Goal: Information Seeking & Learning: Learn about a topic

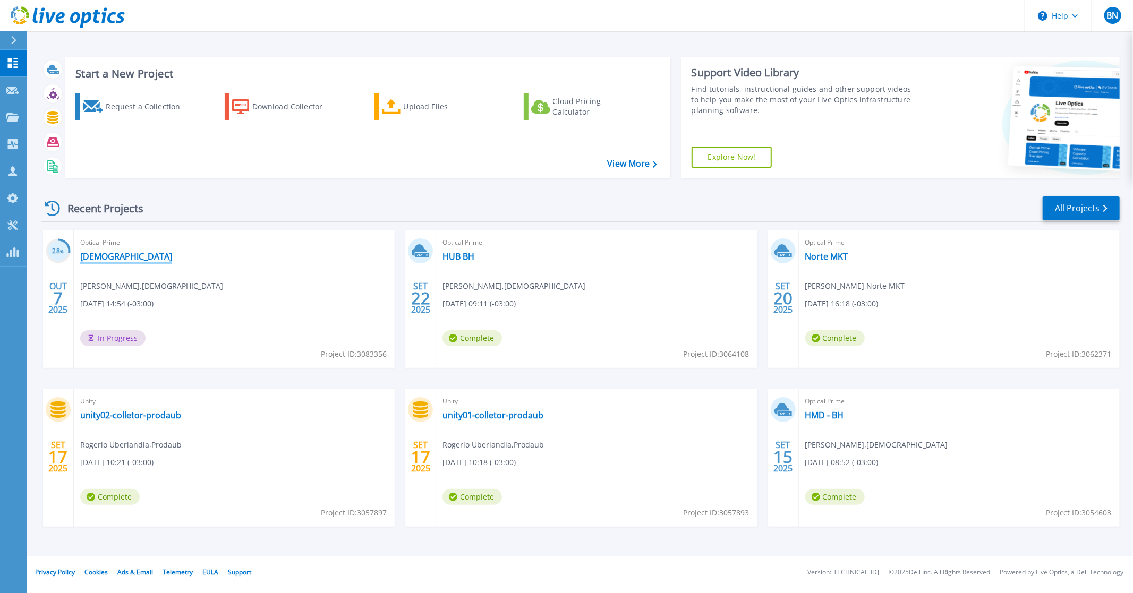
click at [99, 256] on link "IFGOIANO" at bounding box center [126, 256] width 92 height 11
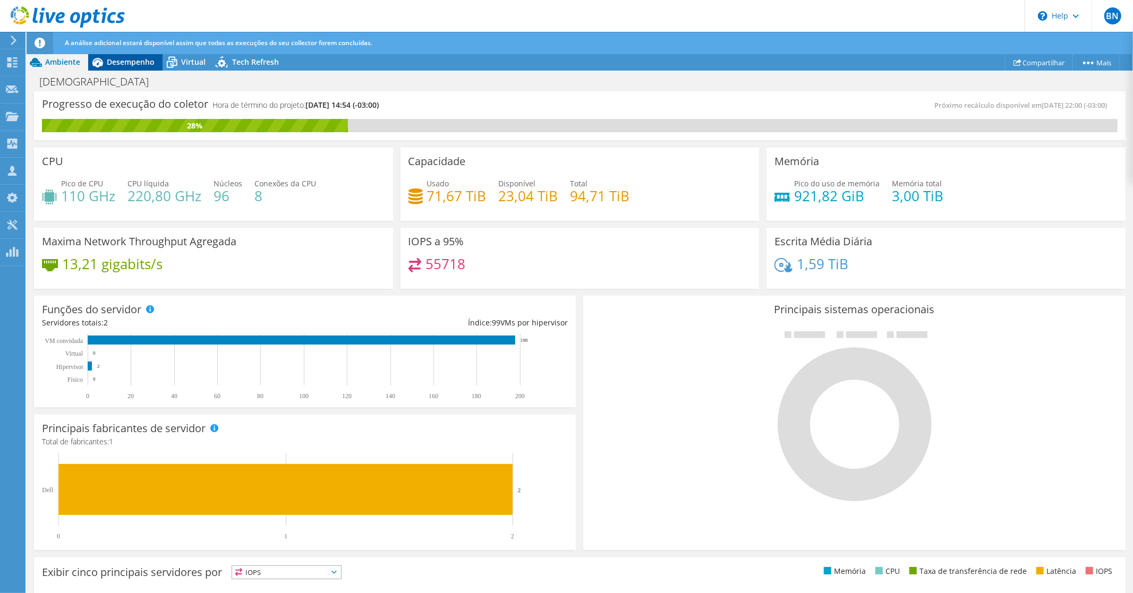
click at [123, 61] on span "Desempenho" at bounding box center [131, 62] width 48 height 10
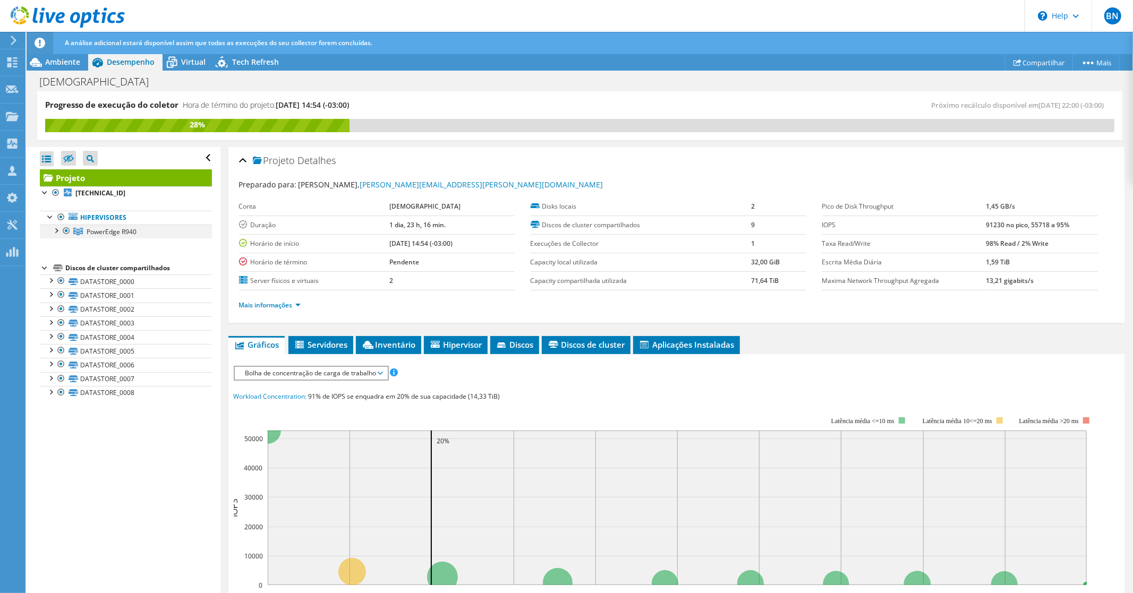
click at [56, 230] on div at bounding box center [55, 230] width 11 height 11
click at [53, 230] on div at bounding box center [55, 230] width 11 height 11
click at [14, 115] on use at bounding box center [12, 116] width 13 height 9
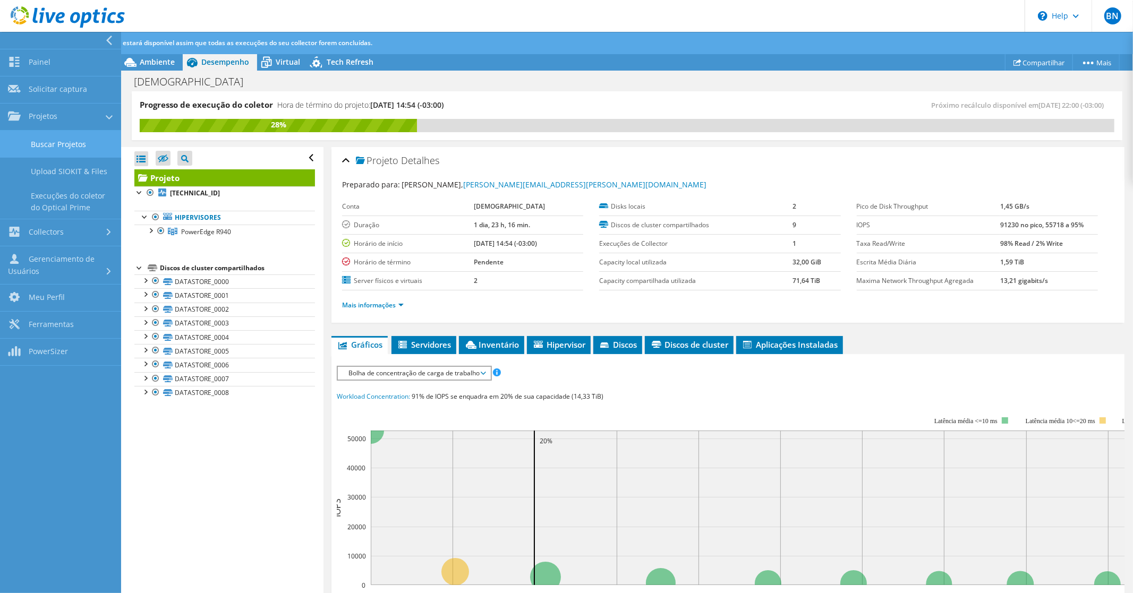
click at [36, 140] on link "Buscar Projetos" at bounding box center [60, 144] width 121 height 27
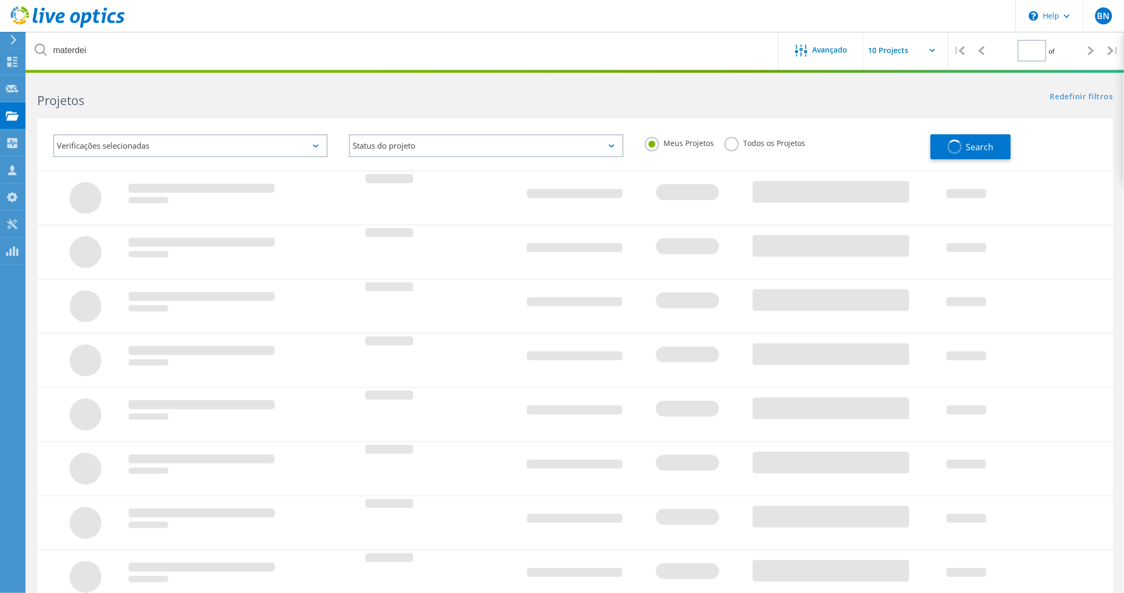
type input "1"
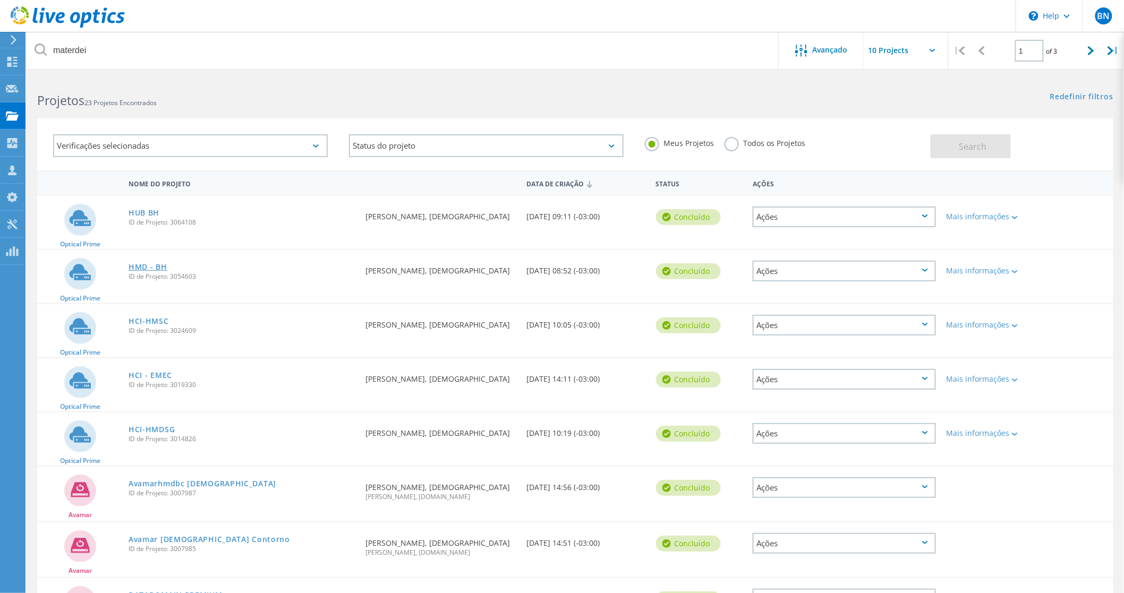
click at [147, 264] on link "HMD - BH" at bounding box center [148, 267] width 39 height 7
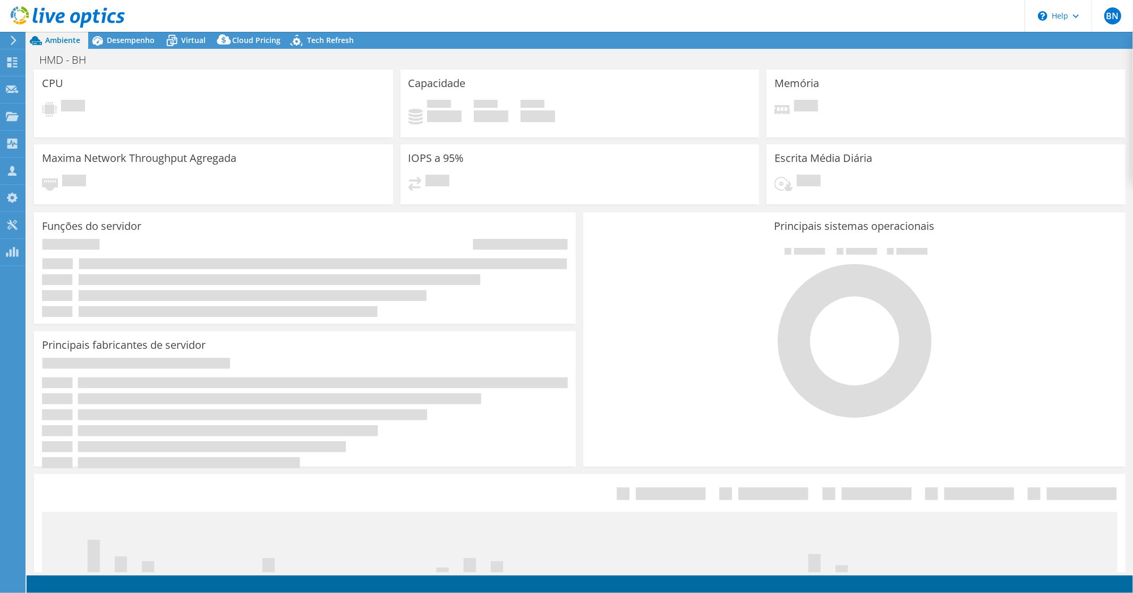
select select "USD"
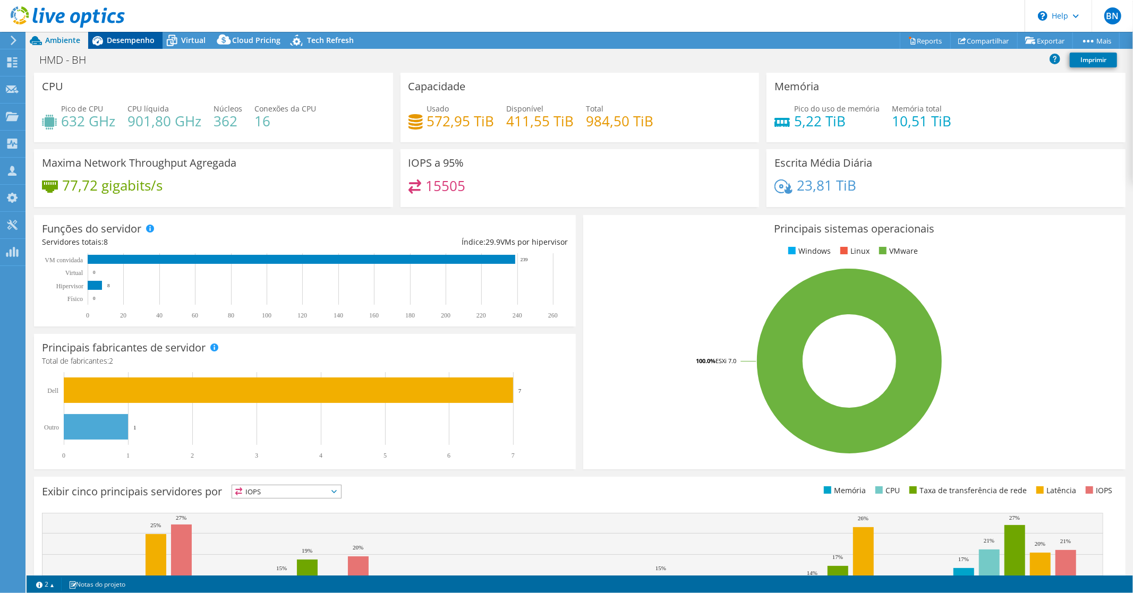
click at [126, 43] on span "Desempenho" at bounding box center [131, 40] width 48 height 10
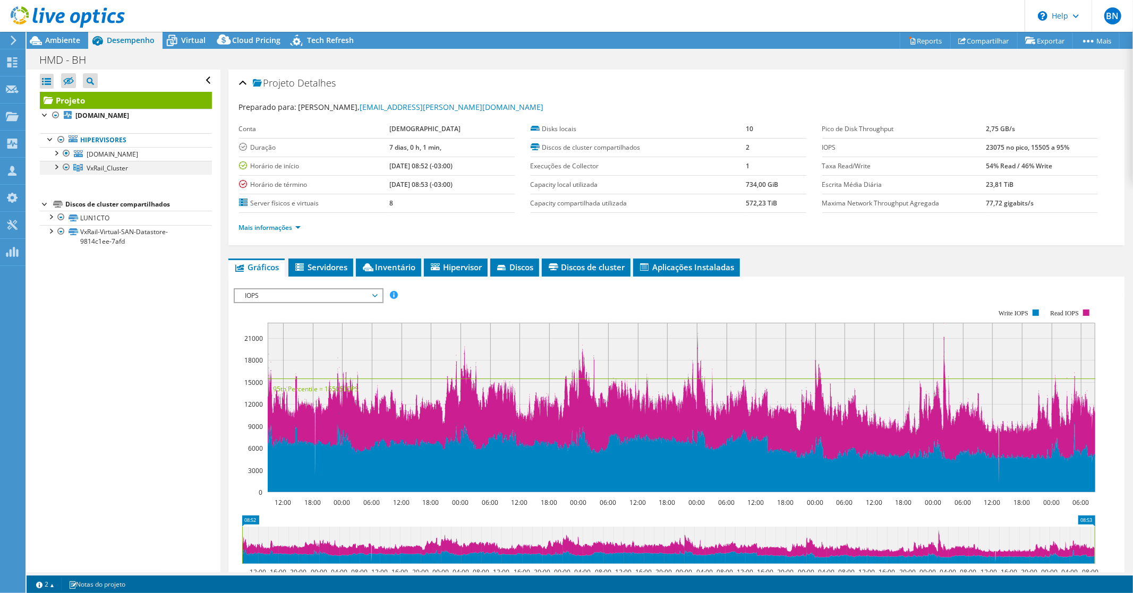
click at [52, 168] on div at bounding box center [55, 166] width 11 height 11
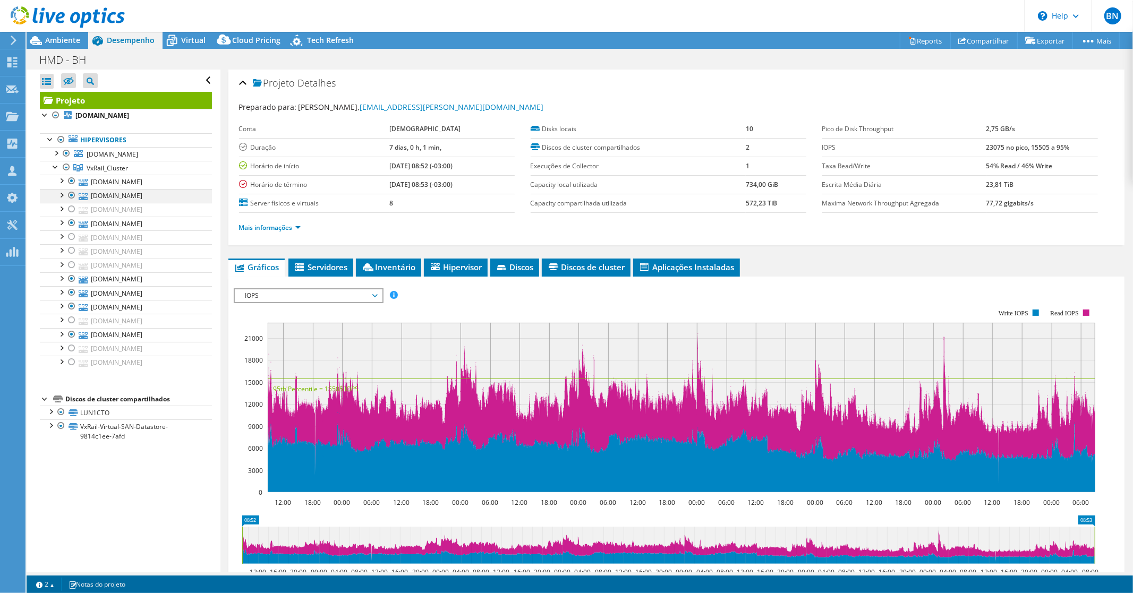
click at [70, 193] on div at bounding box center [71, 195] width 11 height 13
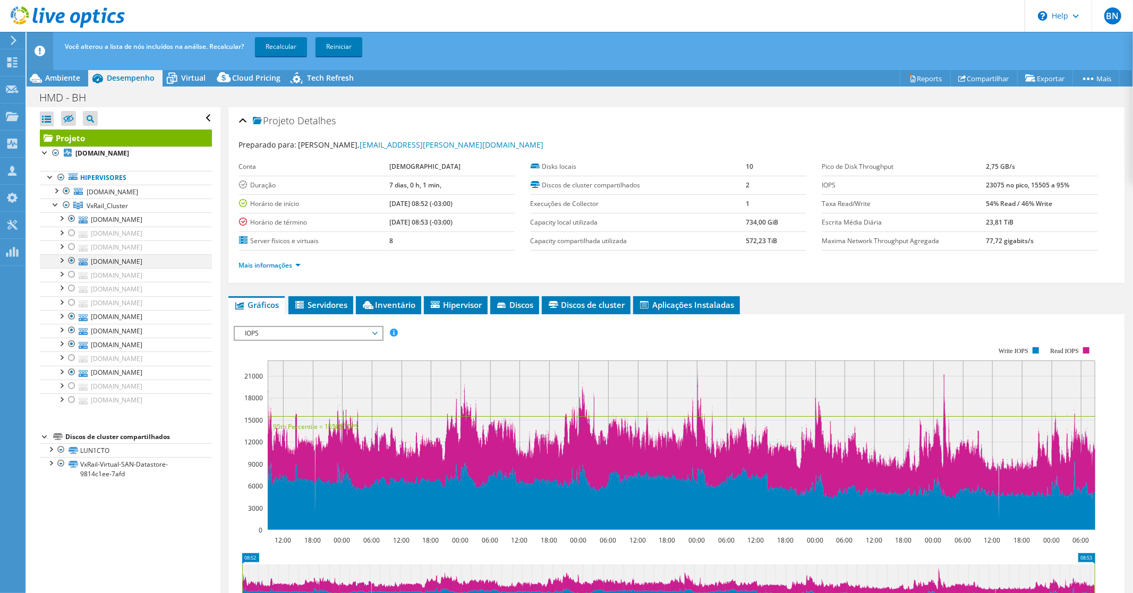
click at [72, 261] on div at bounding box center [71, 261] width 11 height 13
drag, startPoint x: 70, startPoint y: 316, endPoint x: 70, endPoint y: 328, distance: 12.2
click at [70, 317] on div at bounding box center [71, 316] width 11 height 13
click at [70, 330] on div at bounding box center [71, 330] width 11 height 13
click at [70, 343] on div at bounding box center [71, 344] width 11 height 13
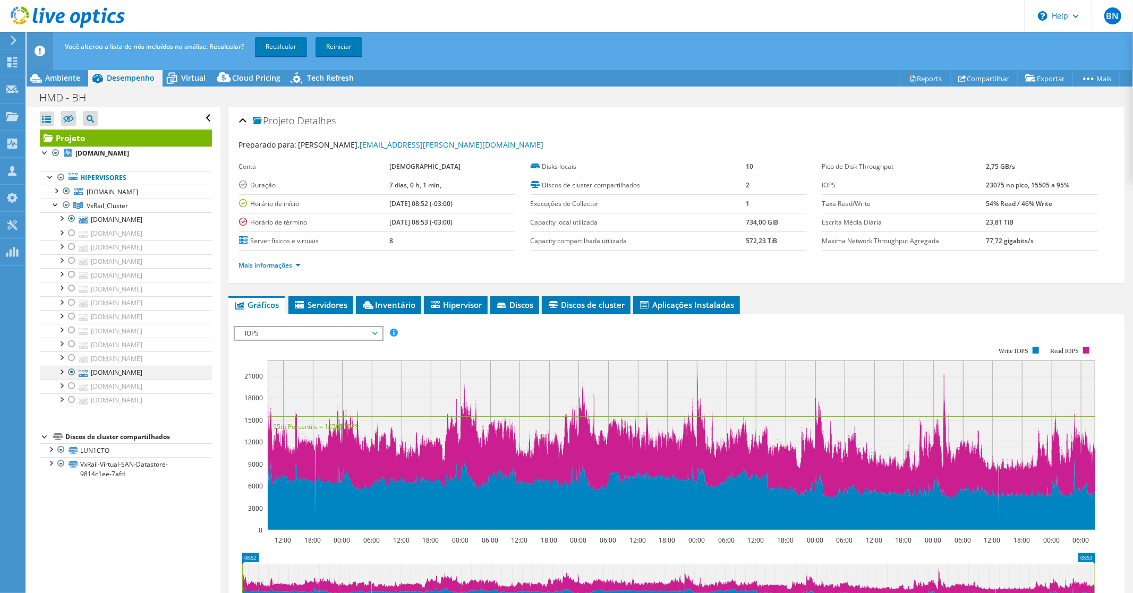
click at [72, 374] on div at bounding box center [71, 372] width 11 height 13
click at [273, 49] on link "Recalcular" at bounding box center [281, 46] width 52 height 19
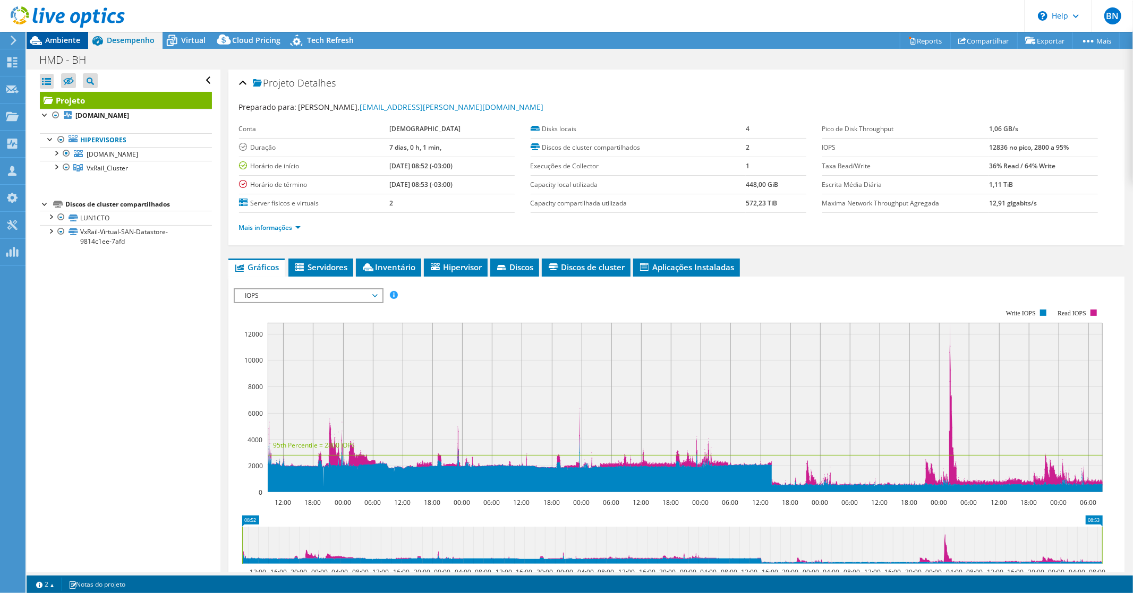
click at [53, 40] on span "Ambiente" at bounding box center [62, 40] width 35 height 10
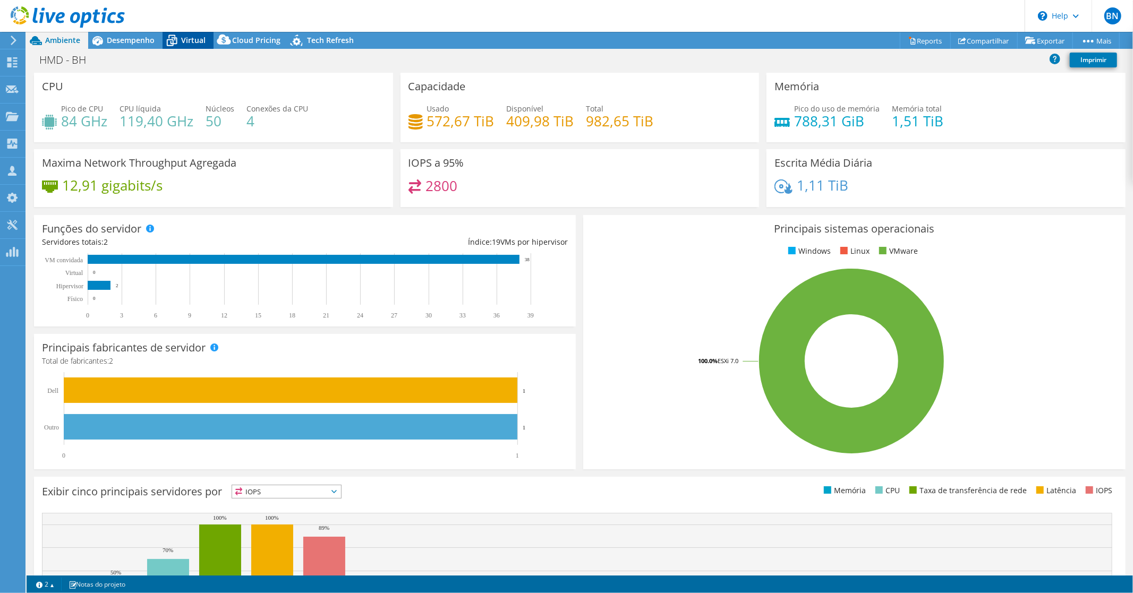
click at [182, 39] on span "Virtual" at bounding box center [193, 40] width 24 height 10
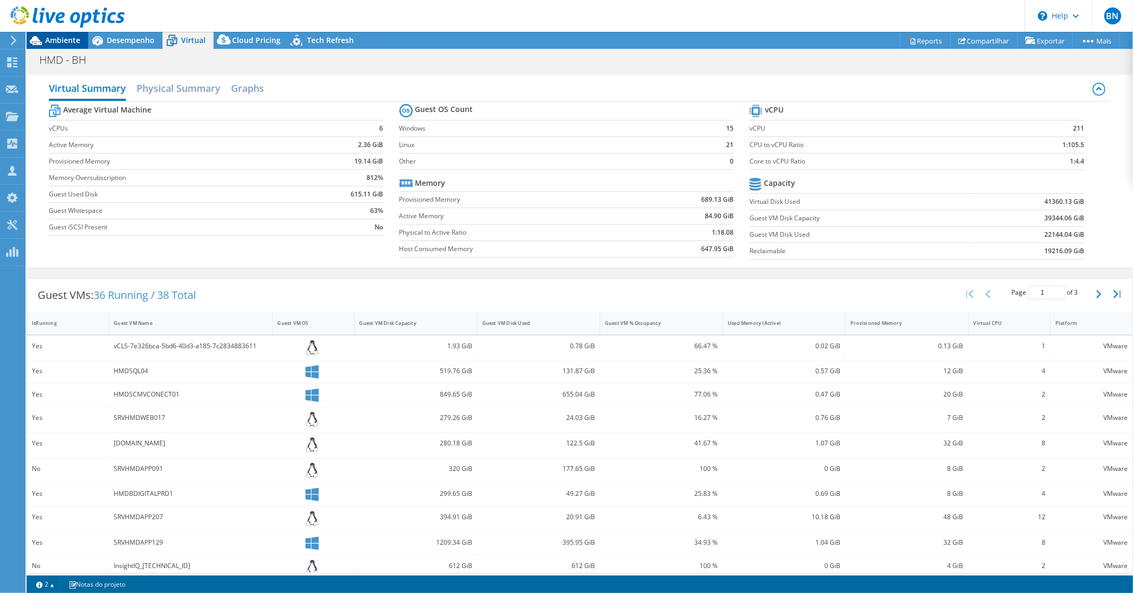
click at [49, 44] on span "Ambiente" at bounding box center [62, 40] width 35 height 10
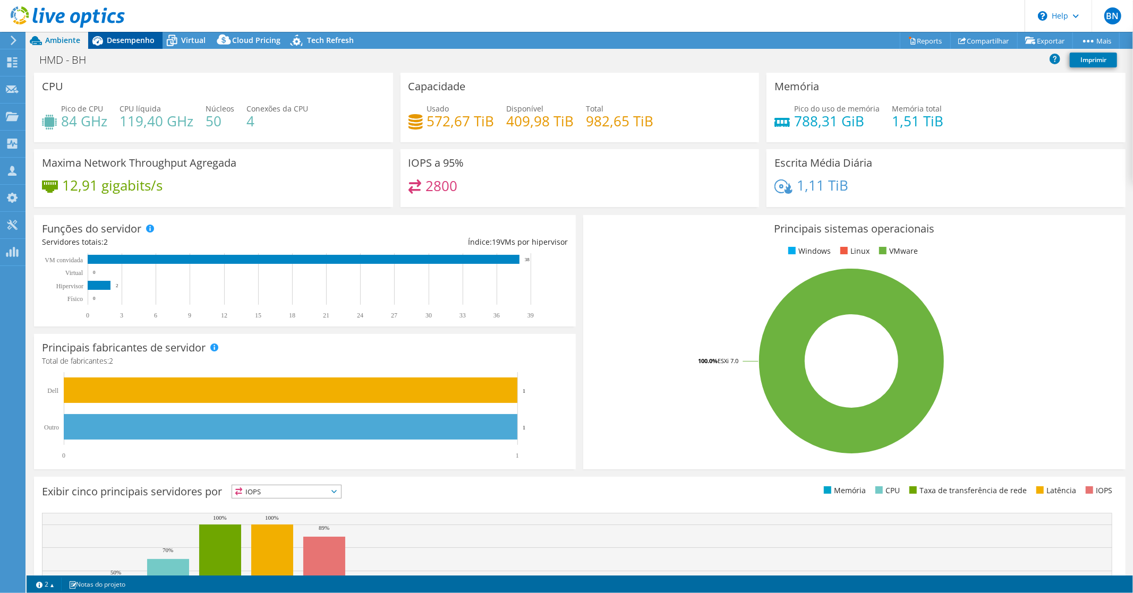
click at [123, 38] on span "Desempenho" at bounding box center [131, 40] width 48 height 10
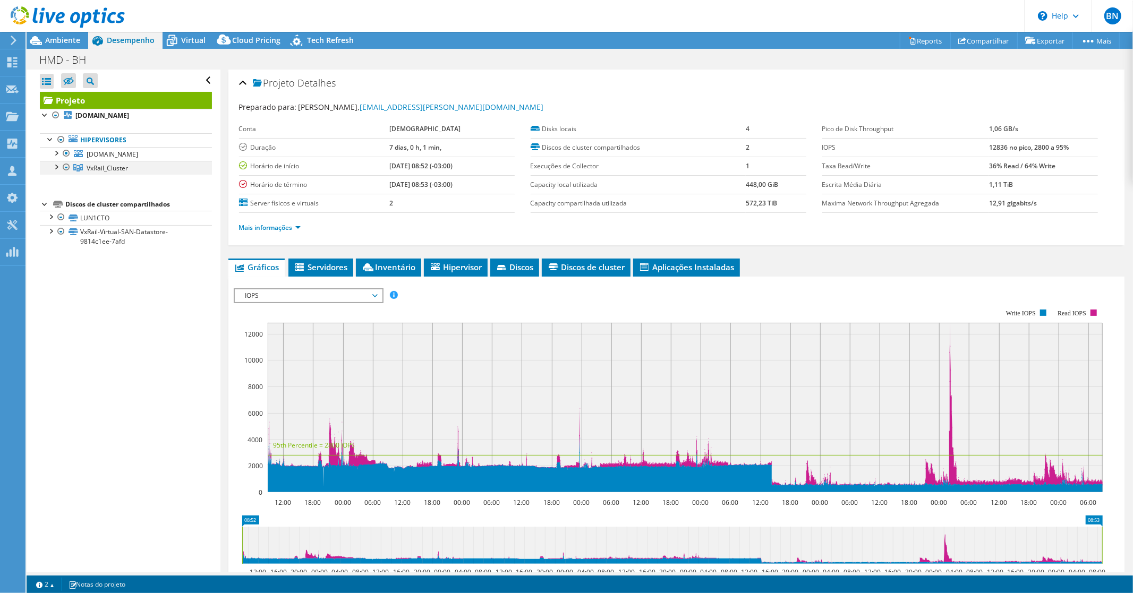
click at [55, 165] on div at bounding box center [55, 166] width 11 height 11
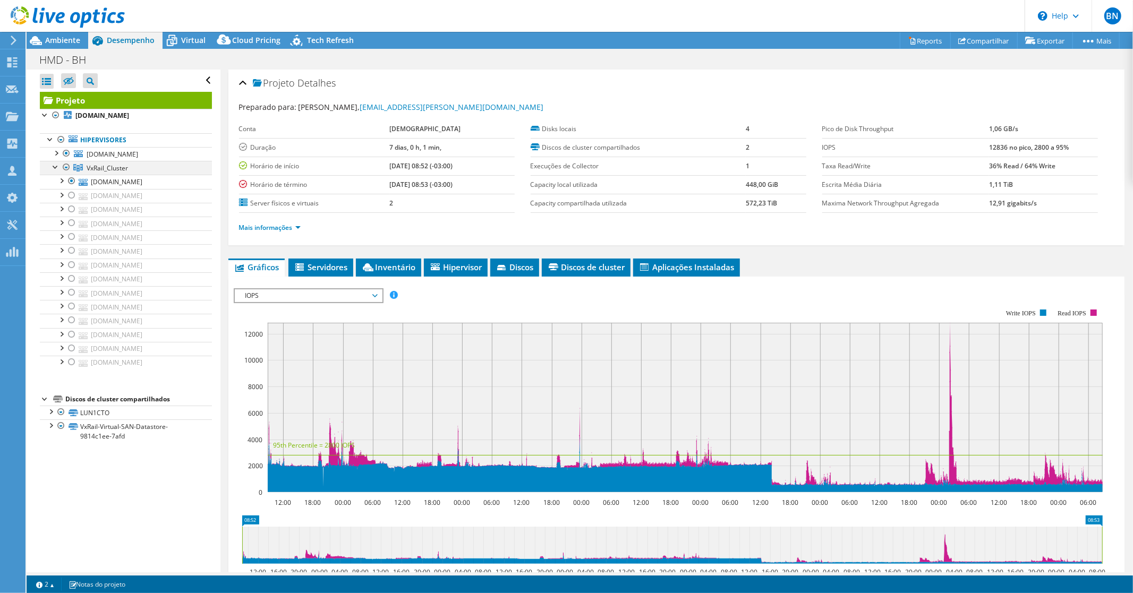
click at [65, 165] on div at bounding box center [66, 167] width 11 height 13
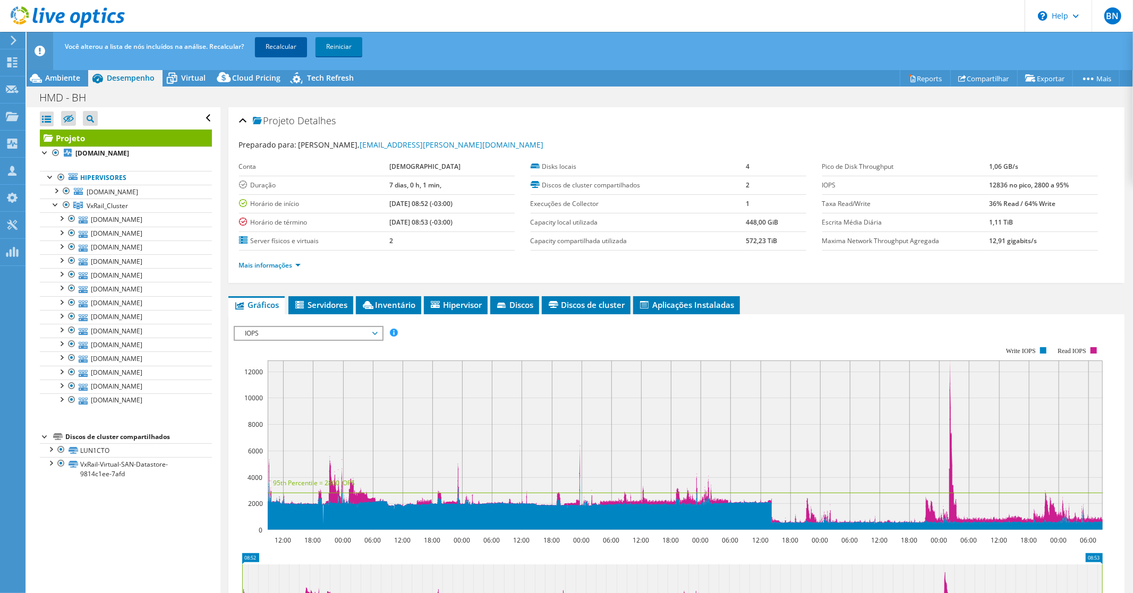
click at [266, 48] on link "Recalcular" at bounding box center [281, 46] width 52 height 19
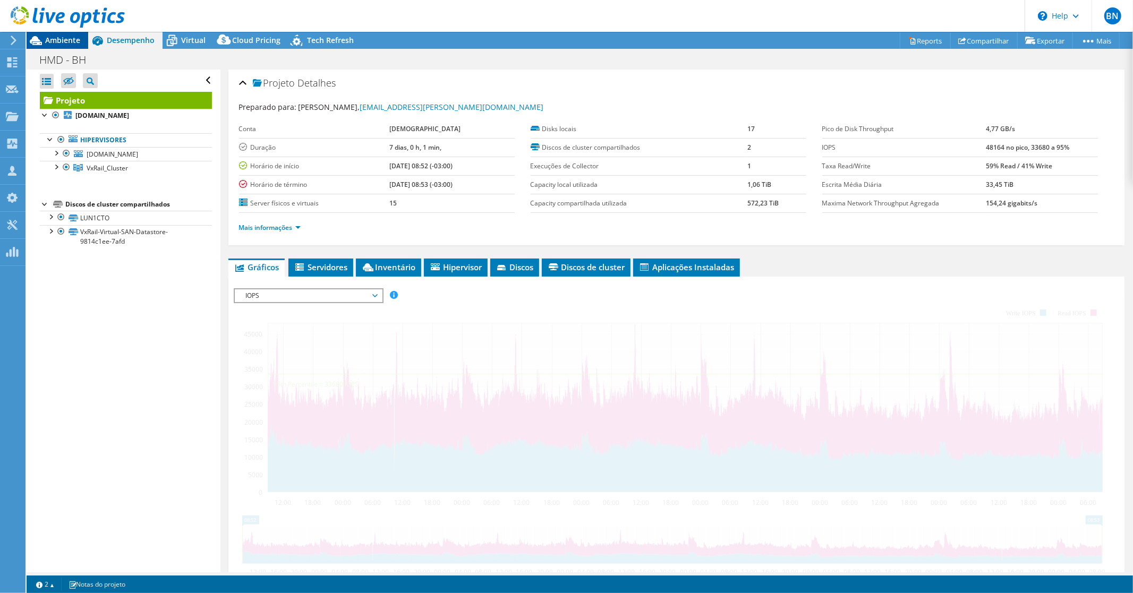
click at [60, 37] on span "Ambiente" at bounding box center [62, 40] width 35 height 10
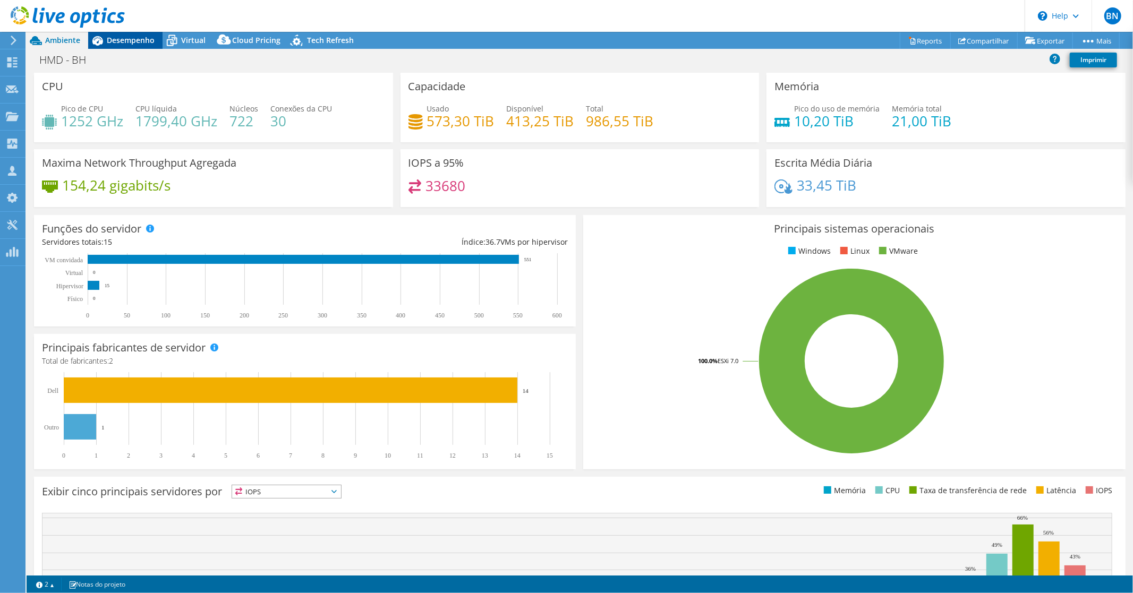
click at [124, 43] on span "Desempenho" at bounding box center [131, 40] width 48 height 10
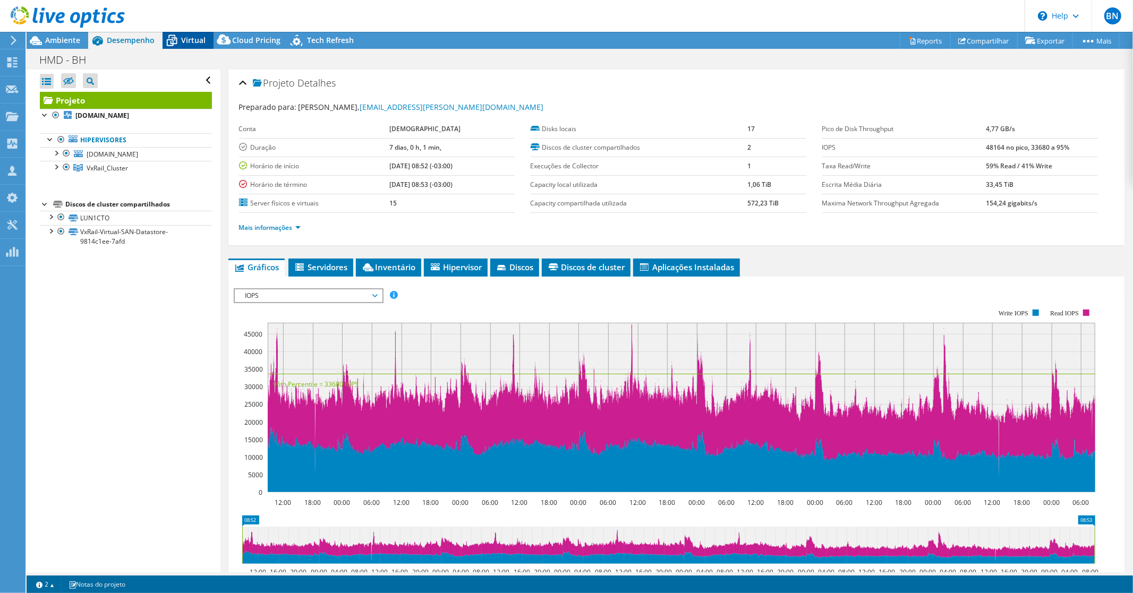
click at [200, 39] on span "Virtual" at bounding box center [193, 40] width 24 height 10
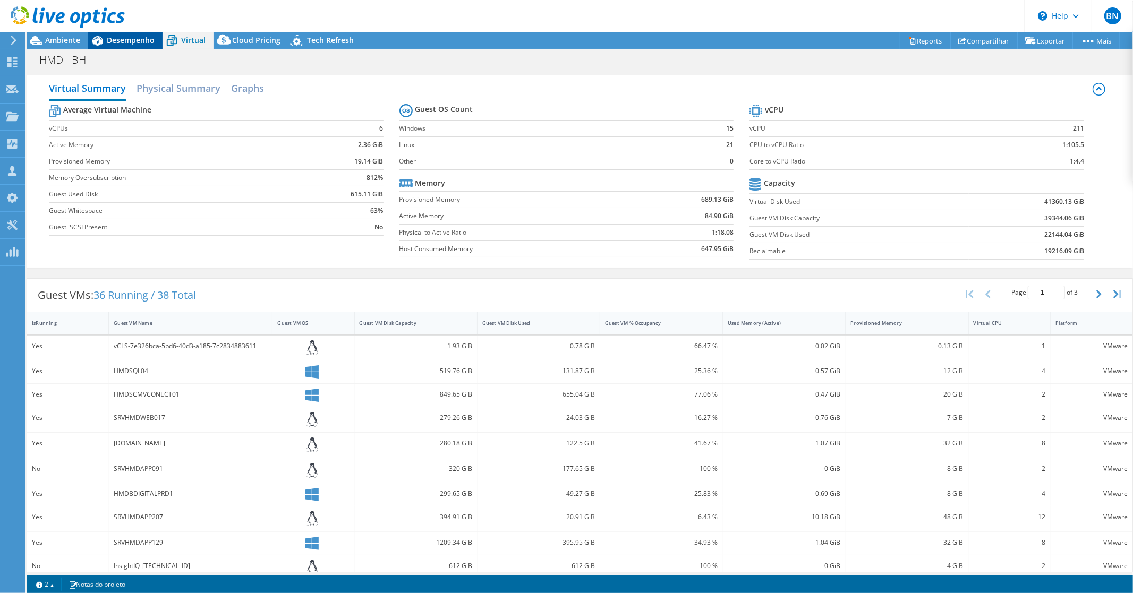
click at [124, 39] on span "Desempenho" at bounding box center [131, 40] width 48 height 10
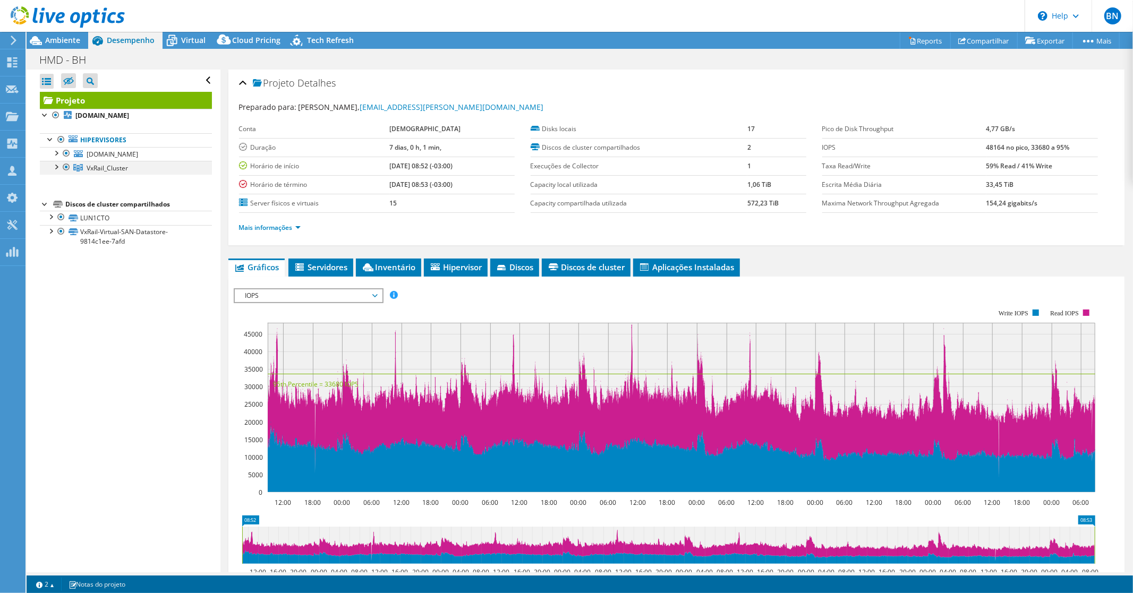
click at [57, 166] on div at bounding box center [55, 166] width 11 height 11
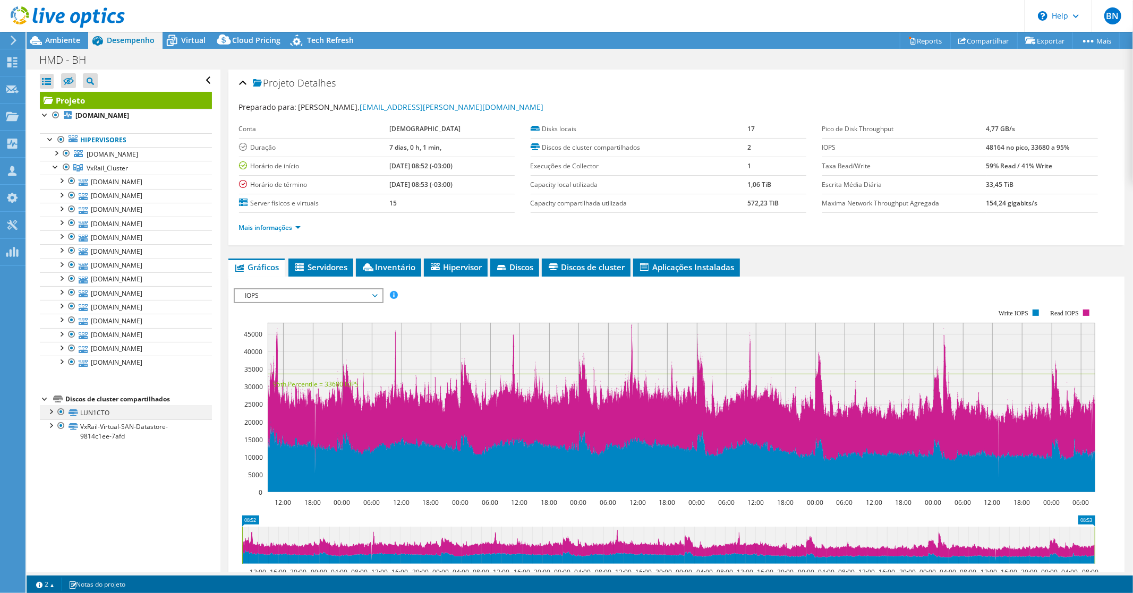
click at [51, 412] on div at bounding box center [50, 411] width 11 height 11
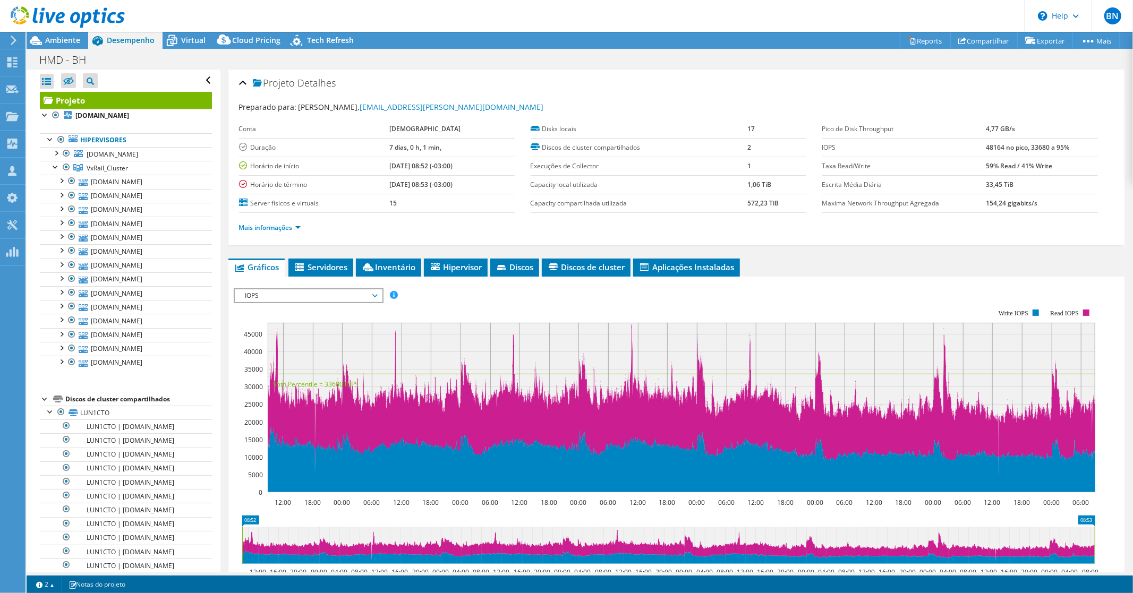
click at [51, 30] on div at bounding box center [62, 18] width 125 height 36
click at [54, 39] on span "Ambiente" at bounding box center [62, 40] width 35 height 10
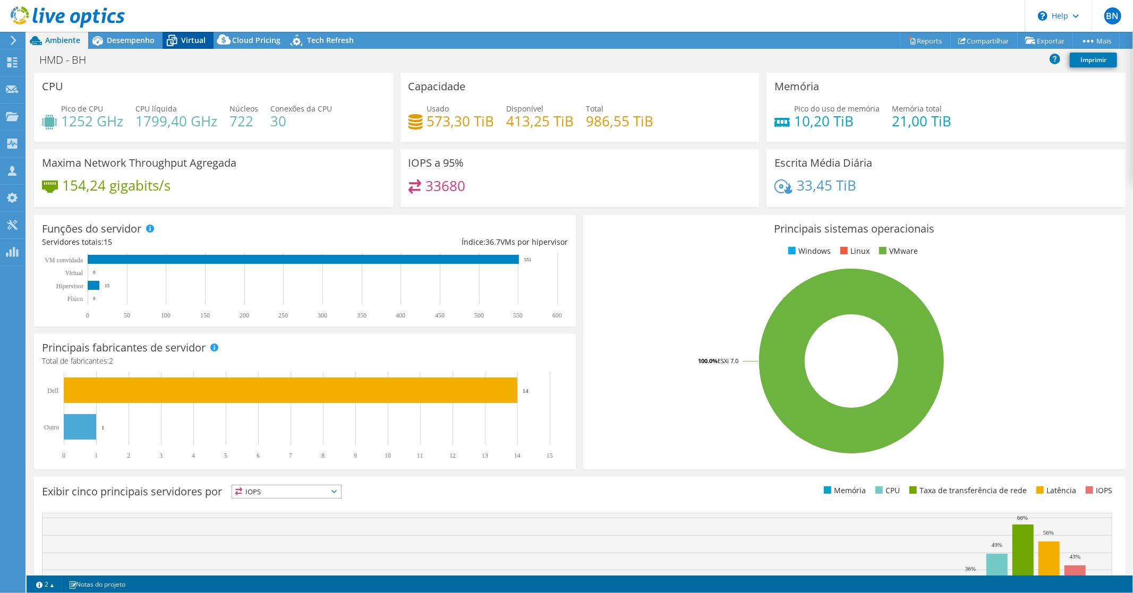
click at [179, 40] on icon at bounding box center [172, 40] width 19 height 19
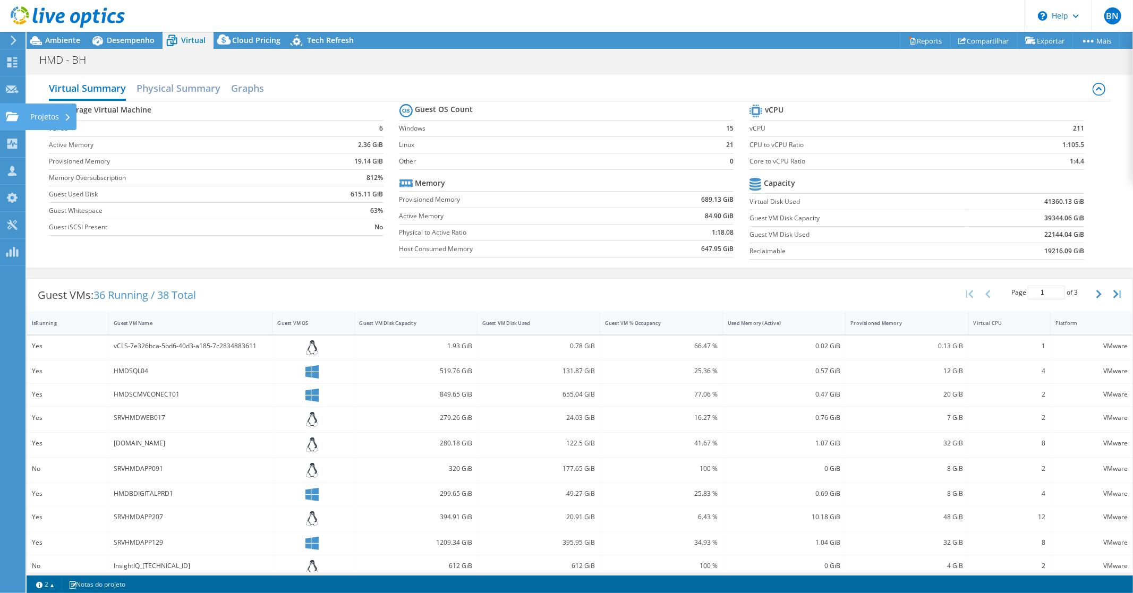
click at [13, 121] on div at bounding box center [12, 118] width 13 height 12
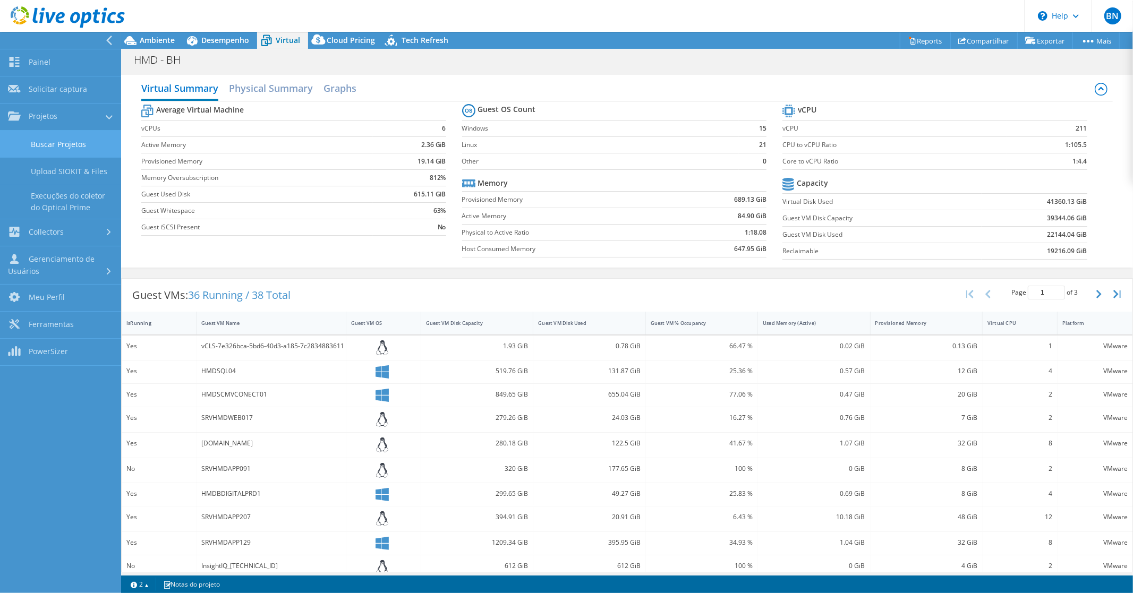
click at [40, 151] on link "Buscar Projetos" at bounding box center [60, 144] width 121 height 27
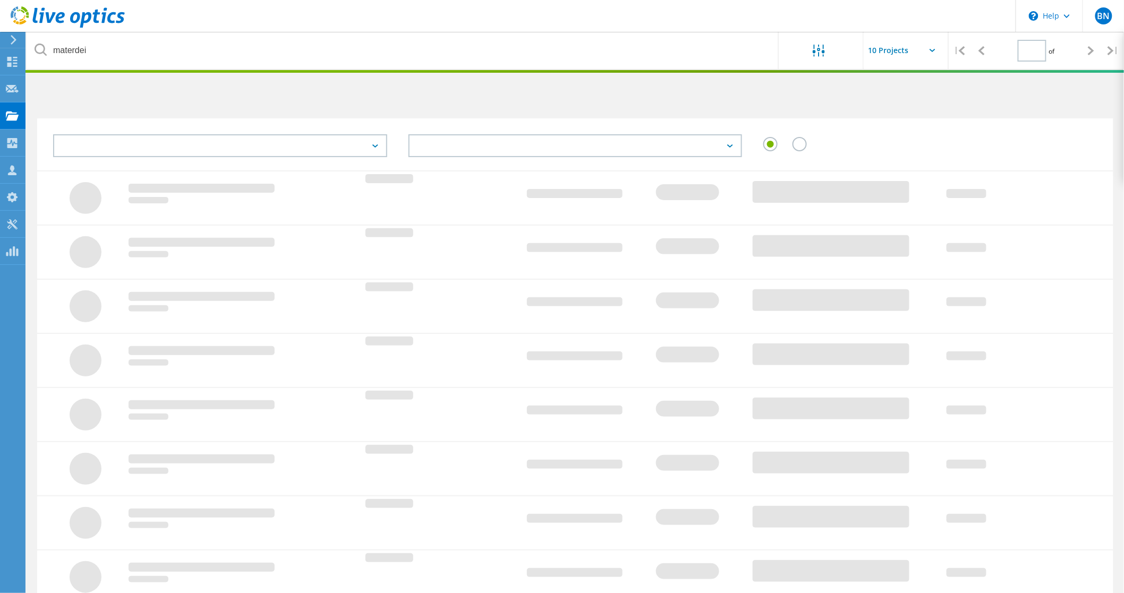
type input "1"
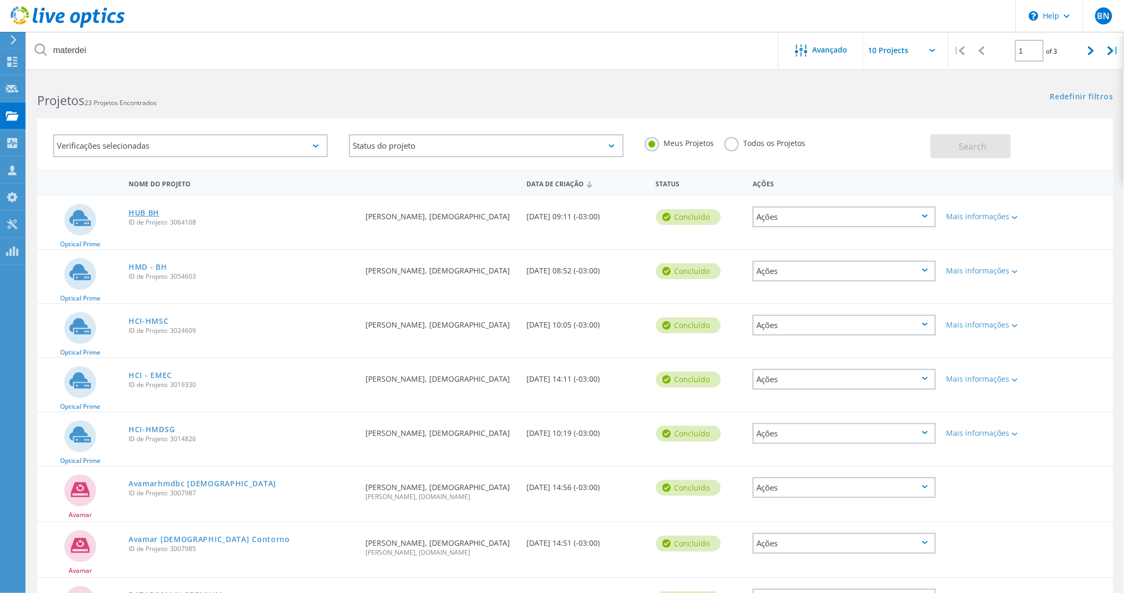
click at [150, 210] on link "HUB BH" at bounding box center [144, 212] width 31 height 7
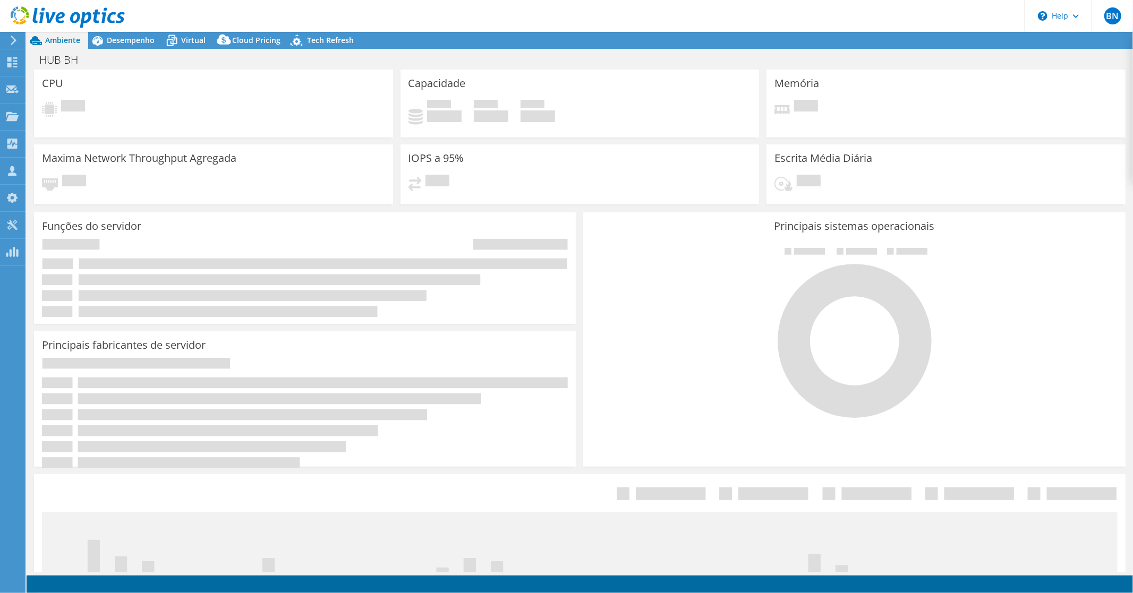
select select "USD"
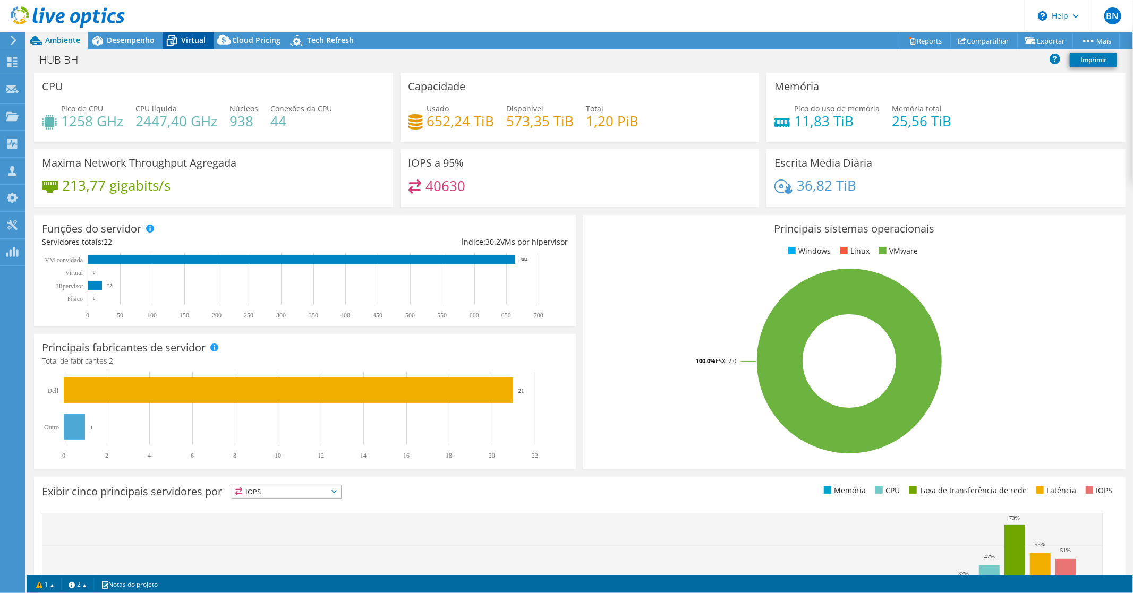
click at [178, 38] on icon at bounding box center [172, 40] width 19 height 19
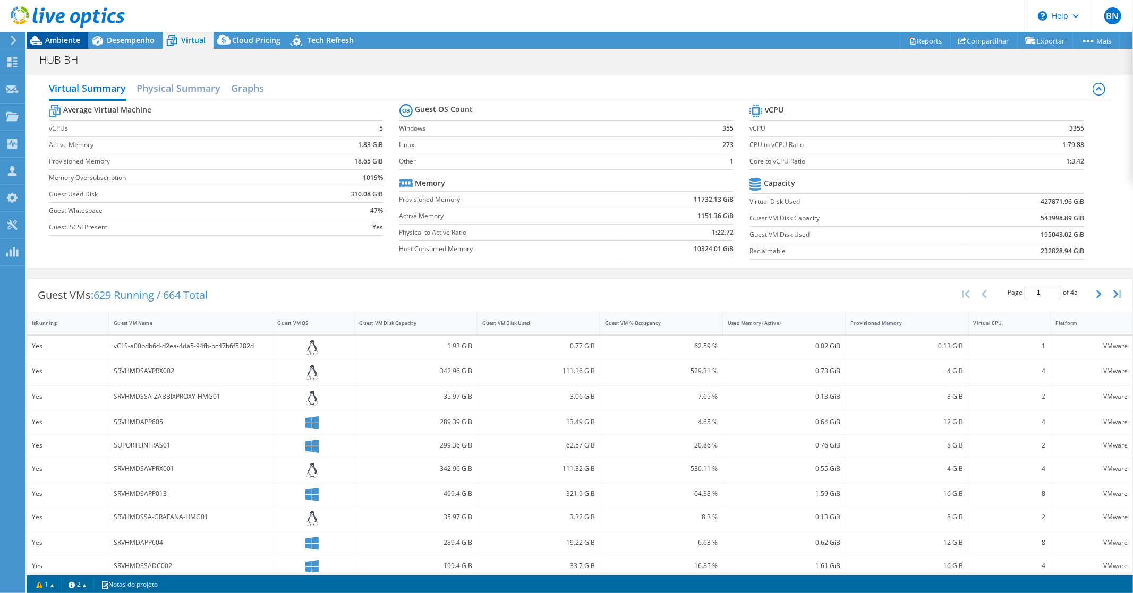
click at [54, 36] on span "Ambiente" at bounding box center [62, 40] width 35 height 10
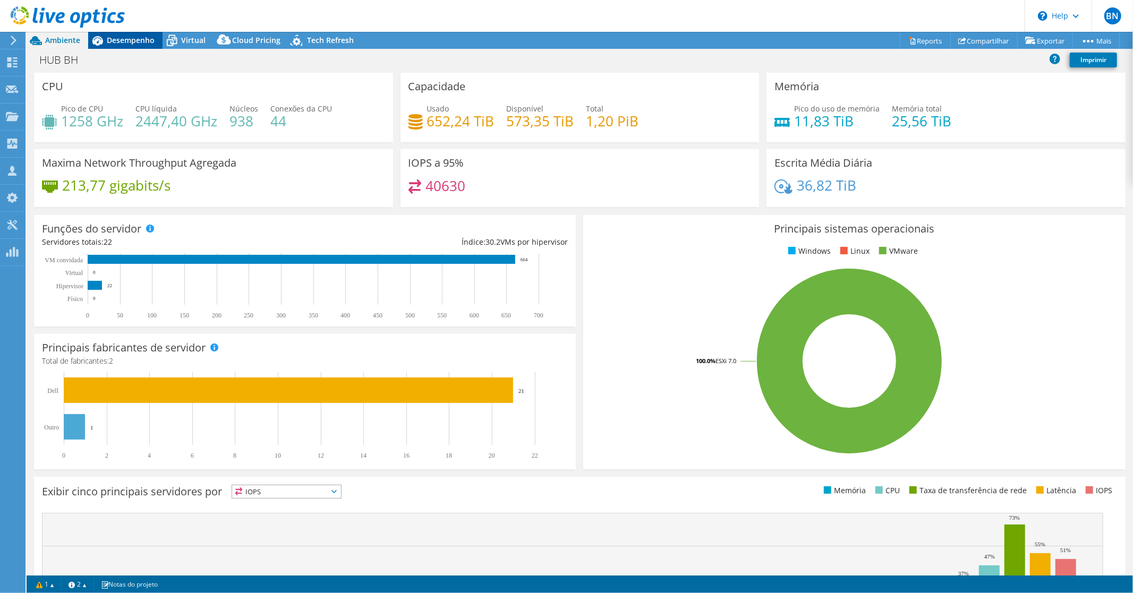
click at [126, 41] on span "Desempenho" at bounding box center [131, 40] width 48 height 10
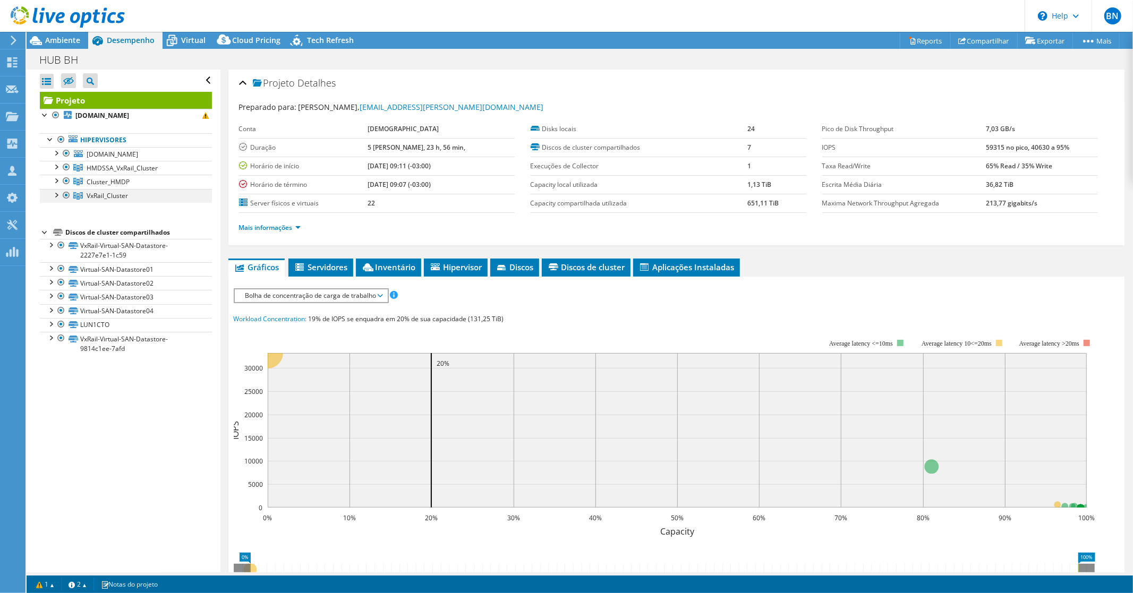
click at [54, 198] on div at bounding box center [55, 194] width 11 height 11
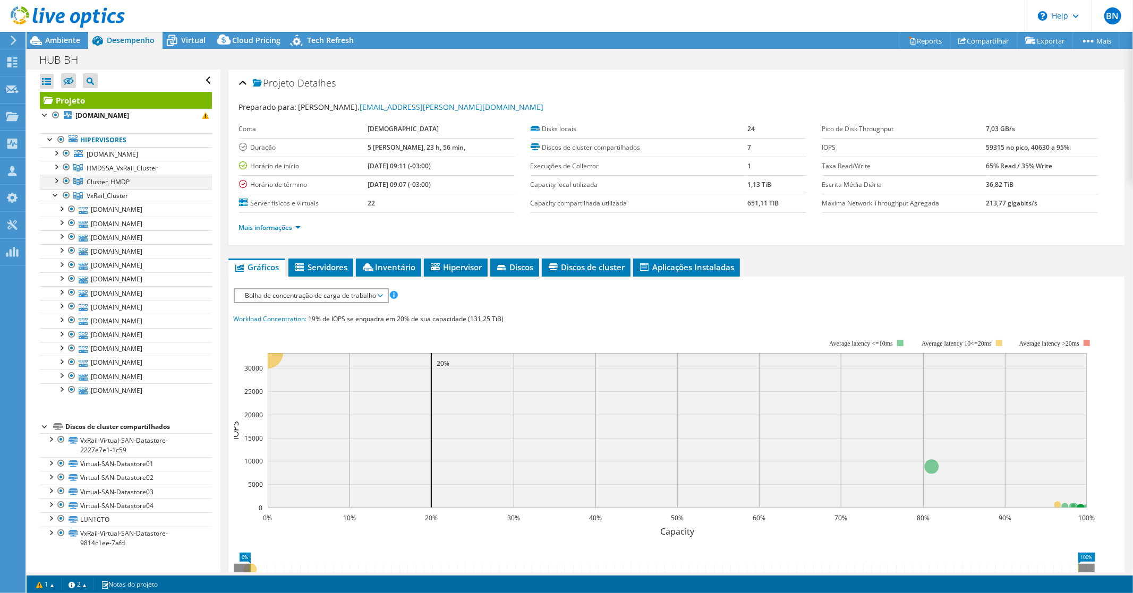
click at [65, 181] on div at bounding box center [66, 181] width 11 height 13
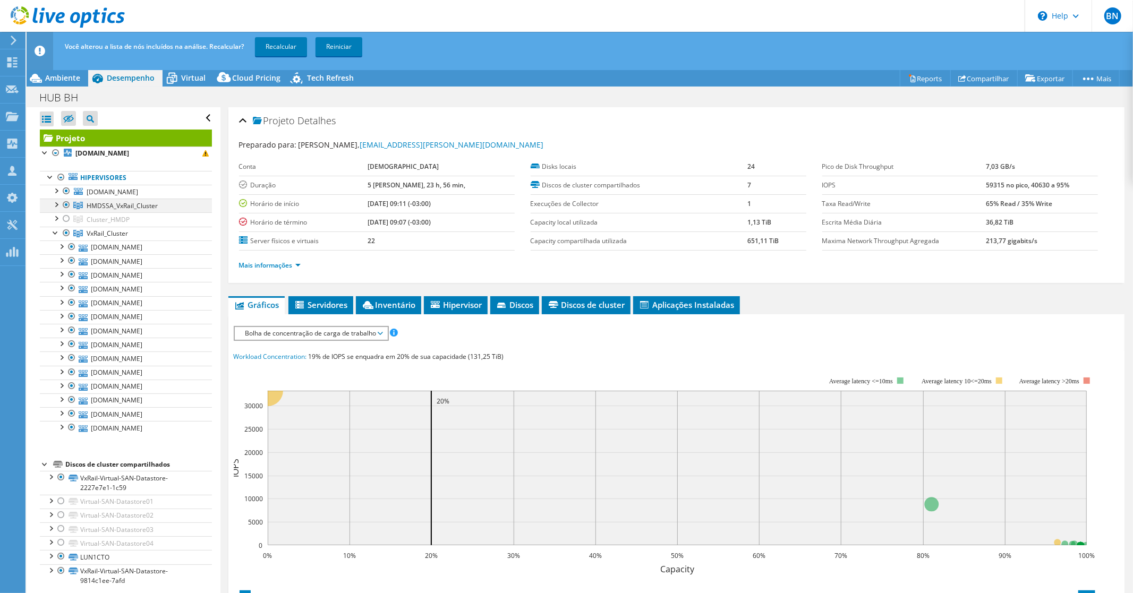
click at [65, 202] on div at bounding box center [66, 205] width 11 height 13
click at [287, 44] on link "Recalcular" at bounding box center [281, 46] width 52 height 19
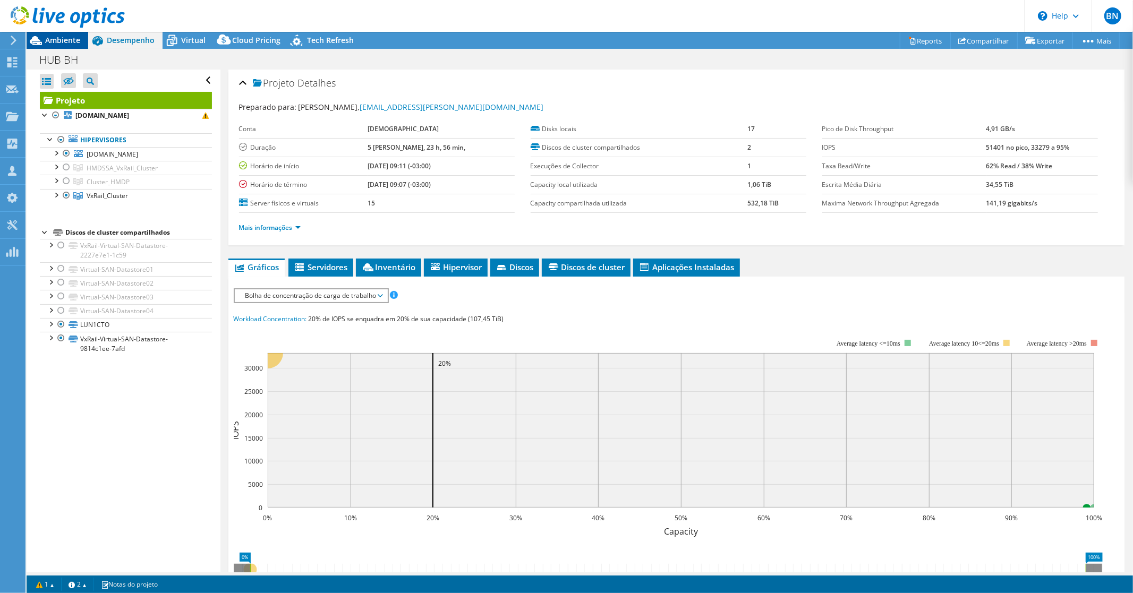
click at [55, 39] on span "Ambiente" at bounding box center [62, 40] width 35 height 10
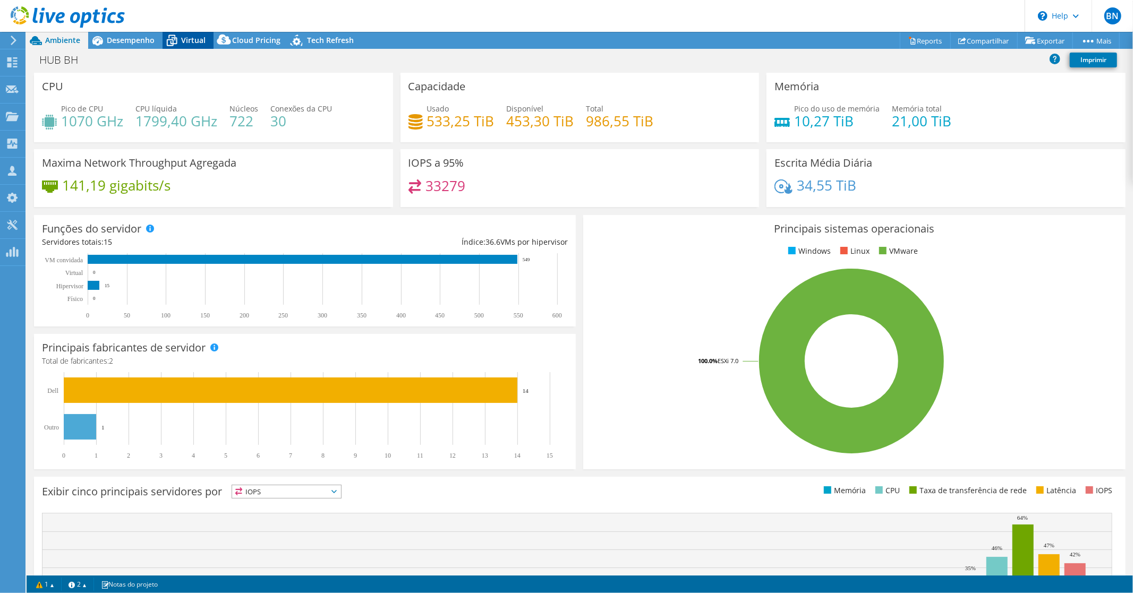
click at [193, 40] on span "Virtual" at bounding box center [193, 40] width 24 height 10
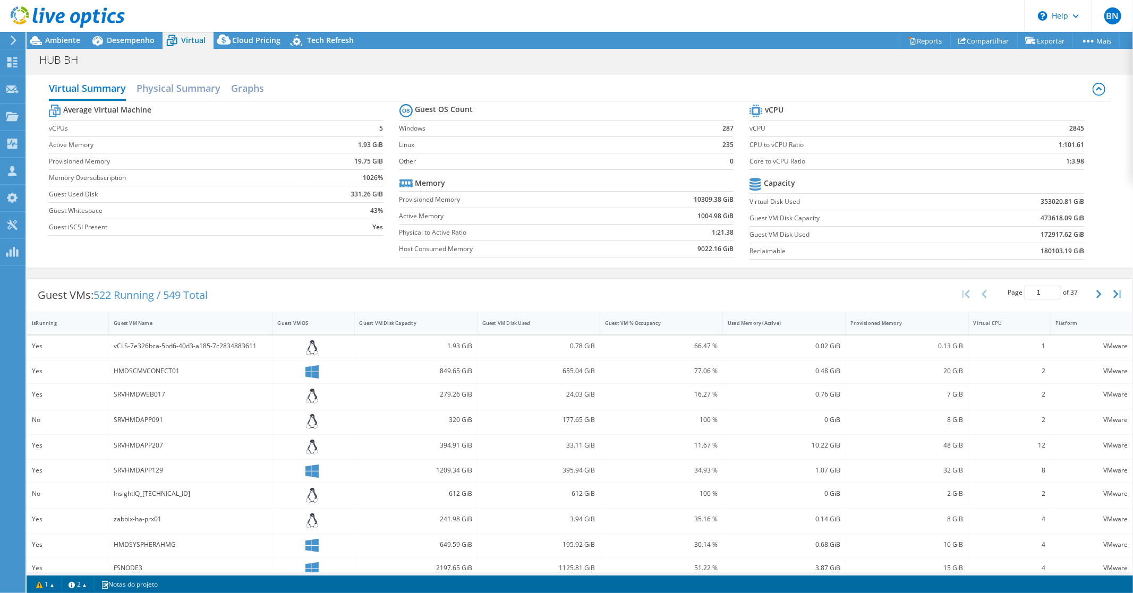
click at [54, 35] on div at bounding box center [62, 18] width 125 height 36
click at [56, 44] on span "Ambiente" at bounding box center [62, 40] width 35 height 10
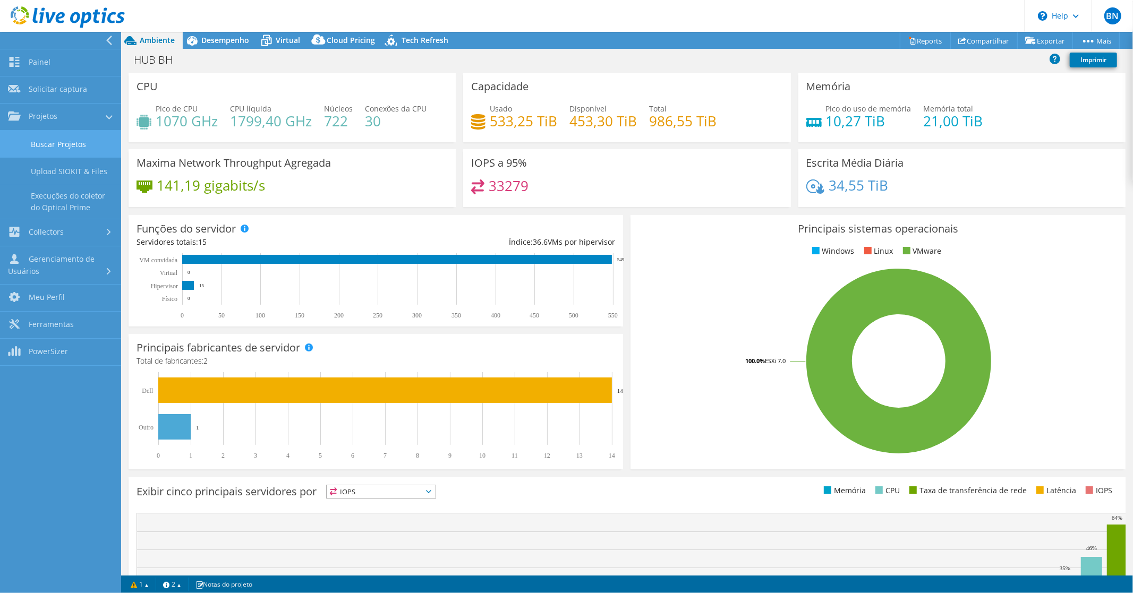
click at [45, 147] on link "Buscar Projetos" at bounding box center [60, 144] width 121 height 27
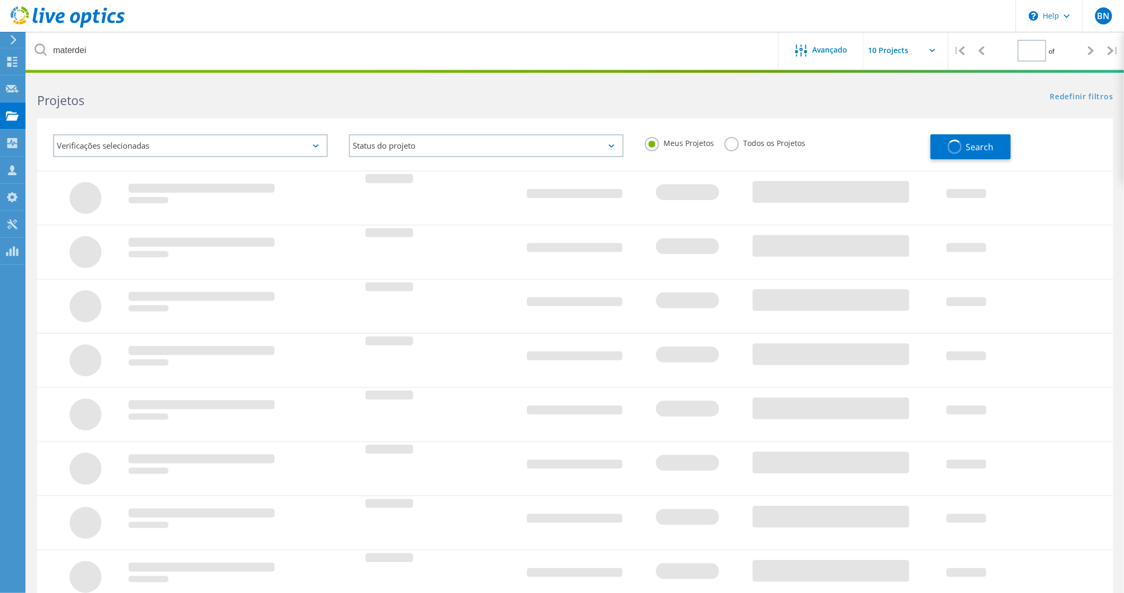
type input "1"
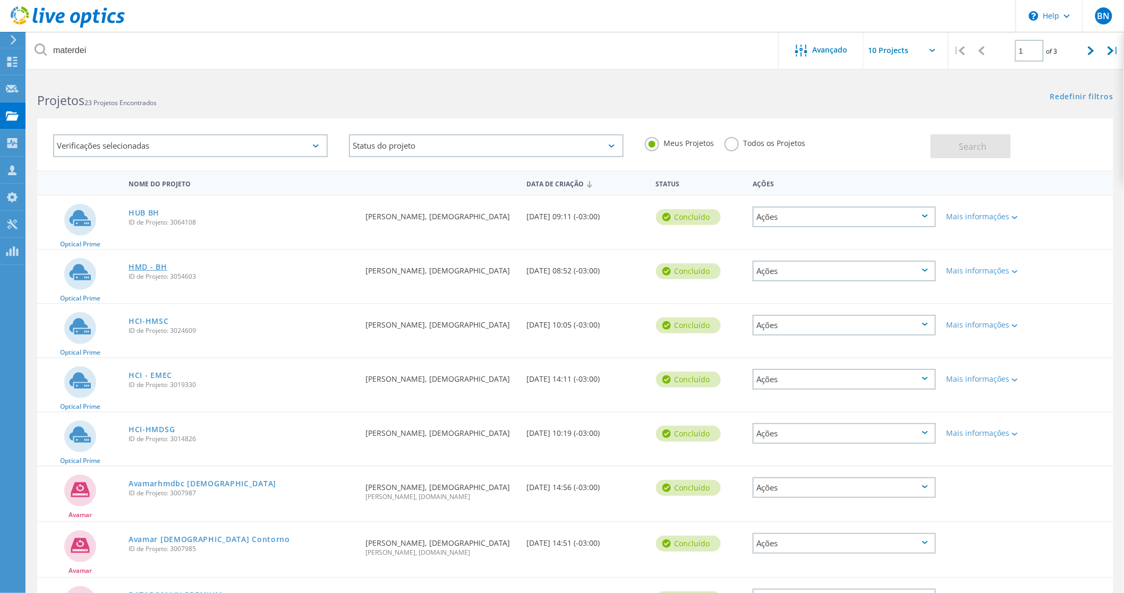
click at [135, 268] on link "HMD - BH" at bounding box center [148, 267] width 39 height 7
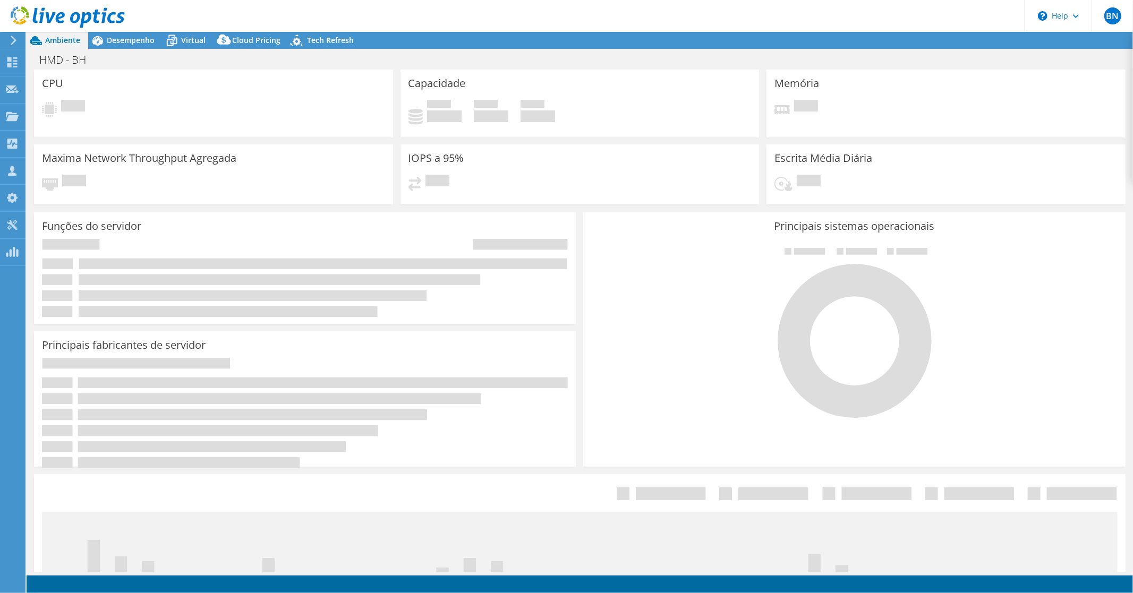
select select "USD"
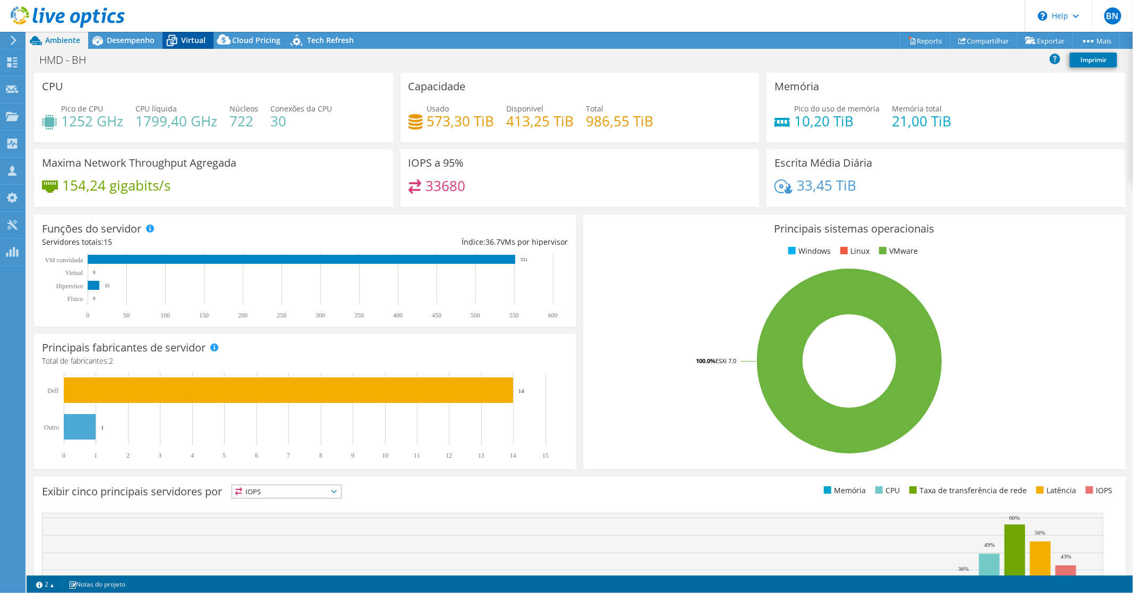
click at [182, 38] on span "Virtual" at bounding box center [193, 40] width 24 height 10
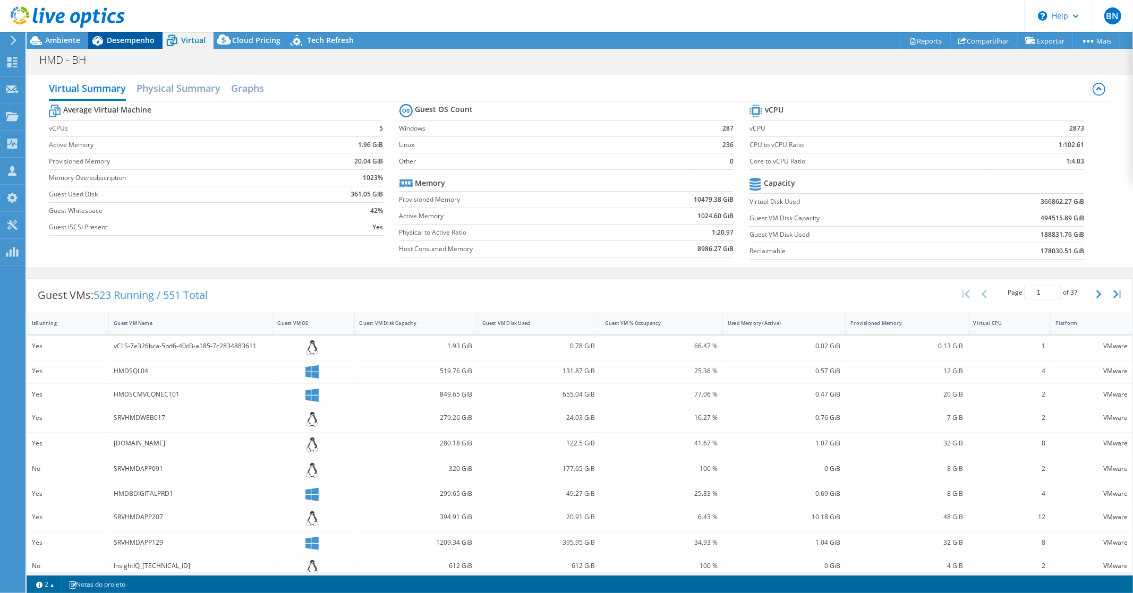
click at [118, 43] on span "Desempenho" at bounding box center [131, 40] width 48 height 10
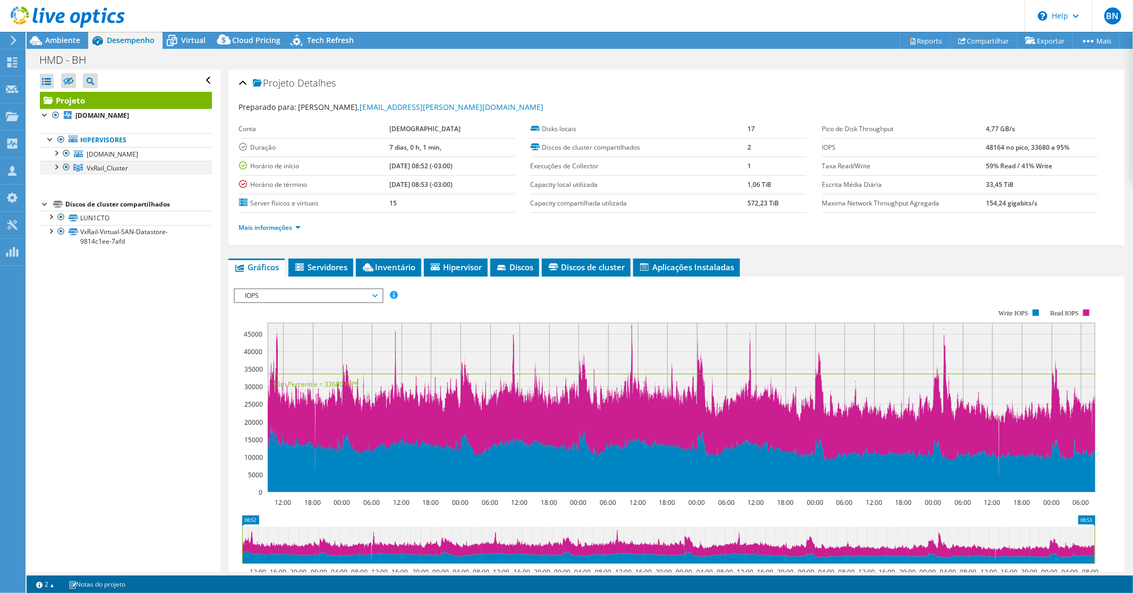
click at [55, 167] on div at bounding box center [55, 166] width 11 height 11
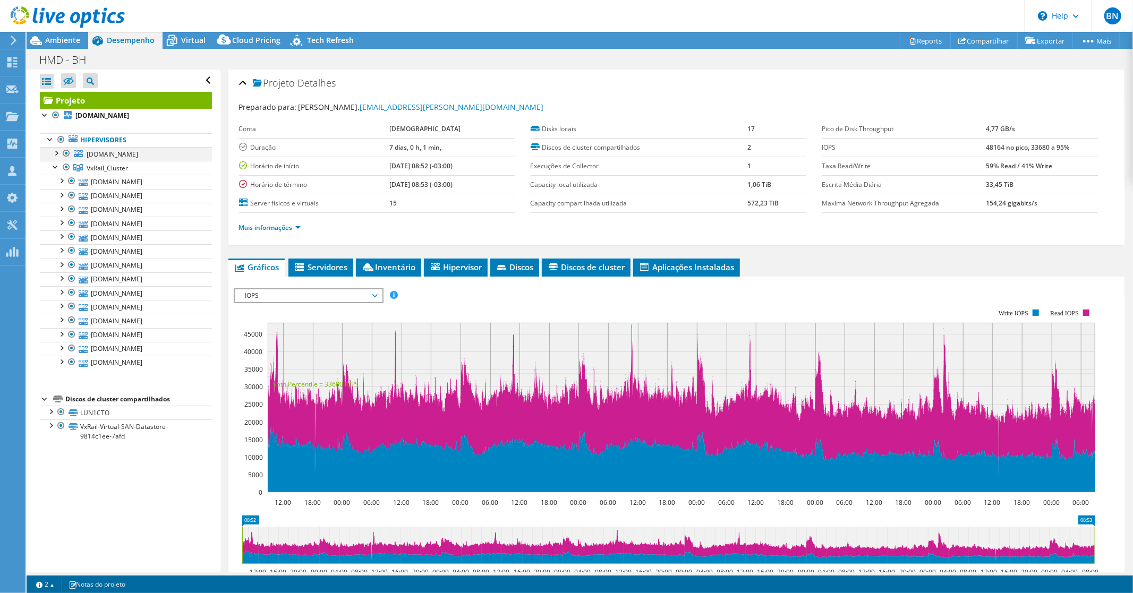
click at [65, 155] on div at bounding box center [66, 153] width 11 height 13
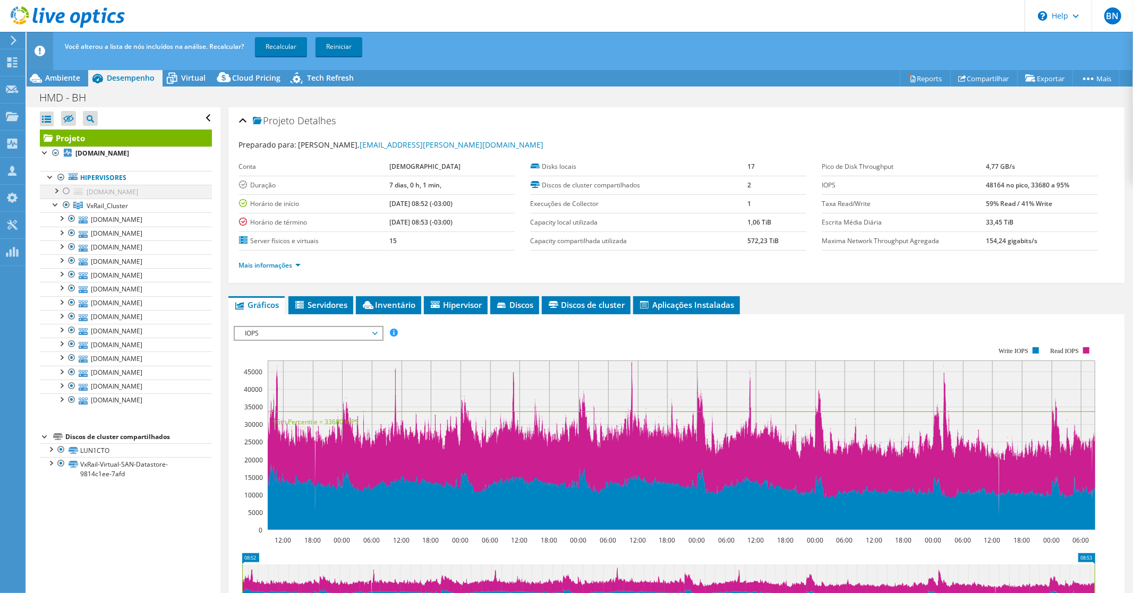
click at [64, 193] on div at bounding box center [66, 191] width 11 height 13
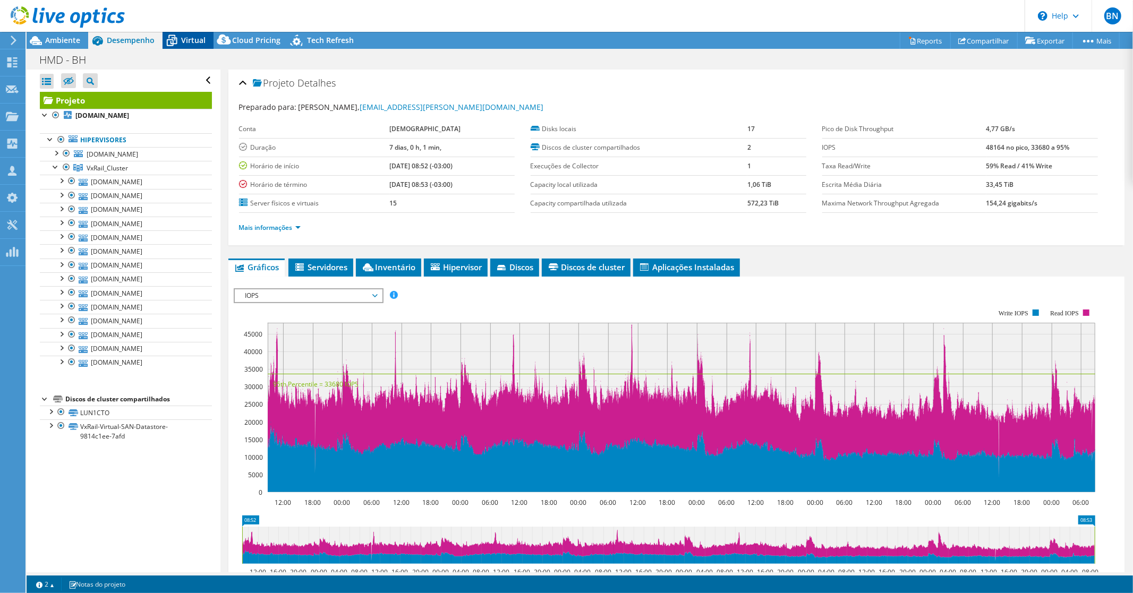
click at [200, 35] on span "Virtual" at bounding box center [193, 40] width 24 height 10
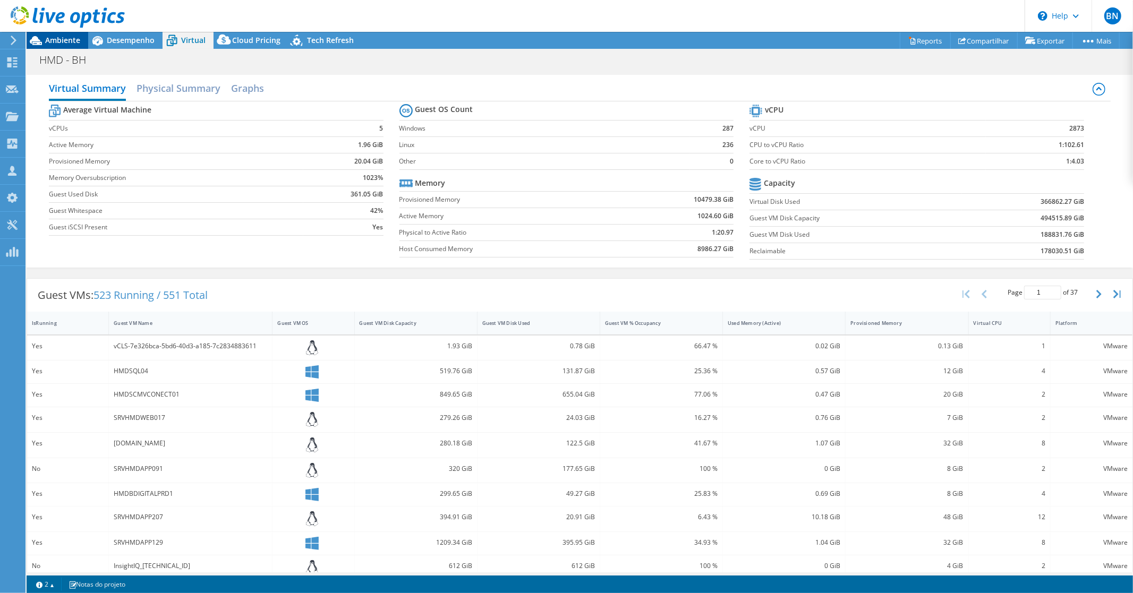
click at [50, 39] on span "Ambiente" at bounding box center [62, 40] width 35 height 10
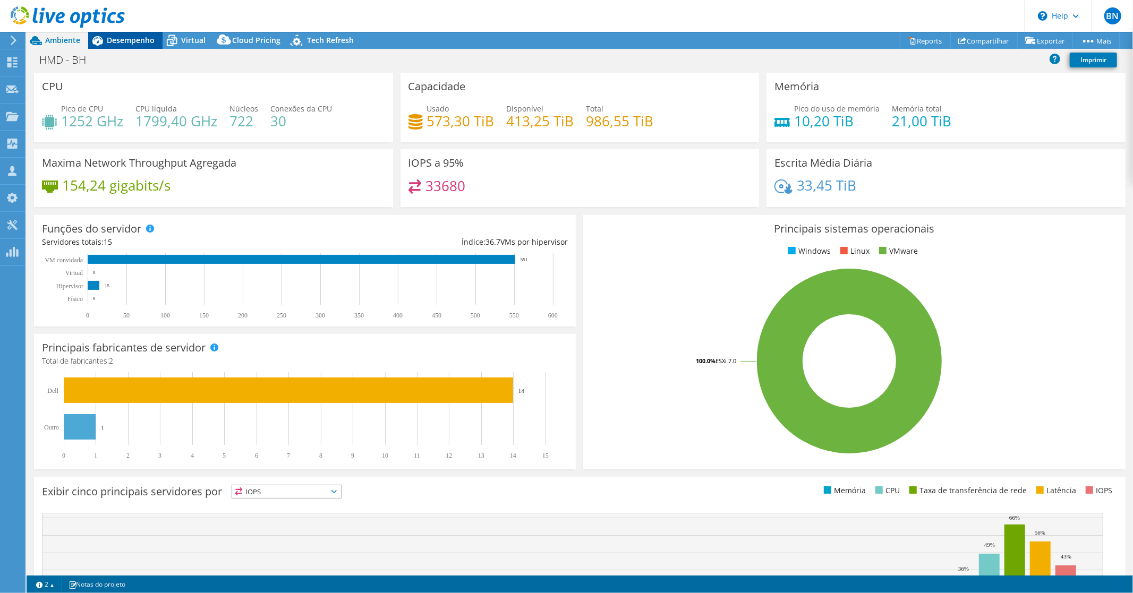
click at [118, 39] on span "Desempenho" at bounding box center [131, 40] width 48 height 10
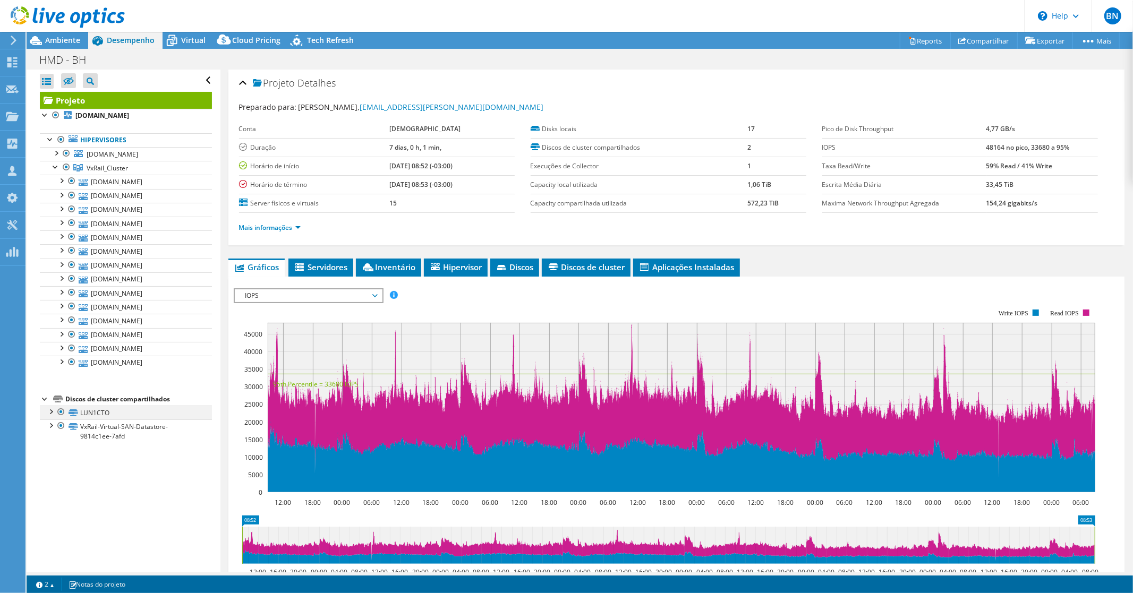
click at [49, 414] on div at bounding box center [50, 411] width 11 height 11
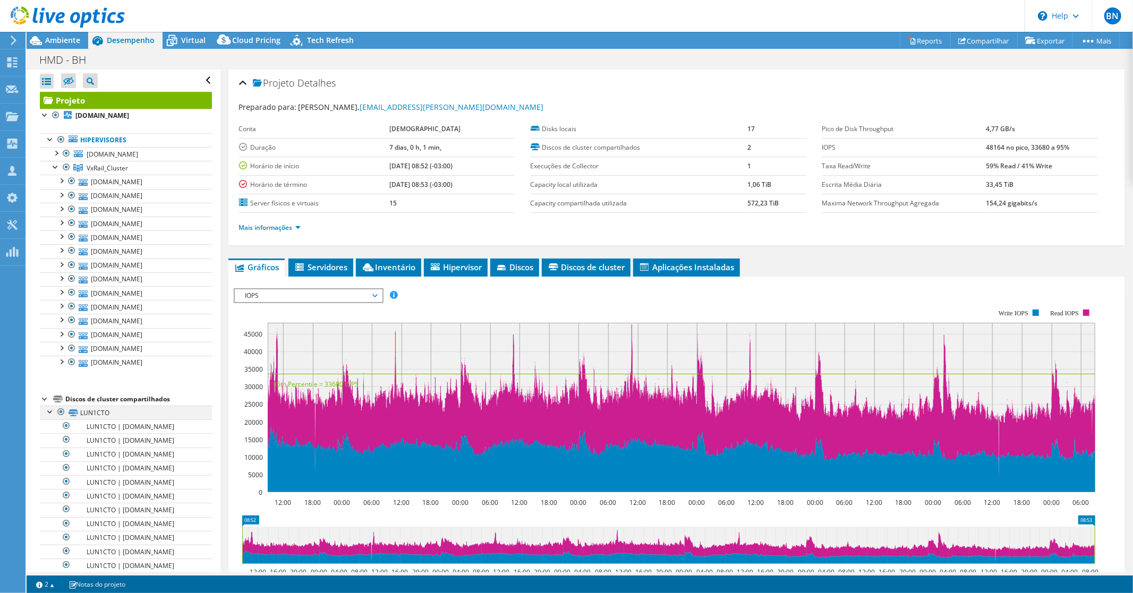
click at [49, 414] on div at bounding box center [50, 411] width 11 height 11
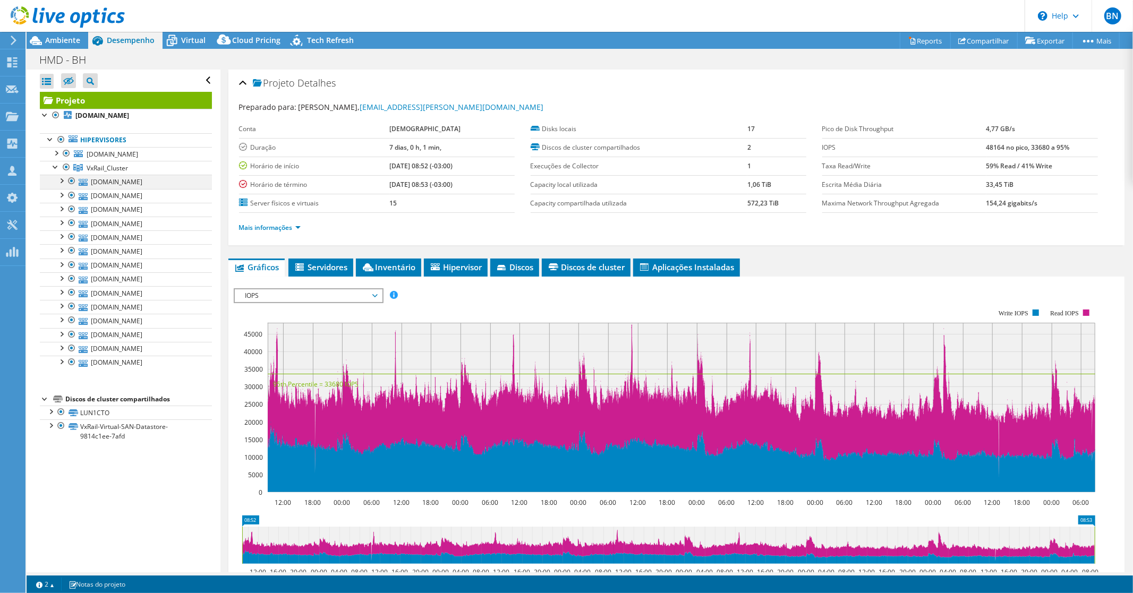
click at [60, 179] on div at bounding box center [61, 180] width 11 height 11
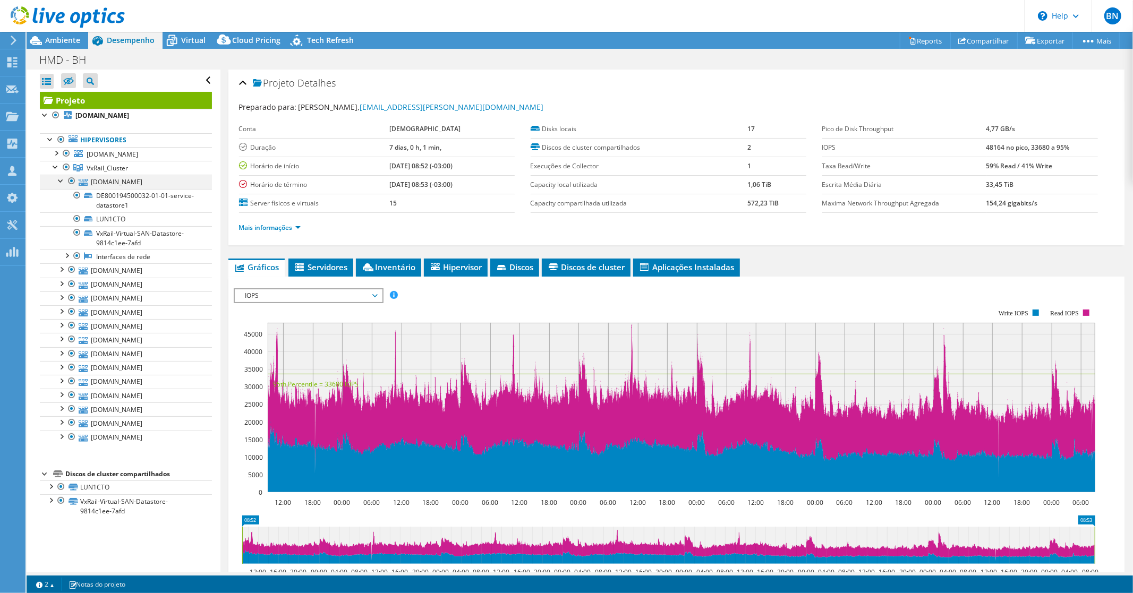
click at [60, 179] on div at bounding box center [61, 180] width 11 height 11
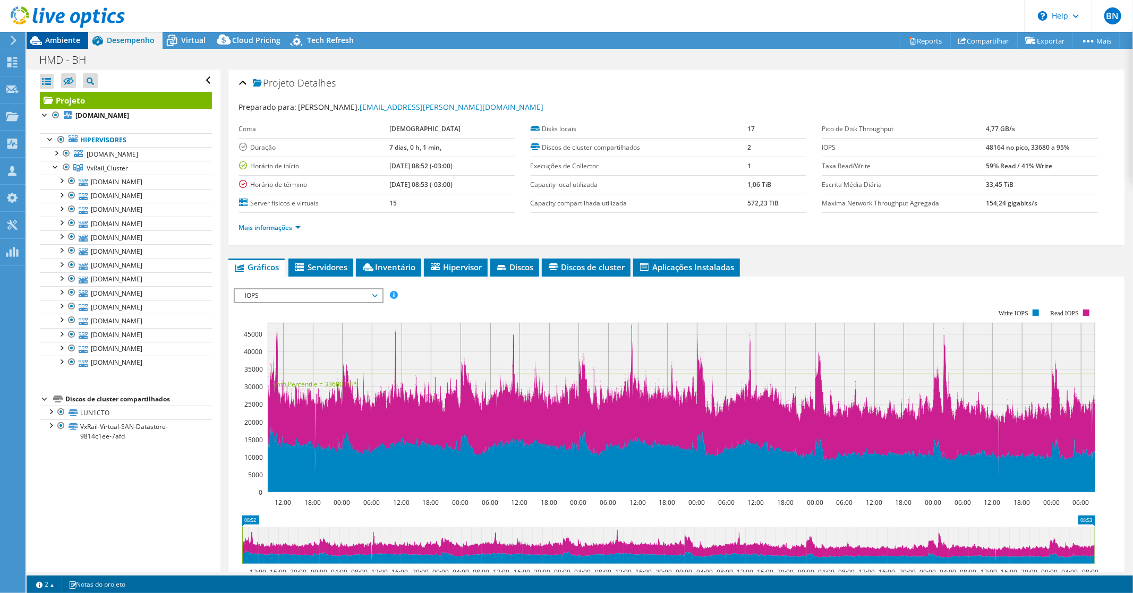
click at [60, 37] on span "Ambiente" at bounding box center [62, 40] width 35 height 10
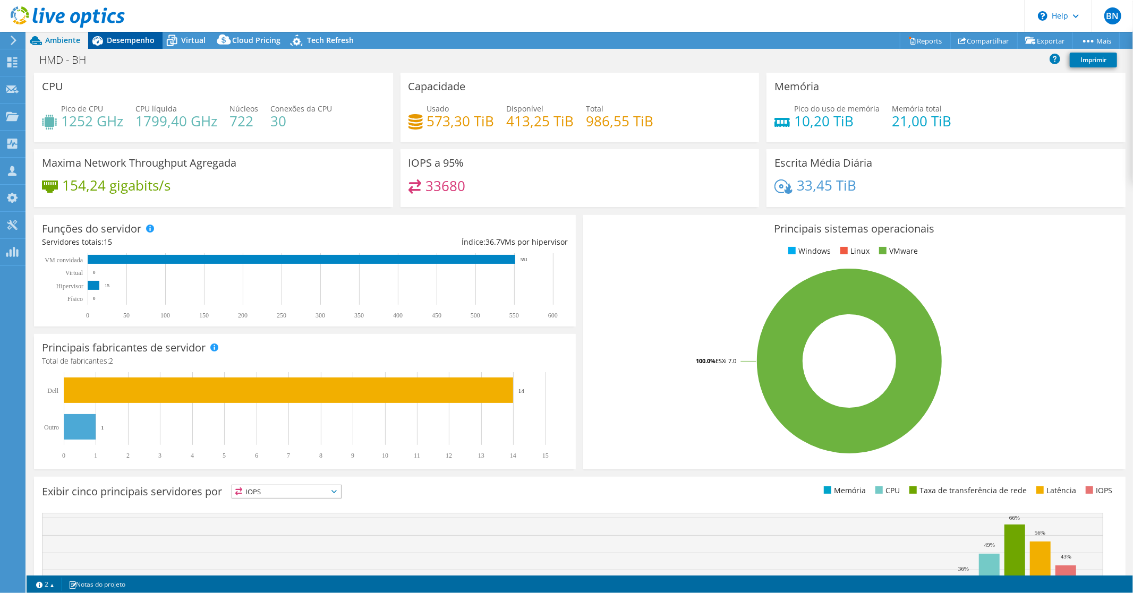
click at [104, 37] on icon at bounding box center [97, 40] width 19 height 19
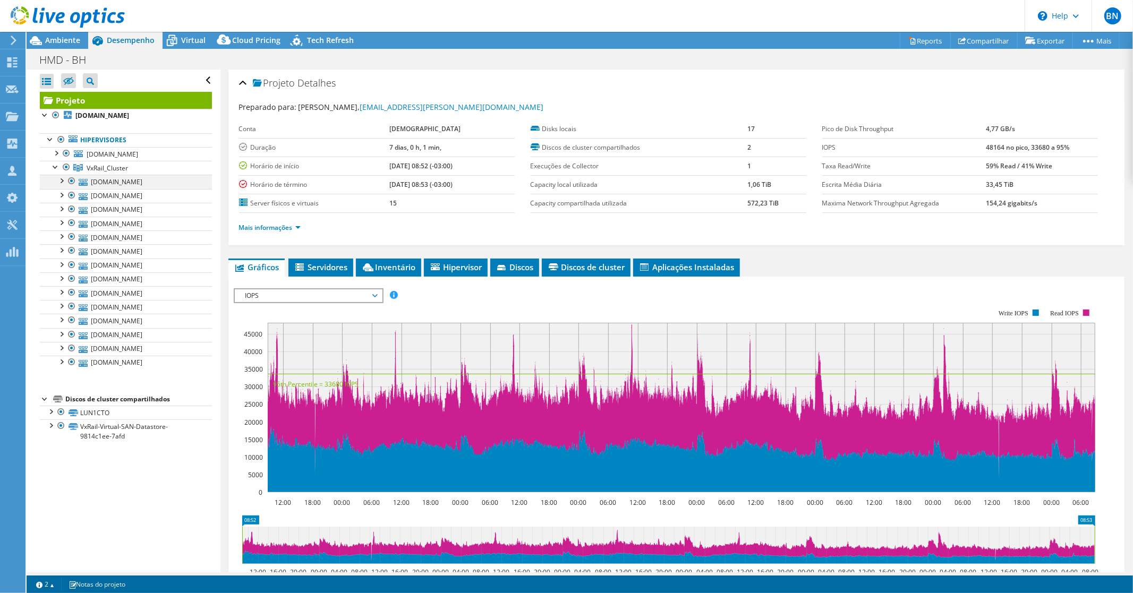
click at [60, 182] on div at bounding box center [61, 180] width 11 height 11
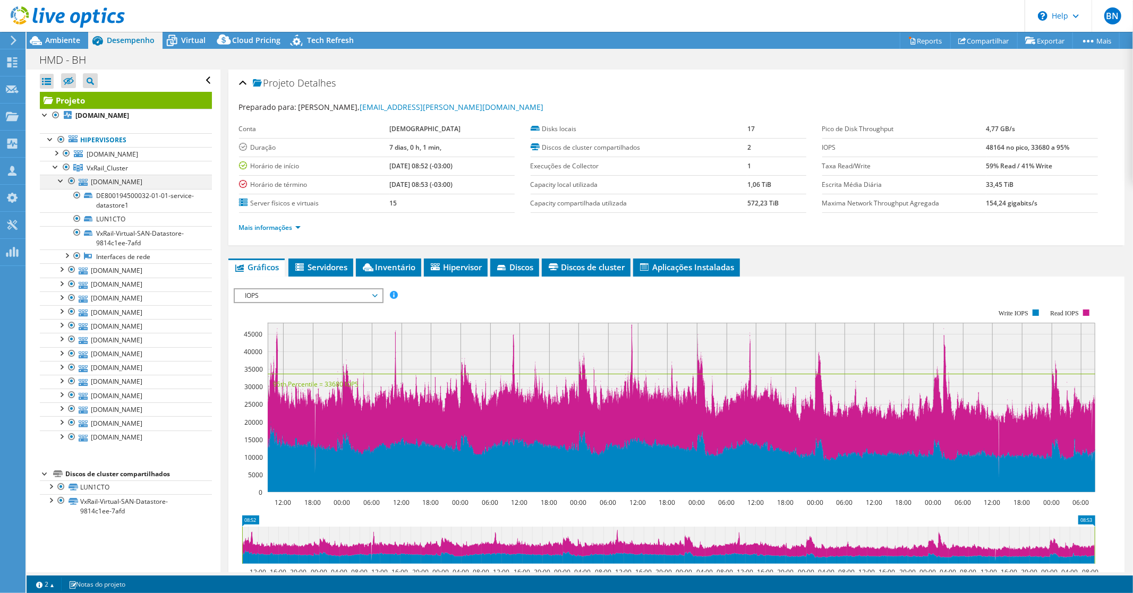
click at [60, 182] on div at bounding box center [61, 180] width 11 height 11
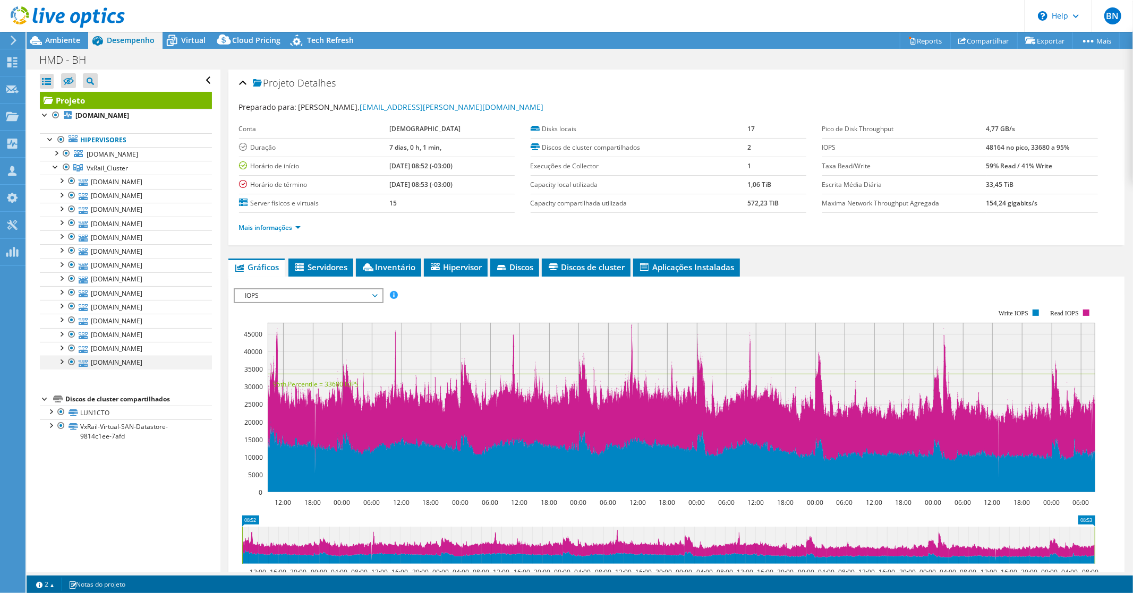
click at [62, 362] on div at bounding box center [61, 361] width 11 height 11
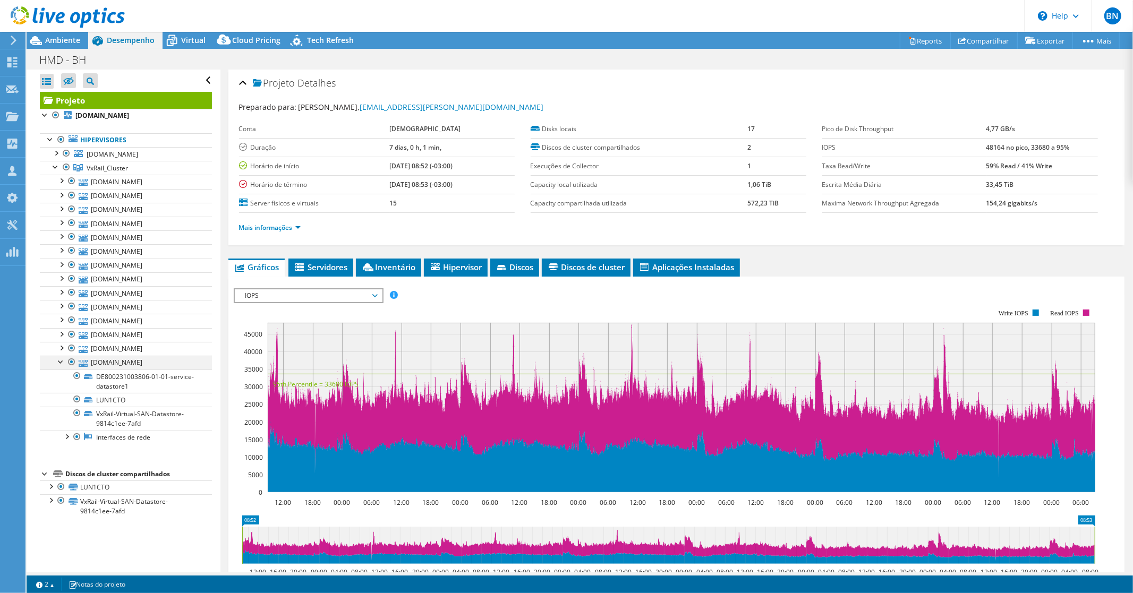
click at [62, 362] on div at bounding box center [61, 361] width 11 height 11
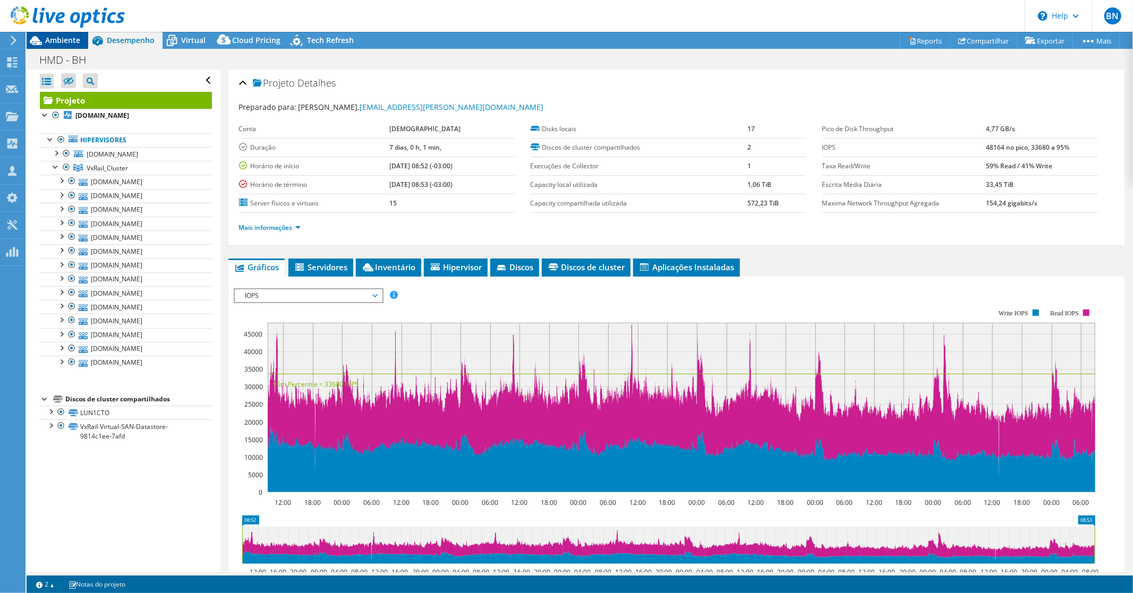
click at [54, 41] on span "Ambiente" at bounding box center [62, 40] width 35 height 10
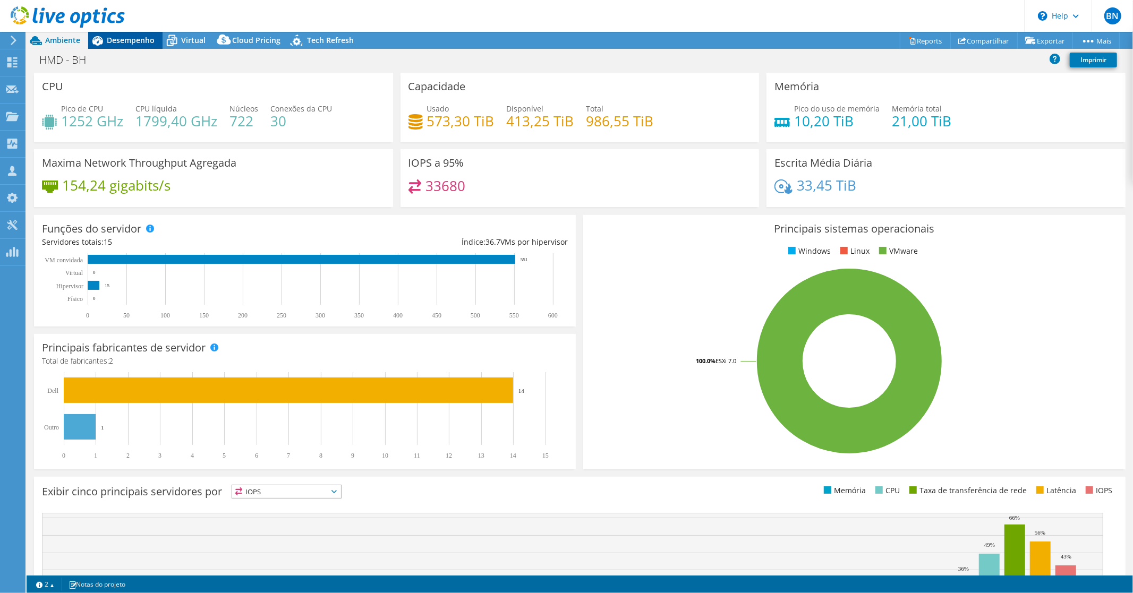
click at [137, 38] on span "Desempenho" at bounding box center [131, 40] width 48 height 10
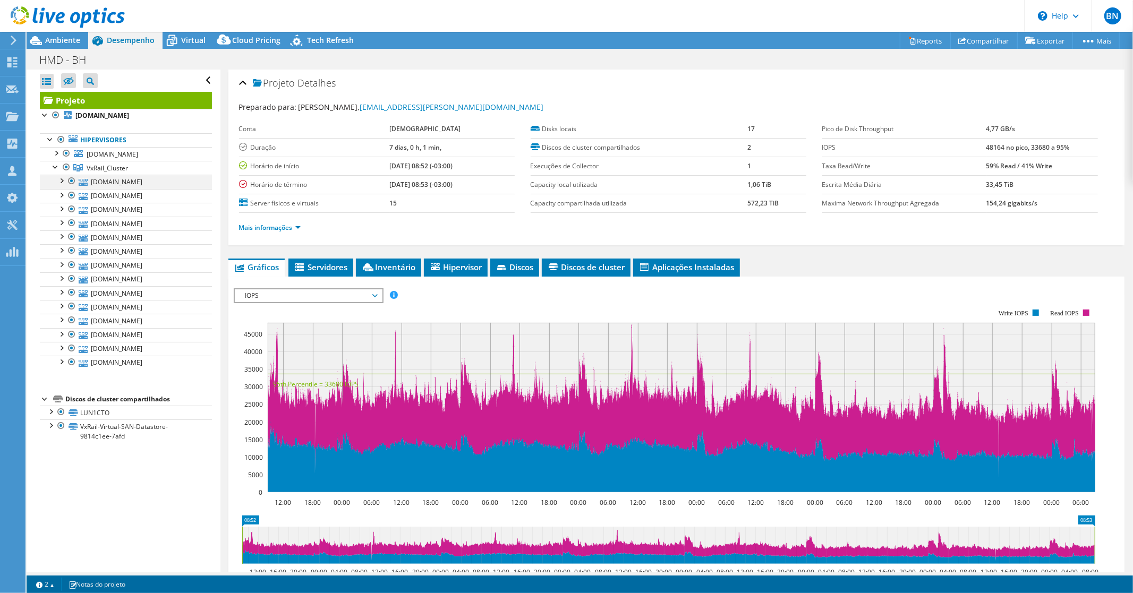
click at [64, 182] on div at bounding box center [61, 180] width 11 height 11
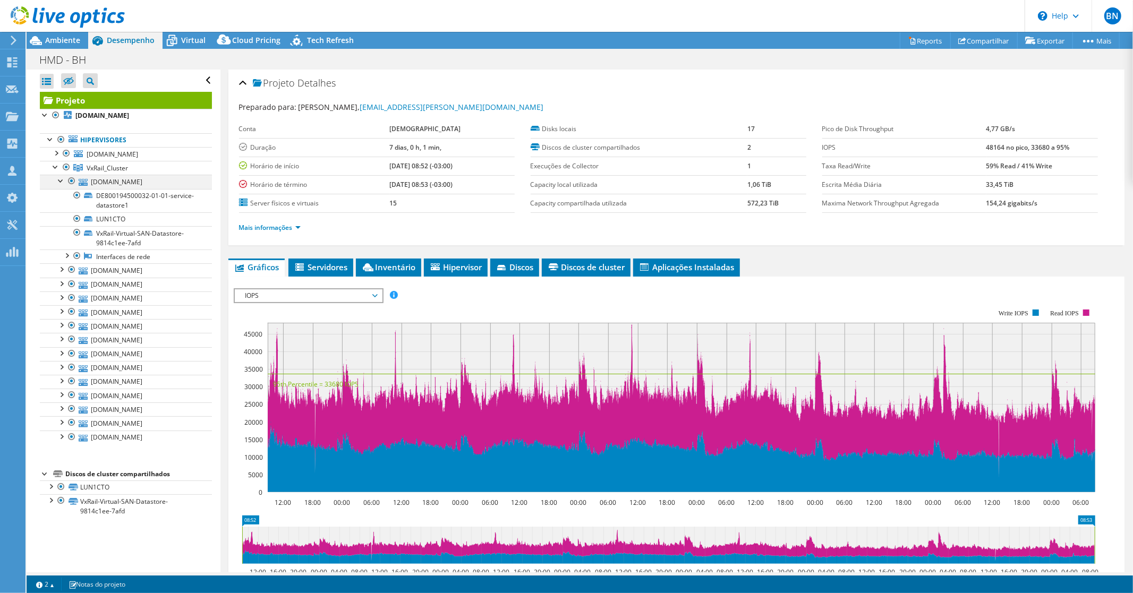
click at [64, 182] on div at bounding box center [61, 180] width 11 height 11
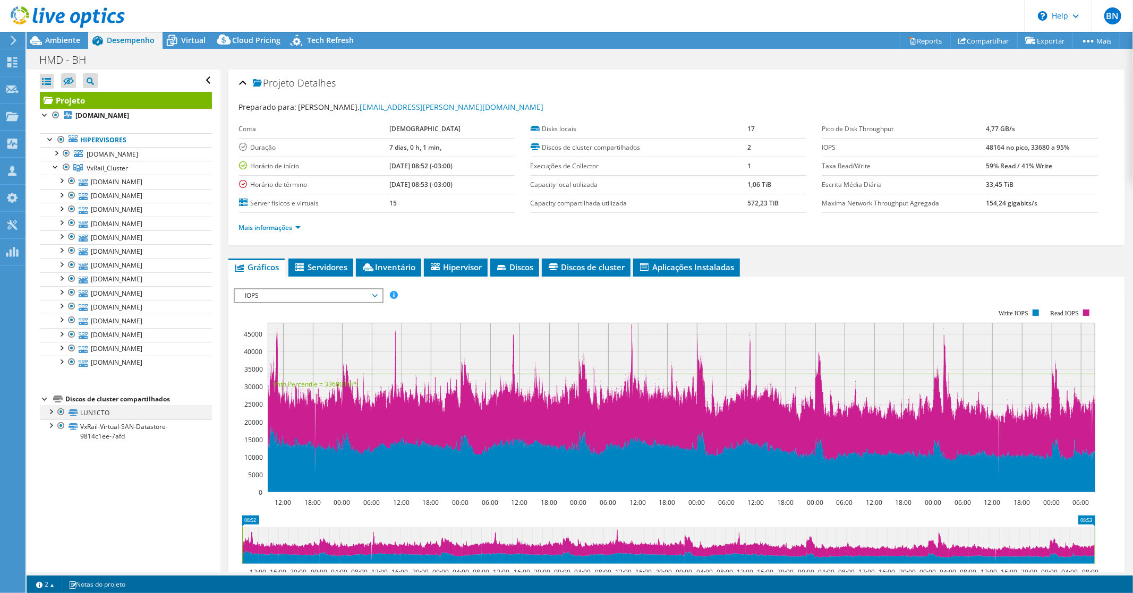
click at [52, 412] on div at bounding box center [50, 411] width 11 height 11
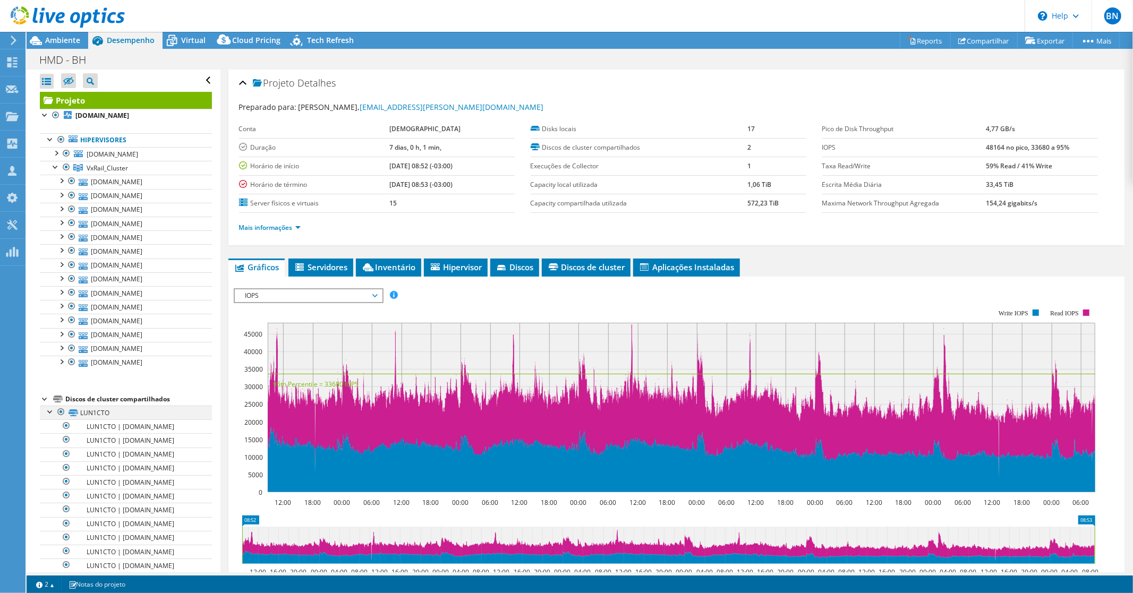
click at [52, 412] on div at bounding box center [50, 411] width 11 height 11
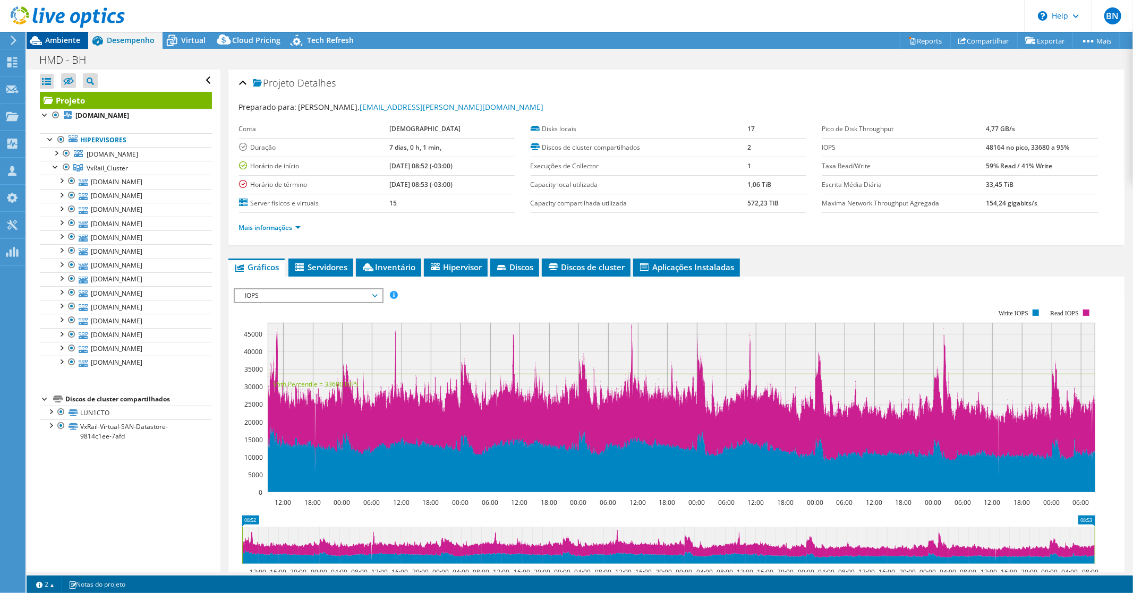
click at [50, 44] on span "Ambiente" at bounding box center [62, 40] width 35 height 10
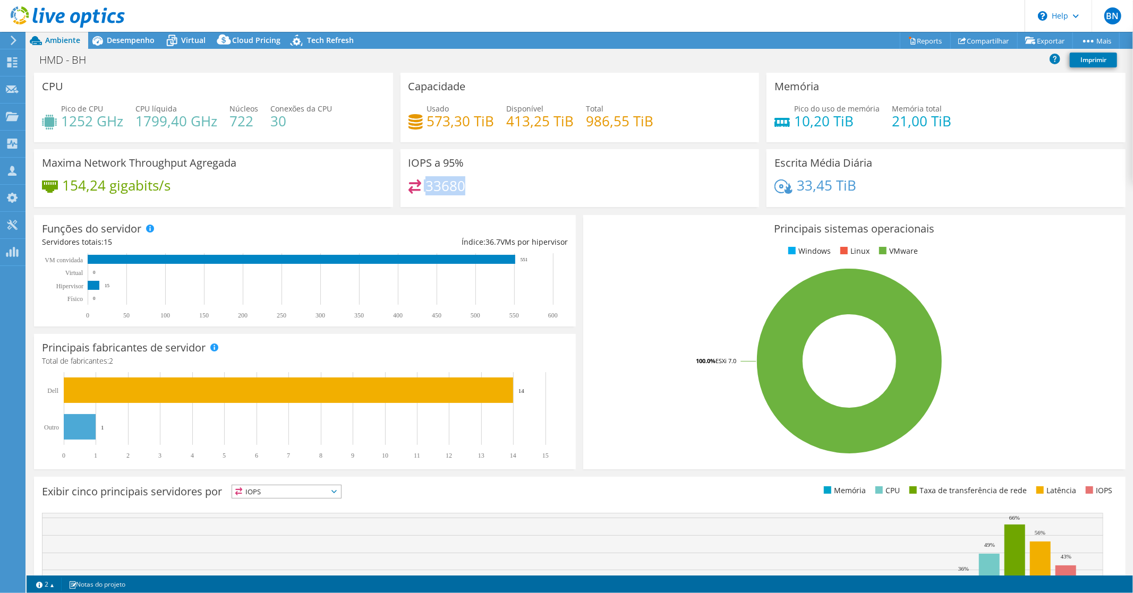
drag, startPoint x: 421, startPoint y: 183, endPoint x: 469, endPoint y: 184, distance: 48.4
click at [469, 184] on div "33680" at bounding box center [580, 191] width 343 height 23
click at [481, 188] on div "33680" at bounding box center [580, 191] width 343 height 23
drag, startPoint x: 467, startPoint y: 183, endPoint x: 422, endPoint y: 183, distance: 44.6
click at [422, 183] on div "33680" at bounding box center [580, 191] width 343 height 23
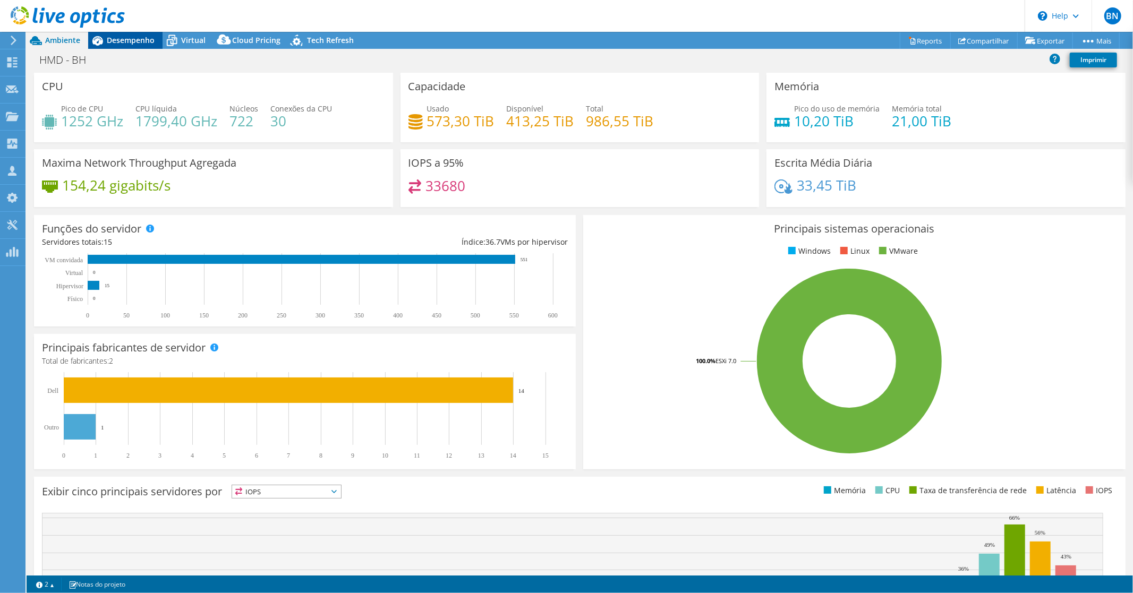
click at [137, 37] on span "Desempenho" at bounding box center [131, 40] width 48 height 10
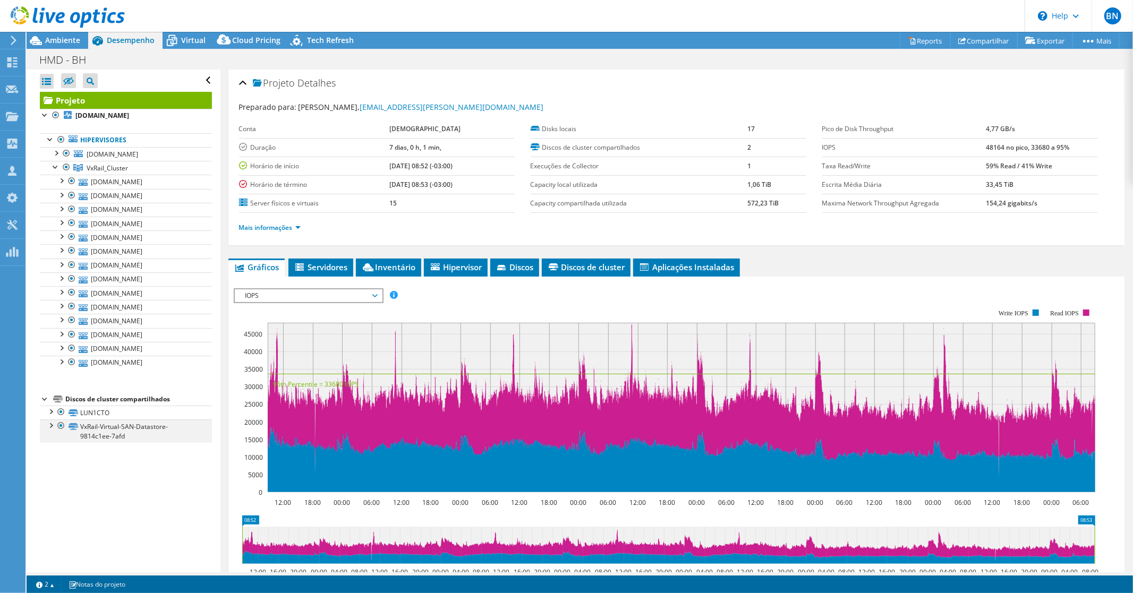
click at [49, 428] on div at bounding box center [50, 425] width 11 height 11
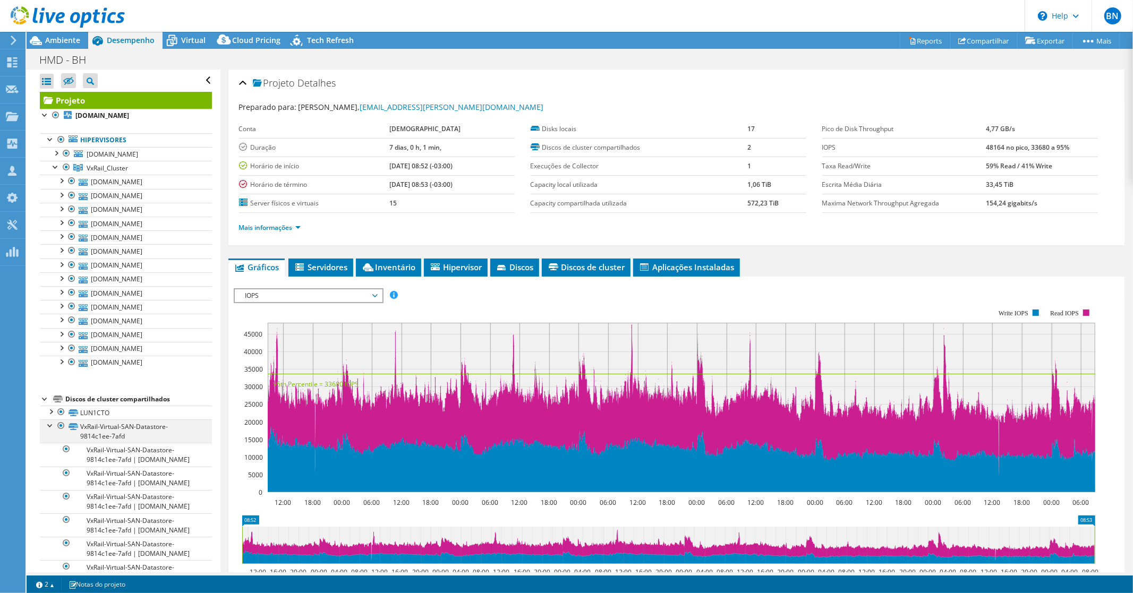
click at [49, 428] on div at bounding box center [50, 425] width 11 height 11
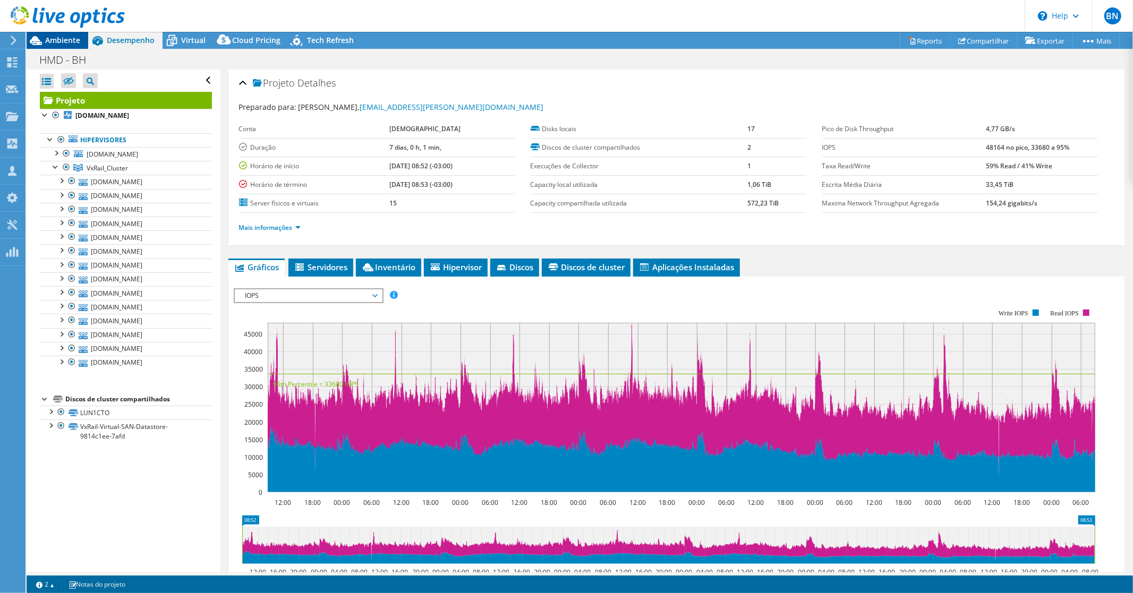
click at [55, 35] on span "Ambiente" at bounding box center [62, 40] width 35 height 10
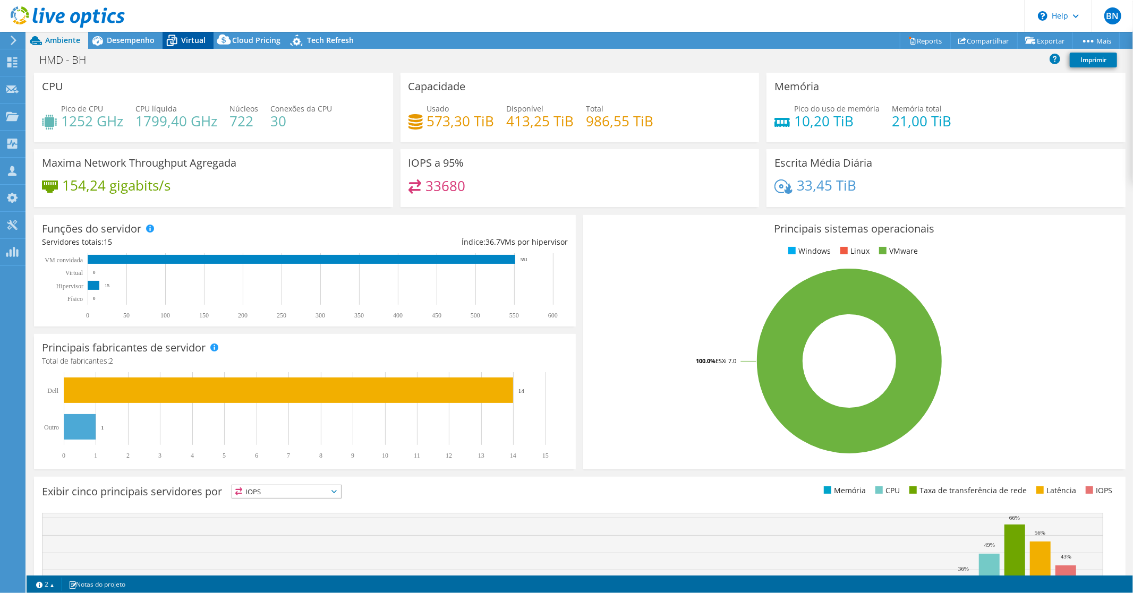
click at [180, 39] on icon at bounding box center [172, 40] width 19 height 19
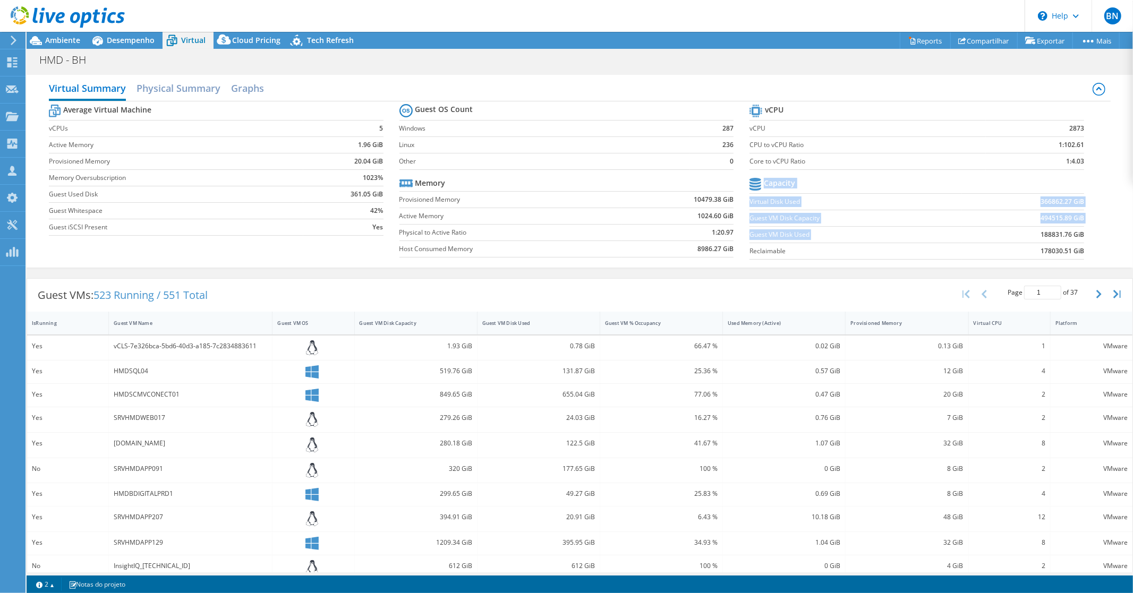
drag, startPoint x: 1084, startPoint y: 234, endPoint x: 1029, endPoint y: 234, distance: 55.8
click at [1029, 234] on section "vCPU vCPU 2873 CPU to vCPU Ratio 1:102.61 Core to vCPU Ratio 1:4.03 Capacity Vi…" at bounding box center [925, 183] width 351 height 163
click at [1041, 236] on b "188831.76 GiB" at bounding box center [1063, 235] width 44 height 11
drag, startPoint x: 1031, startPoint y: 235, endPoint x: 1075, endPoint y: 235, distance: 43.6
click at [1075, 235] on td "188831.76 GiB" at bounding box center [1023, 234] width 123 height 16
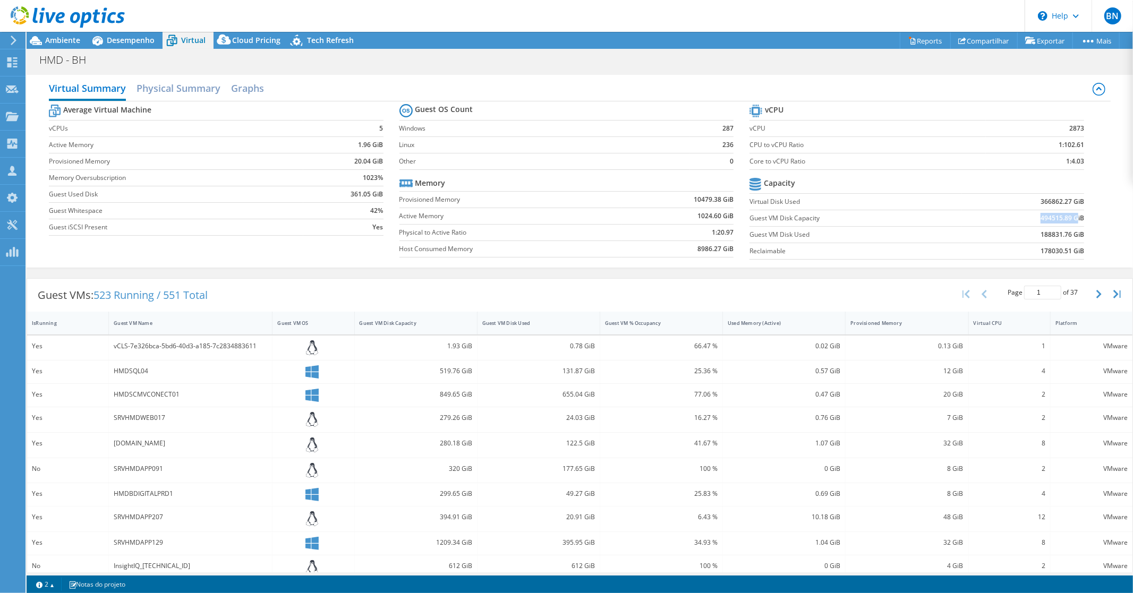
drag, startPoint x: 1034, startPoint y: 219, endPoint x: 1069, endPoint y: 222, distance: 35.2
click at [1069, 222] on b "494515.89 GiB" at bounding box center [1063, 218] width 44 height 11
click at [1047, 237] on b "188831.76 GiB" at bounding box center [1063, 235] width 44 height 11
click at [63, 41] on span "Ambiente" at bounding box center [62, 40] width 35 height 10
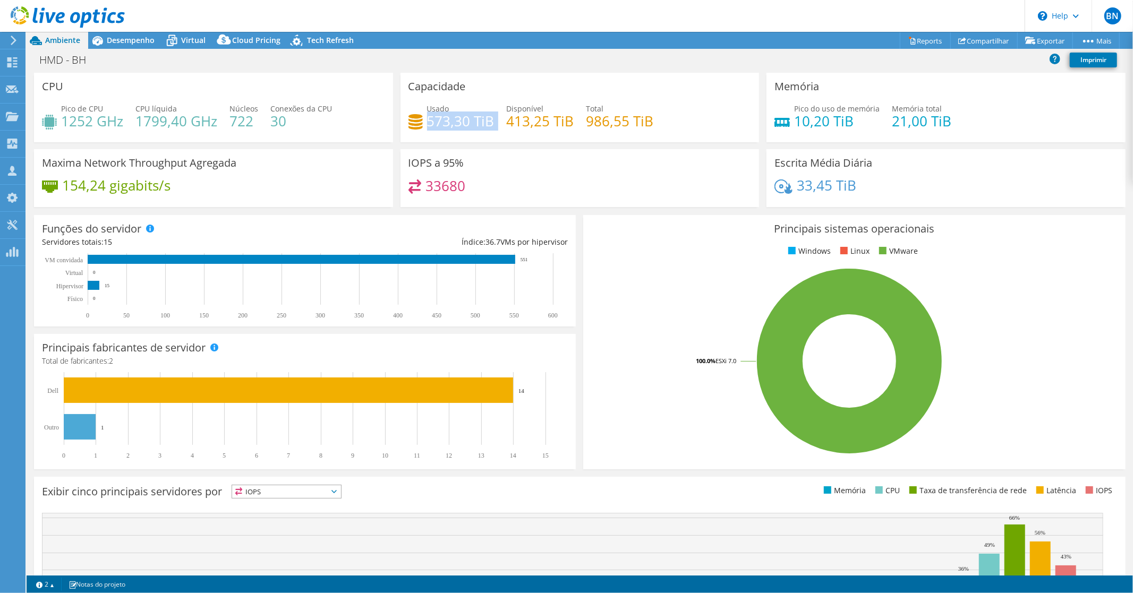
drag, startPoint x: 493, startPoint y: 121, endPoint x: 426, endPoint y: 124, distance: 67.5
click at [426, 124] on div "Usado 573,30 TiB Disponível 413,25 TiB Total 986,55 TiB" at bounding box center [580, 120] width 343 height 35
click at [123, 38] on span "Desempenho" at bounding box center [131, 40] width 48 height 10
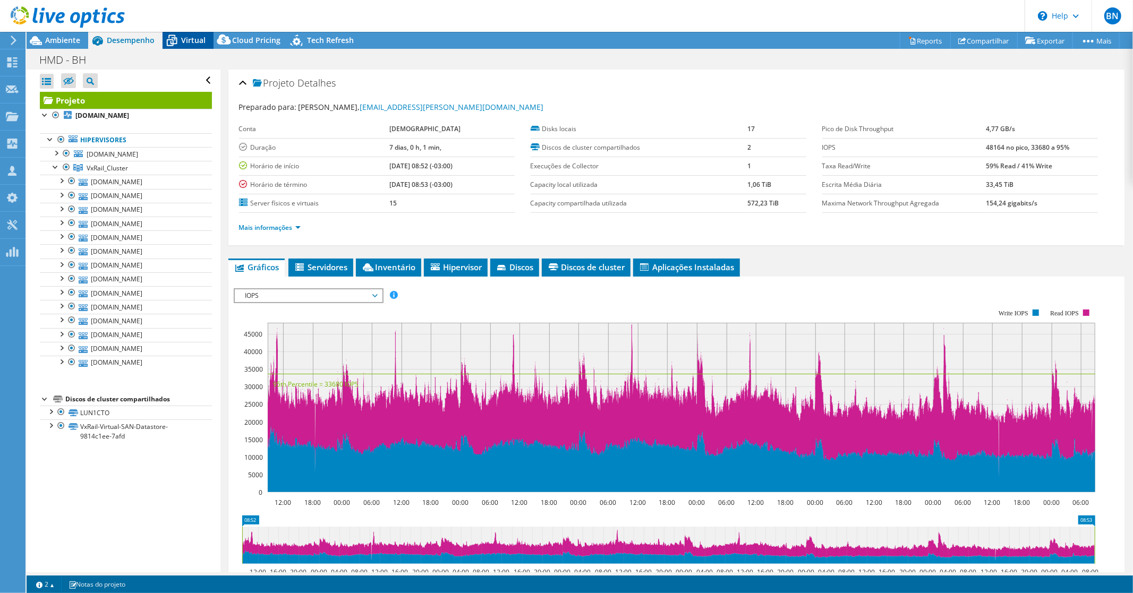
click at [186, 36] on span "Virtual" at bounding box center [193, 40] width 24 height 10
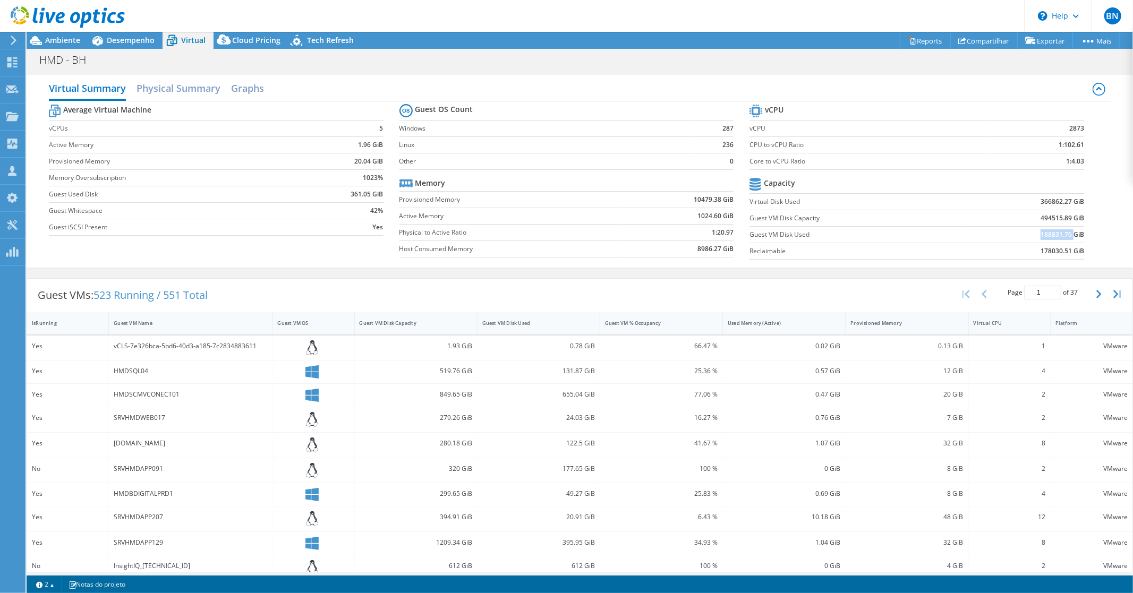
drag, startPoint x: 1065, startPoint y: 238, endPoint x: 987, endPoint y: 241, distance: 77.6
click at [987, 241] on td "188831.76 GiB" at bounding box center [1023, 234] width 123 height 16
click at [130, 38] on span "Desempenho" at bounding box center [131, 40] width 48 height 10
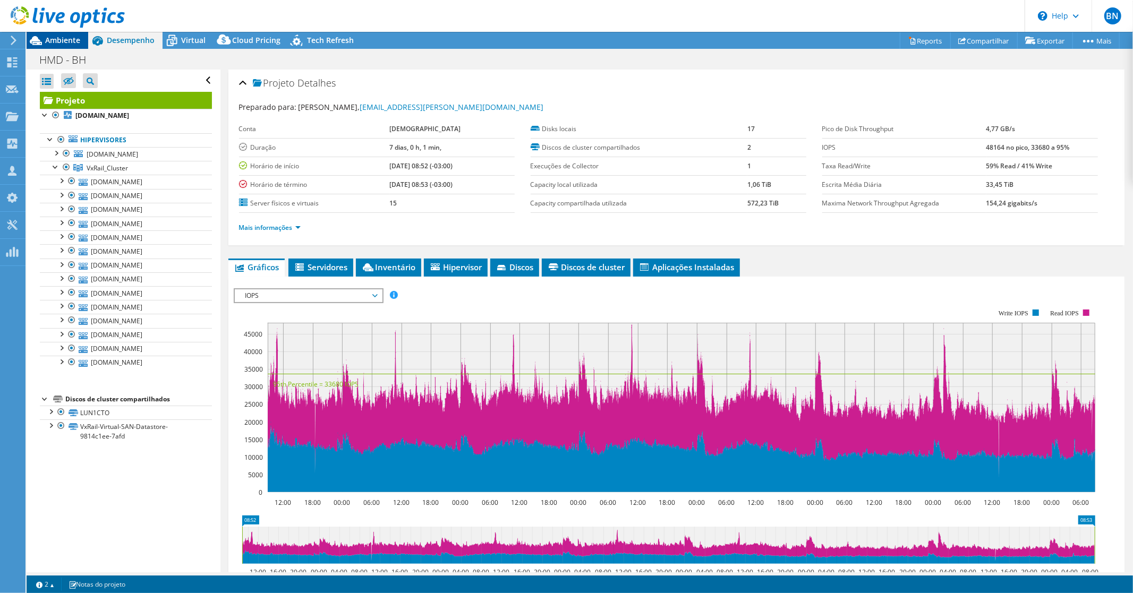
click at [57, 35] on span "Ambiente" at bounding box center [62, 40] width 35 height 10
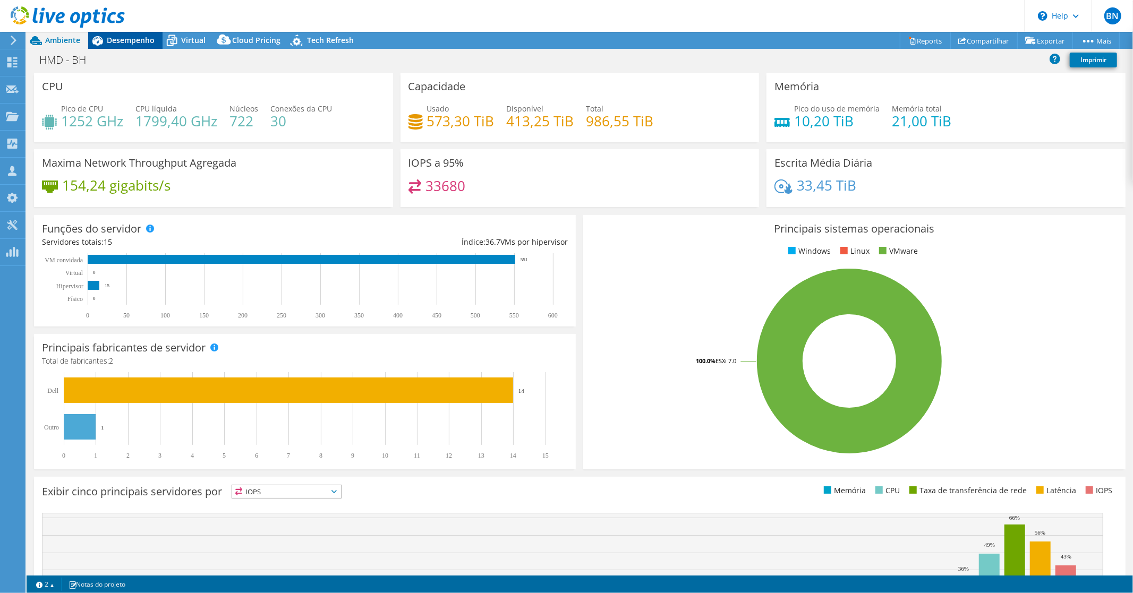
click at [112, 43] on span "Desempenho" at bounding box center [131, 40] width 48 height 10
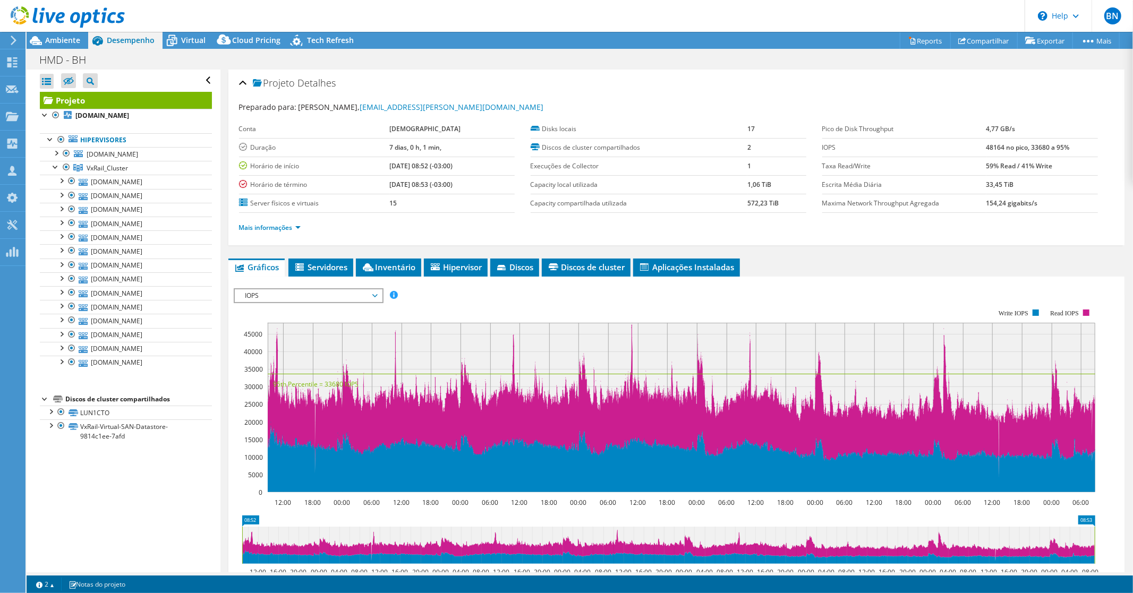
click at [295, 294] on span "IOPS" at bounding box center [308, 296] width 137 height 13
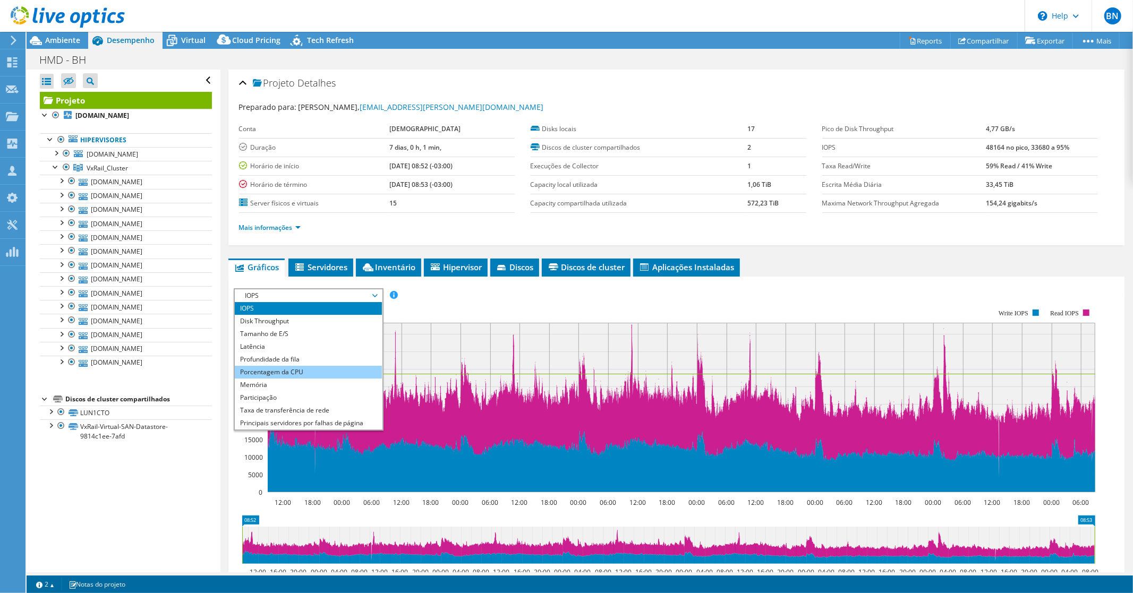
click at [290, 372] on li "Porcentagem da CPU" at bounding box center [308, 372] width 147 height 13
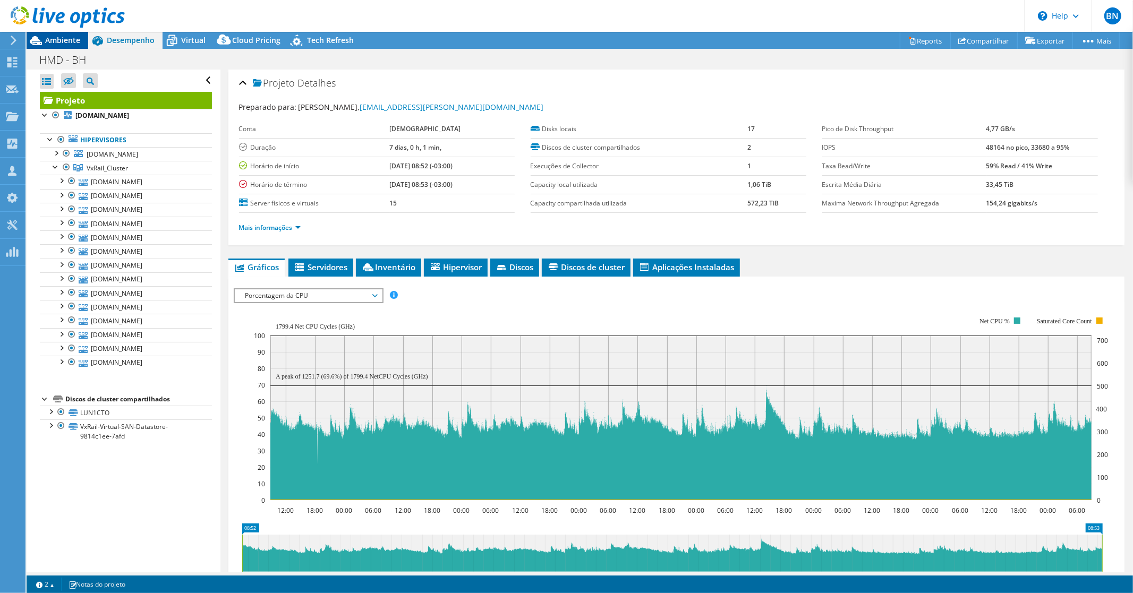
click at [62, 44] on span "Ambiente" at bounding box center [62, 40] width 35 height 10
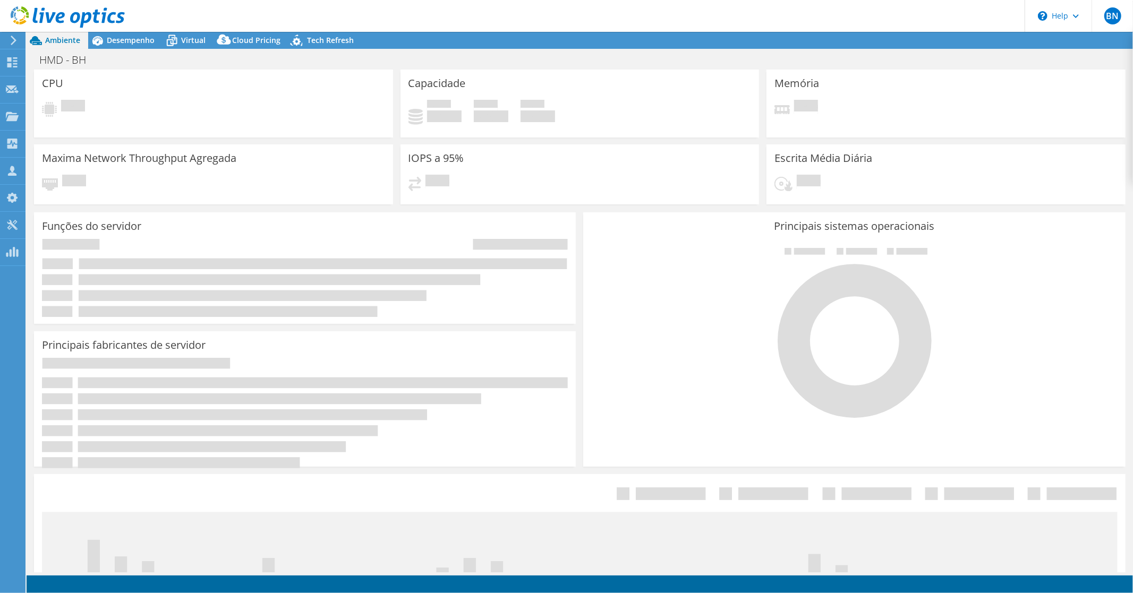
select select "USD"
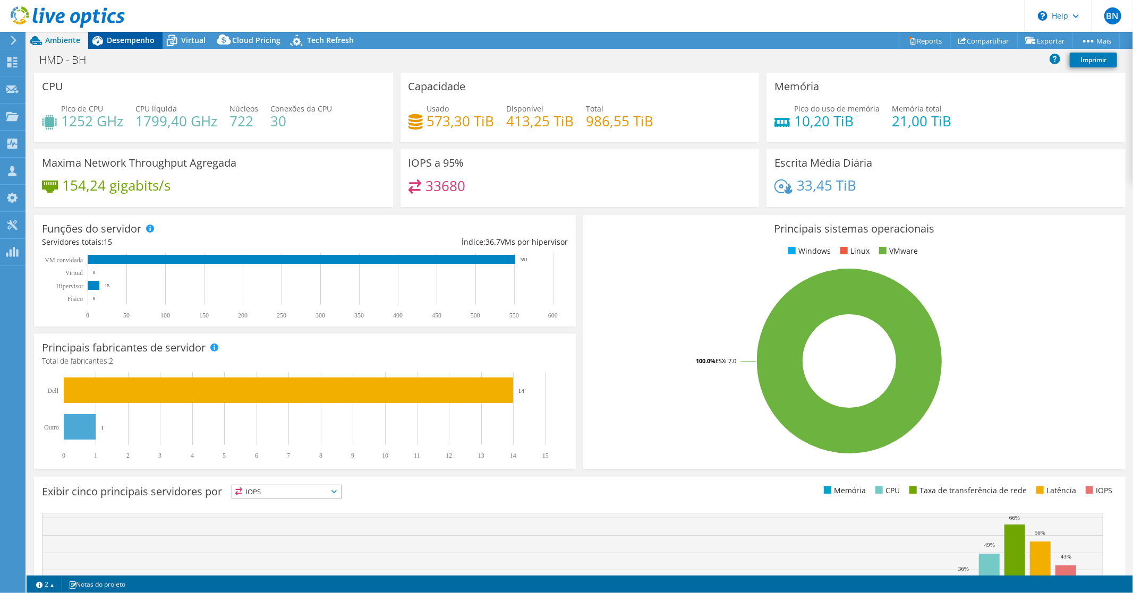
click at [134, 38] on span "Desempenho" at bounding box center [131, 40] width 48 height 10
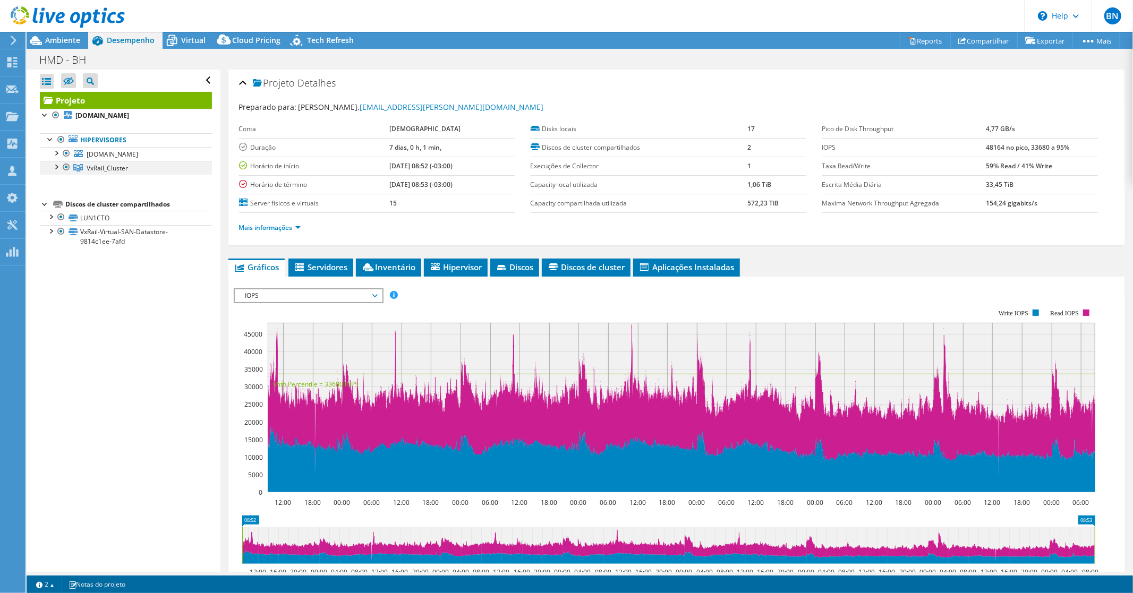
click at [57, 172] on li "VxRail_Cluster [DOMAIN_NAME] DE800194500032-01-01-service-datastore1 LUN1CTO" at bounding box center [126, 168] width 172 height 14
click at [55, 164] on div at bounding box center [55, 166] width 11 height 11
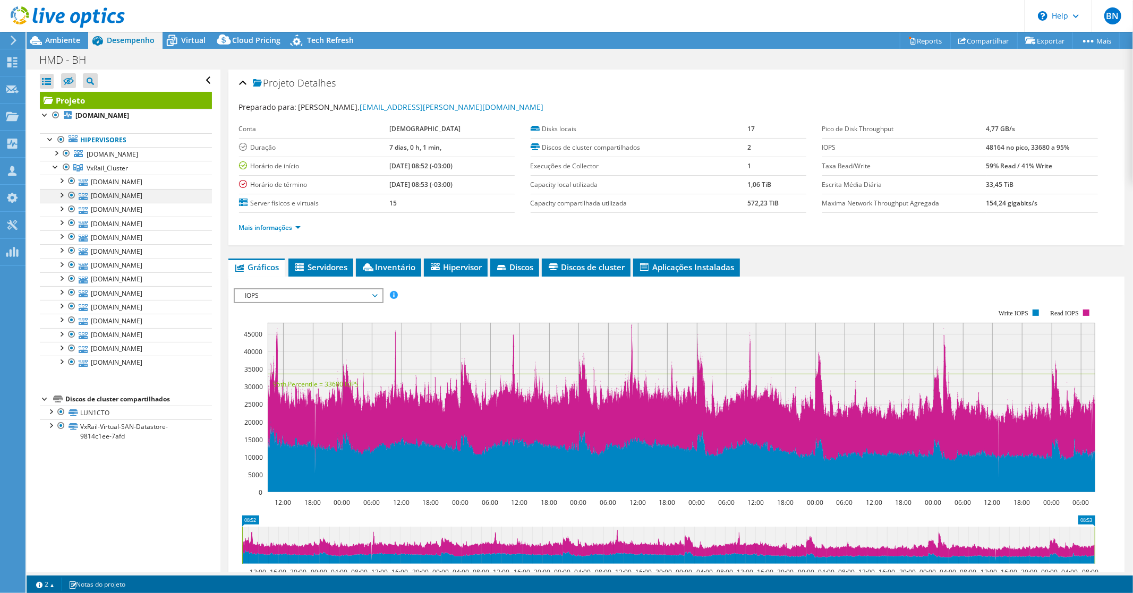
click at [60, 196] on div at bounding box center [61, 194] width 11 height 11
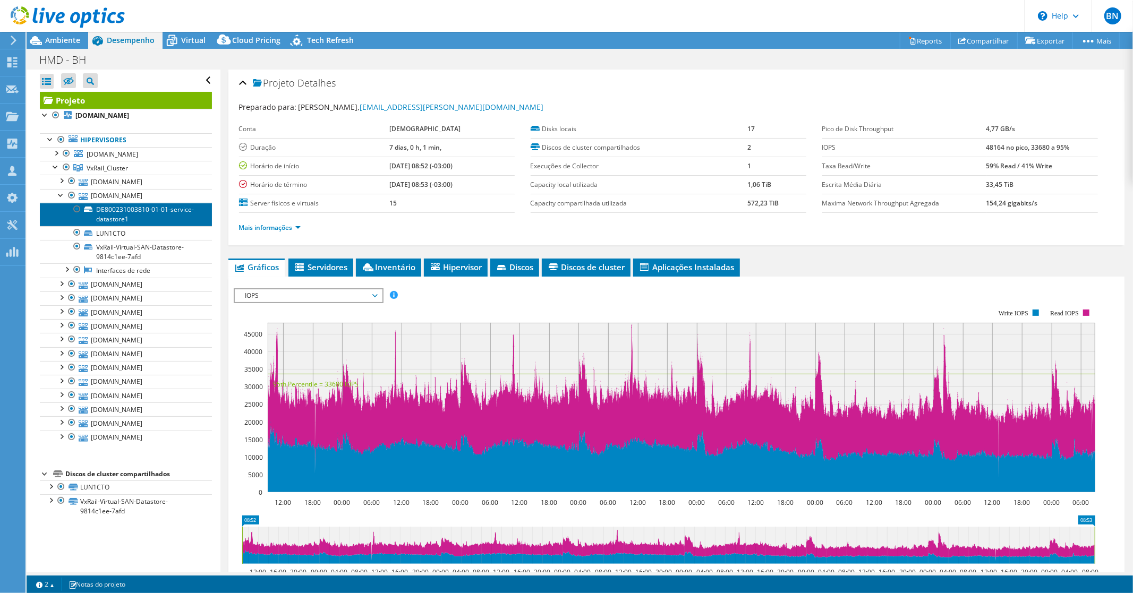
click at [143, 215] on link "DE800231003810-01-01-service-datastore1" at bounding box center [126, 214] width 172 height 23
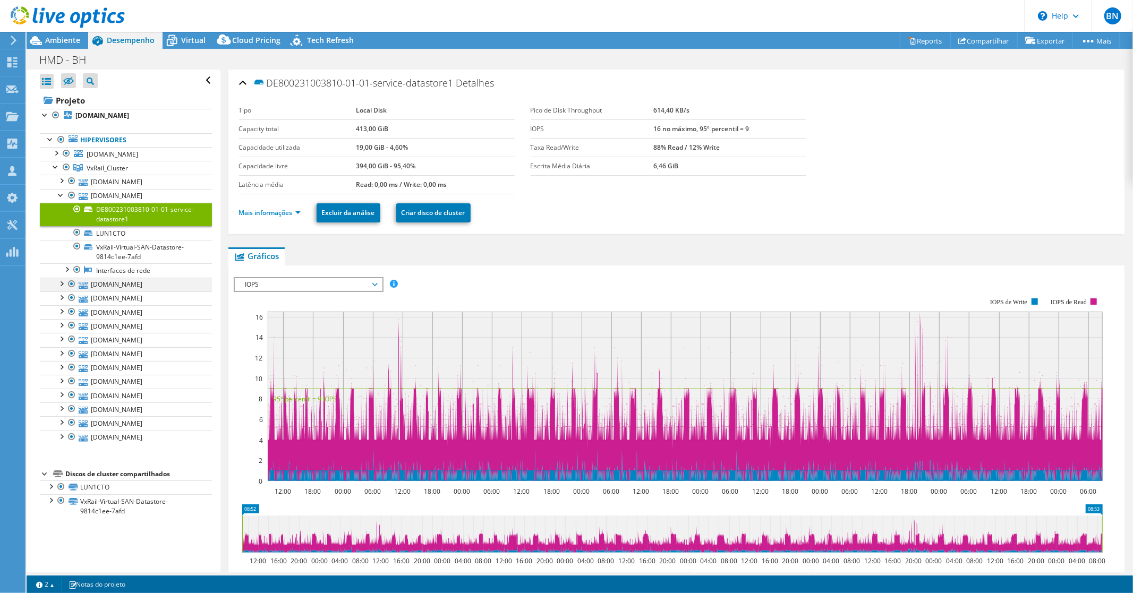
click at [62, 285] on div at bounding box center [61, 283] width 11 height 11
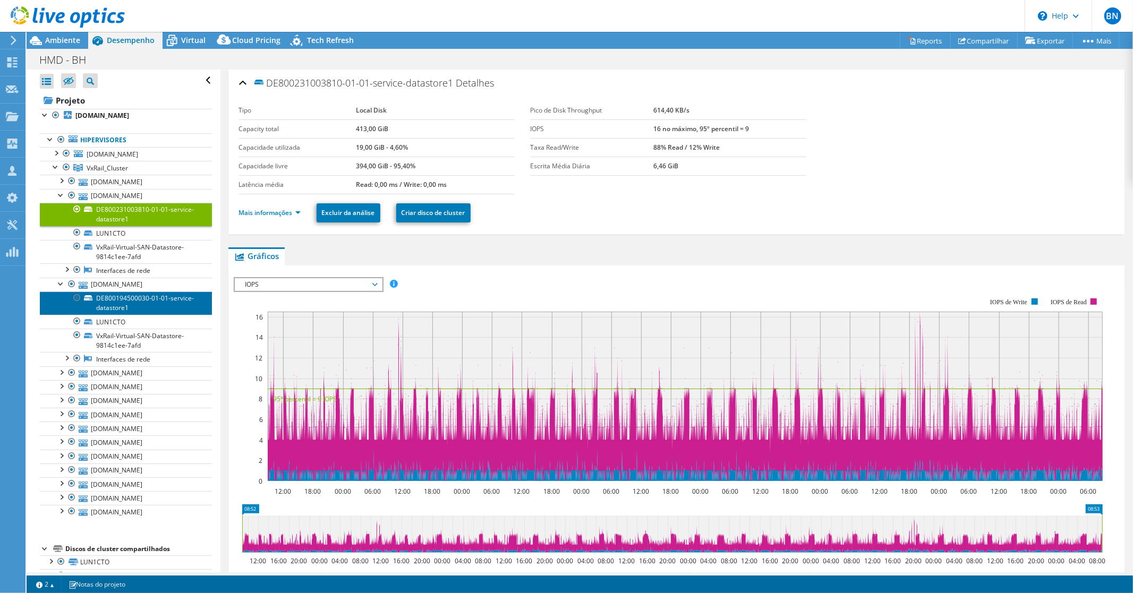
click at [129, 304] on link "DE800194500030-01-01-service-datastore1" at bounding box center [126, 303] width 172 height 23
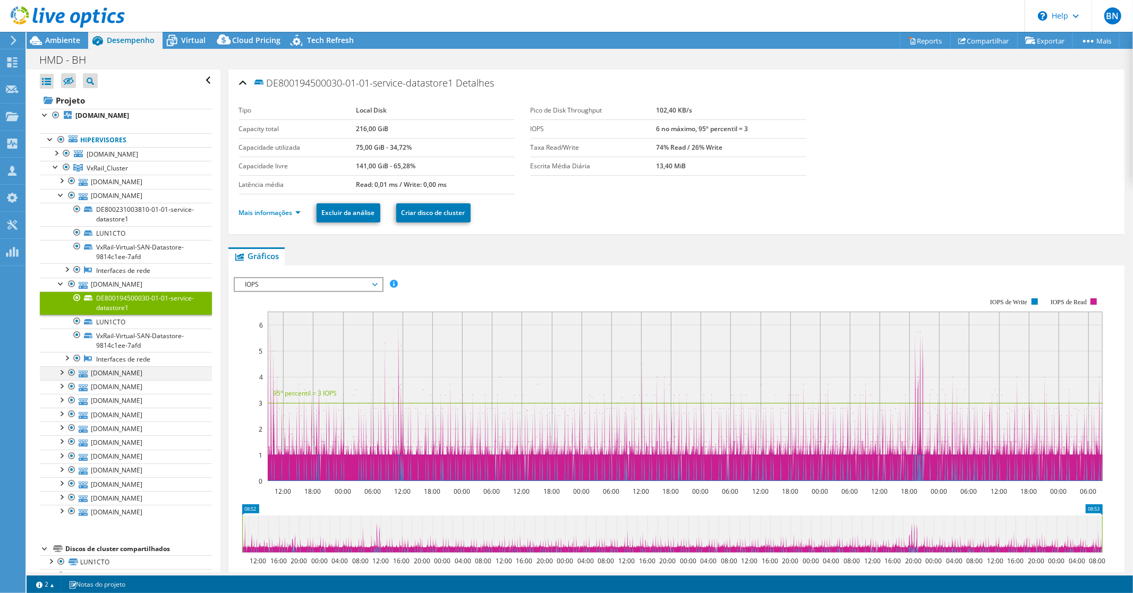
click at [61, 372] on div at bounding box center [61, 372] width 11 height 11
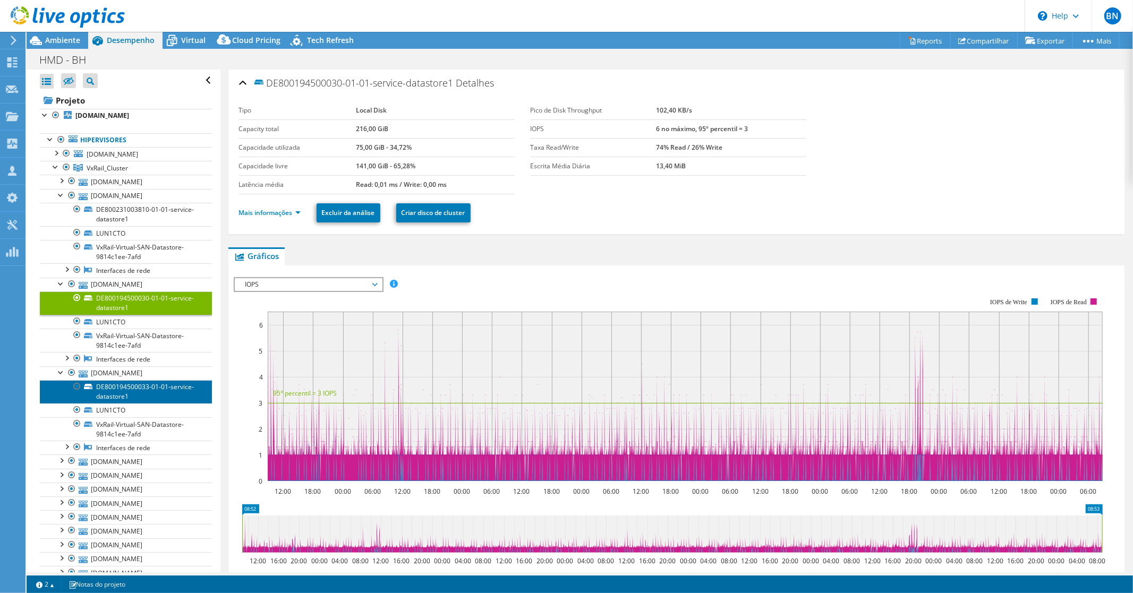
click at [113, 391] on link "DE800194500033-01-01-service-datastore1" at bounding box center [126, 391] width 172 height 23
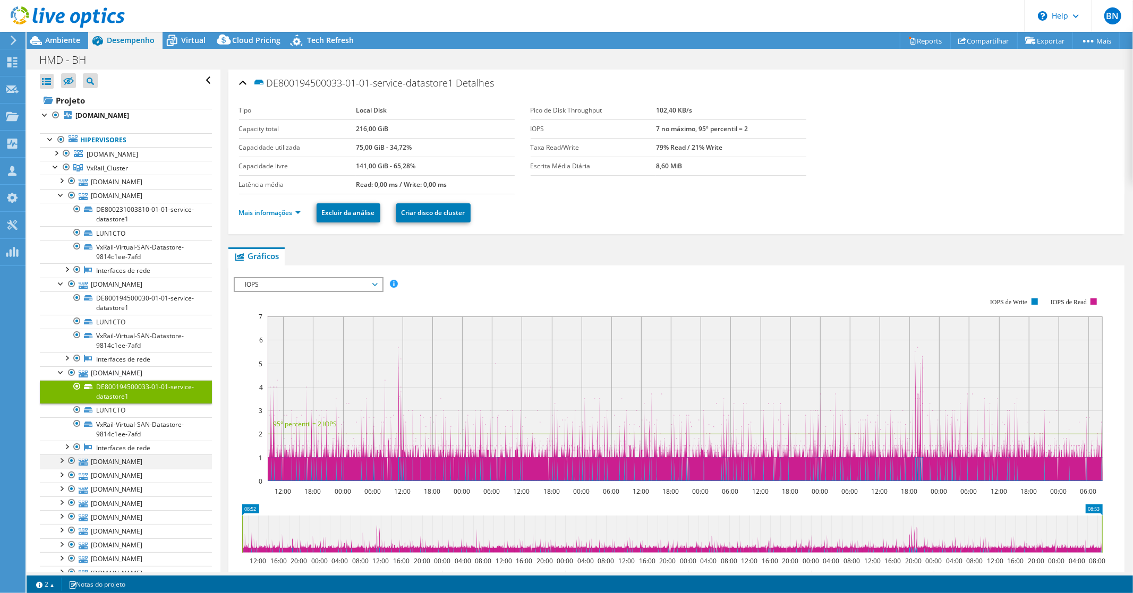
click at [60, 461] on div at bounding box center [61, 460] width 11 height 11
click at [120, 481] on link "DE800231003808-01-01-service-datastore1" at bounding box center [126, 480] width 172 height 23
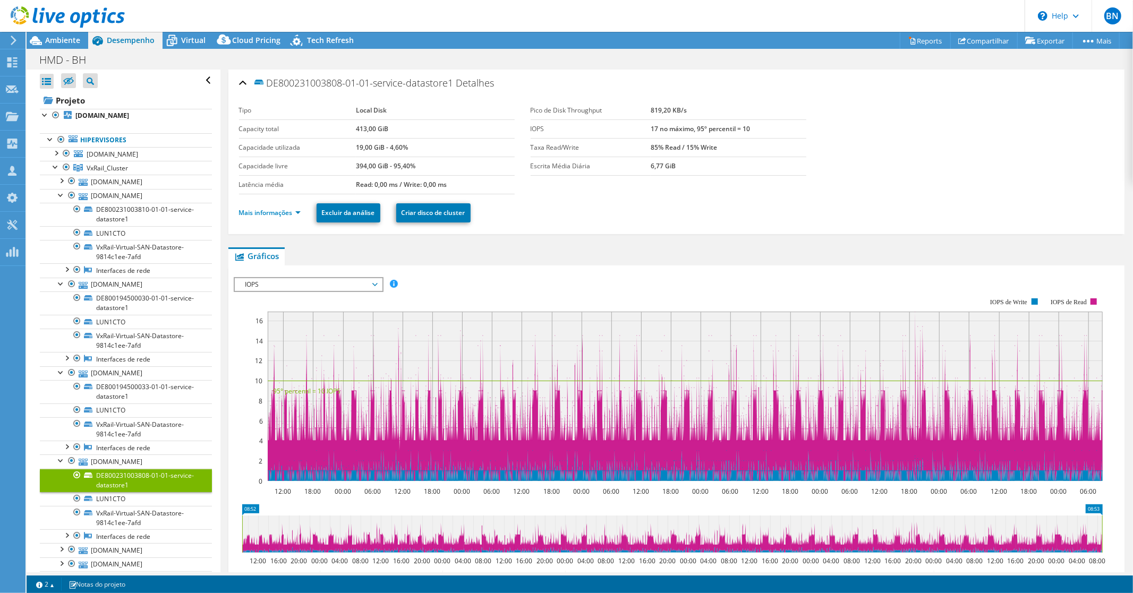
scroll to position [177, 0]
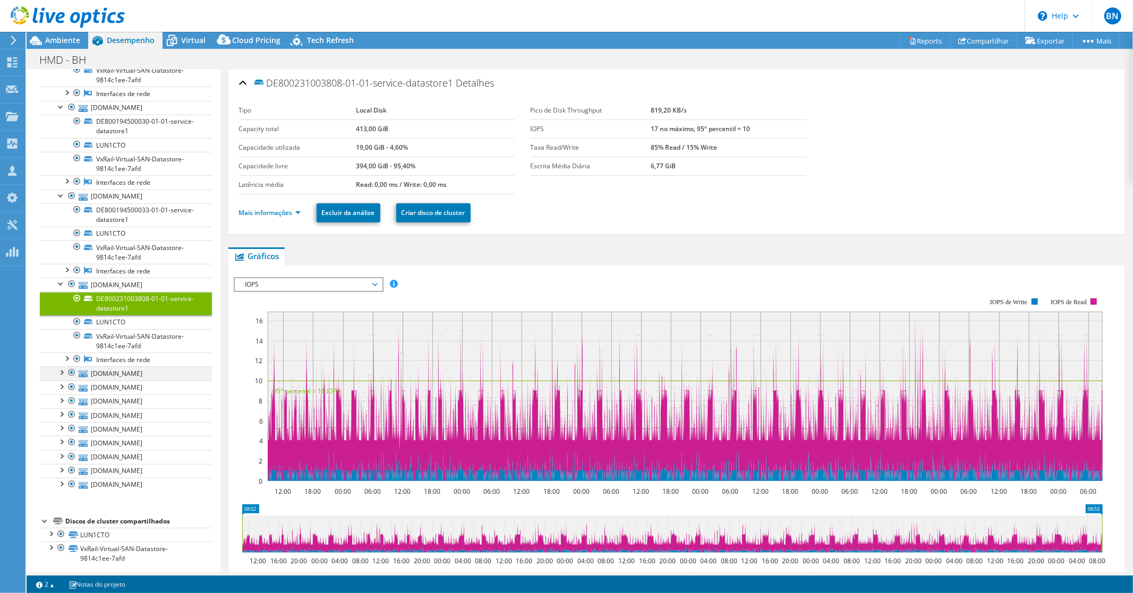
click at [60, 376] on div at bounding box center [61, 372] width 11 height 11
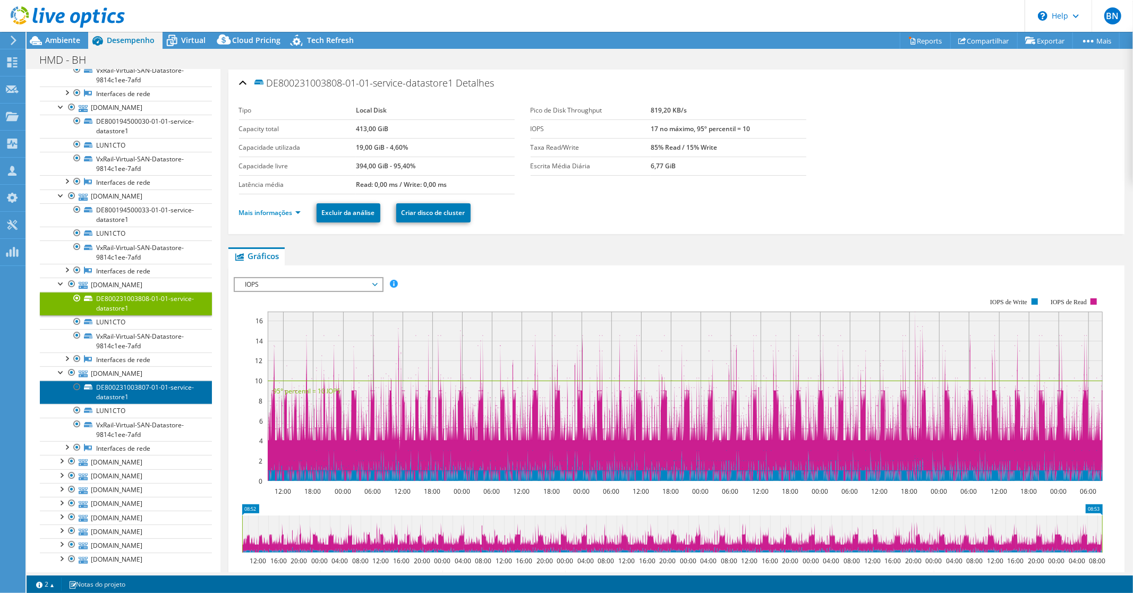
click at [114, 393] on link "DE800231003807-01-01-service-datastore1" at bounding box center [126, 392] width 172 height 23
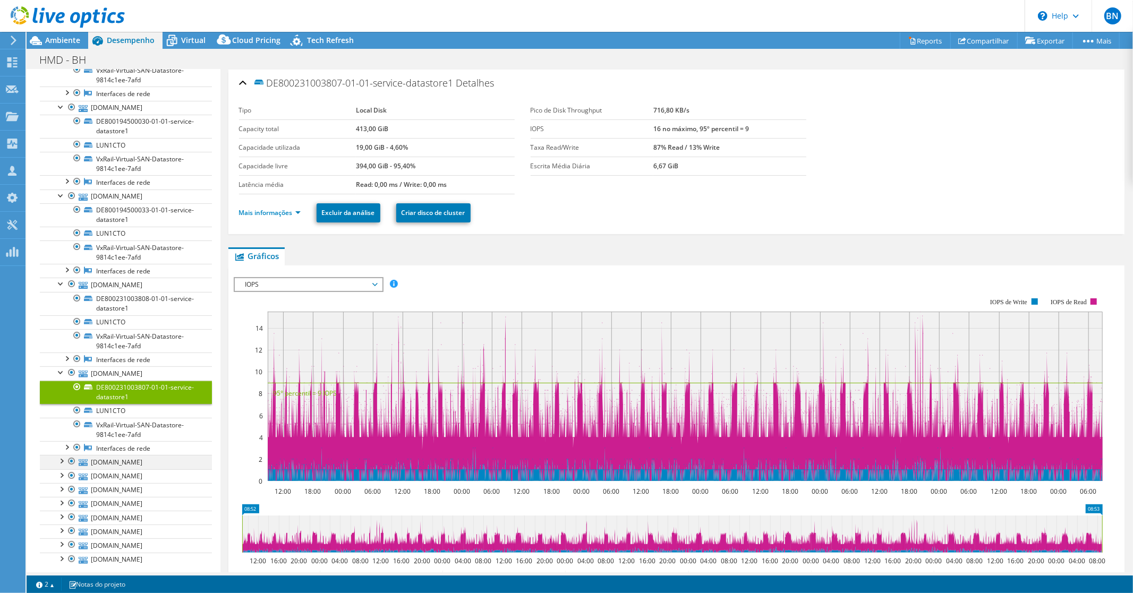
click at [59, 463] on div at bounding box center [61, 460] width 11 height 11
click at [120, 480] on link "DE800194500028-01-01-service-datastore1" at bounding box center [126, 481] width 172 height 23
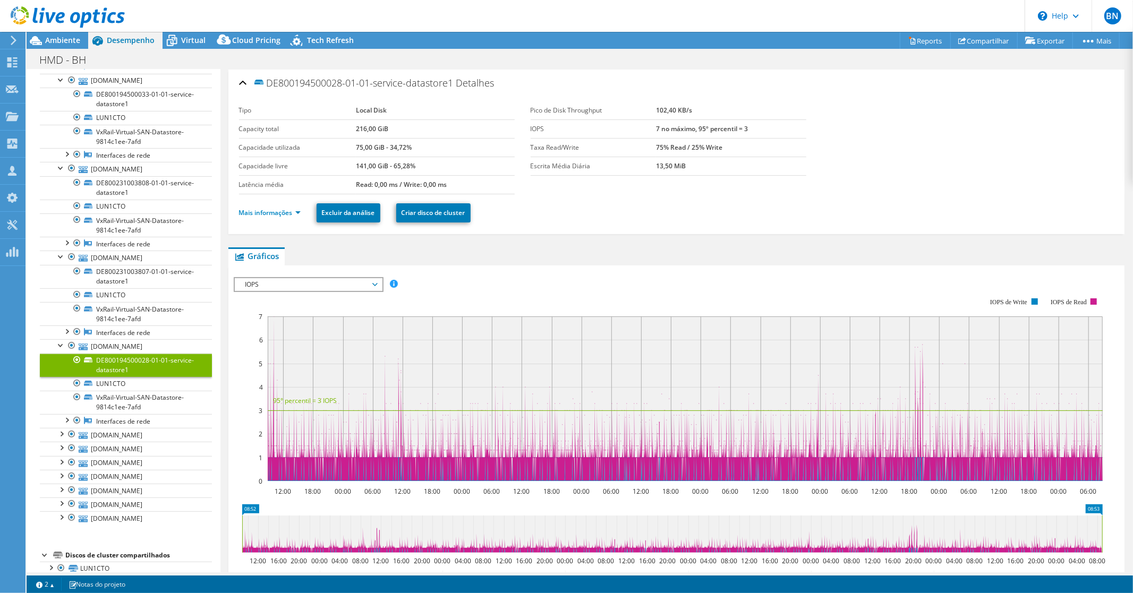
scroll to position [295, 0]
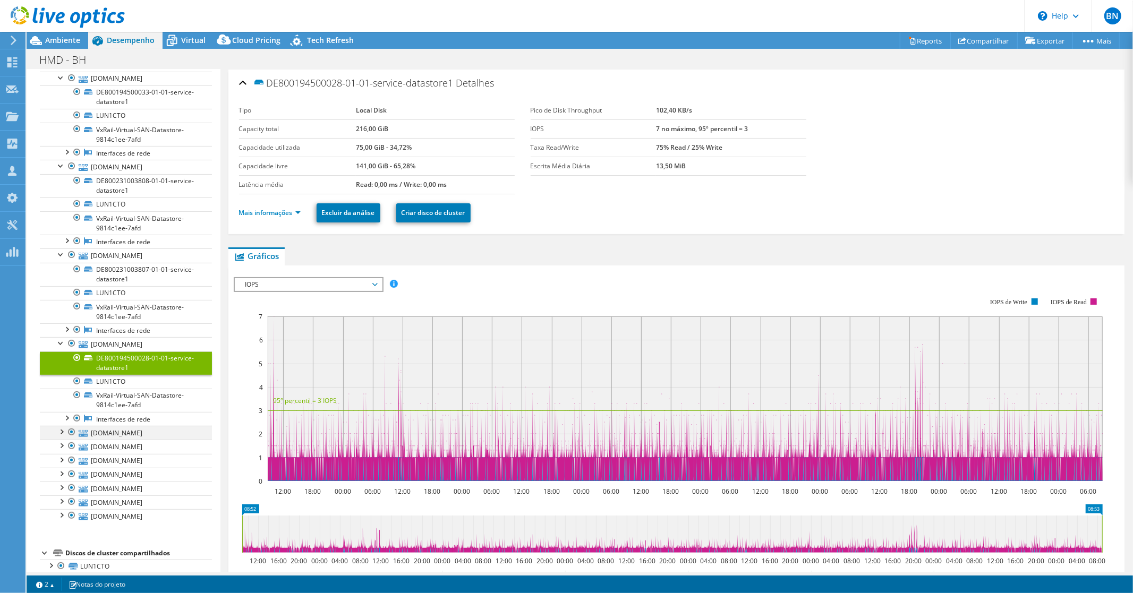
click at [62, 434] on div at bounding box center [61, 431] width 11 height 11
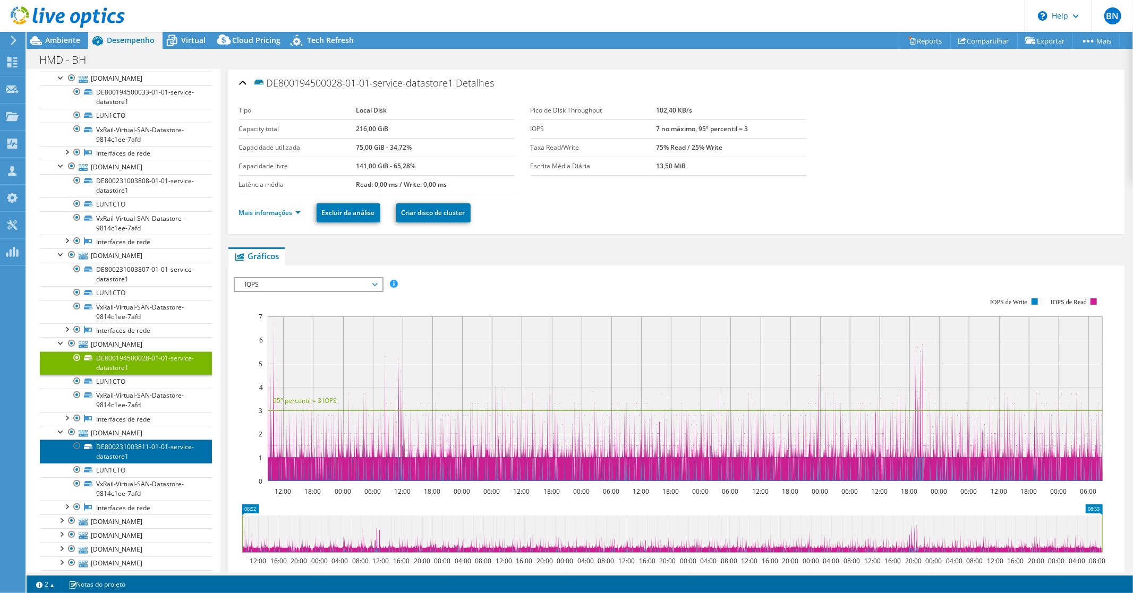
click at [126, 457] on link "DE800231003811-01-01-service-datastore1" at bounding box center [126, 451] width 172 height 23
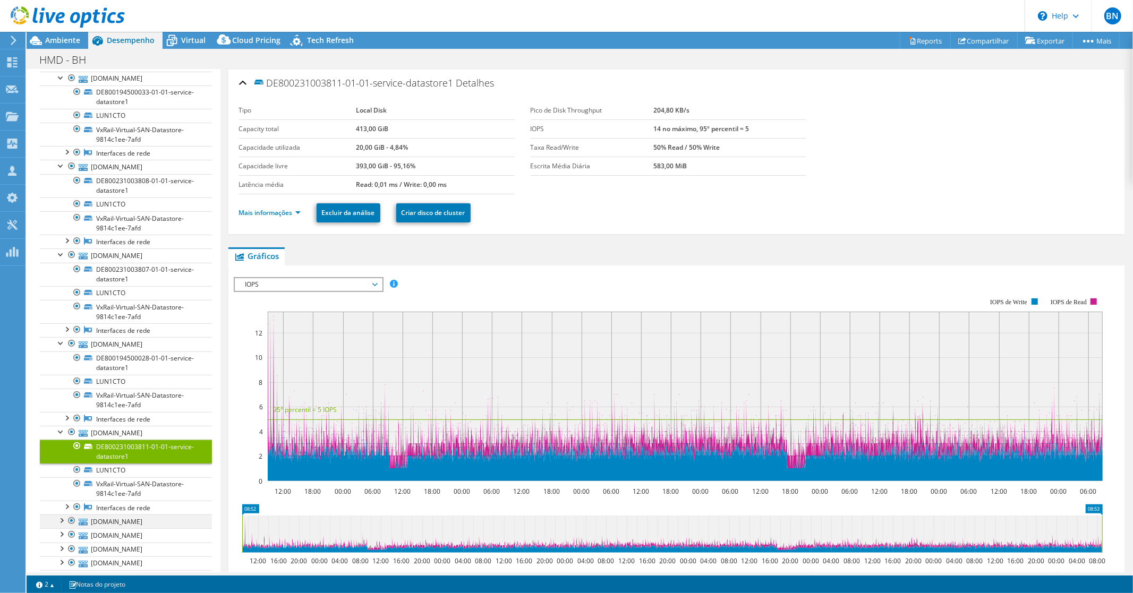
click at [61, 525] on div at bounding box center [61, 520] width 11 height 11
click at [130, 544] on link "DE800231003809-01-01-service-datastore1" at bounding box center [126, 540] width 172 height 23
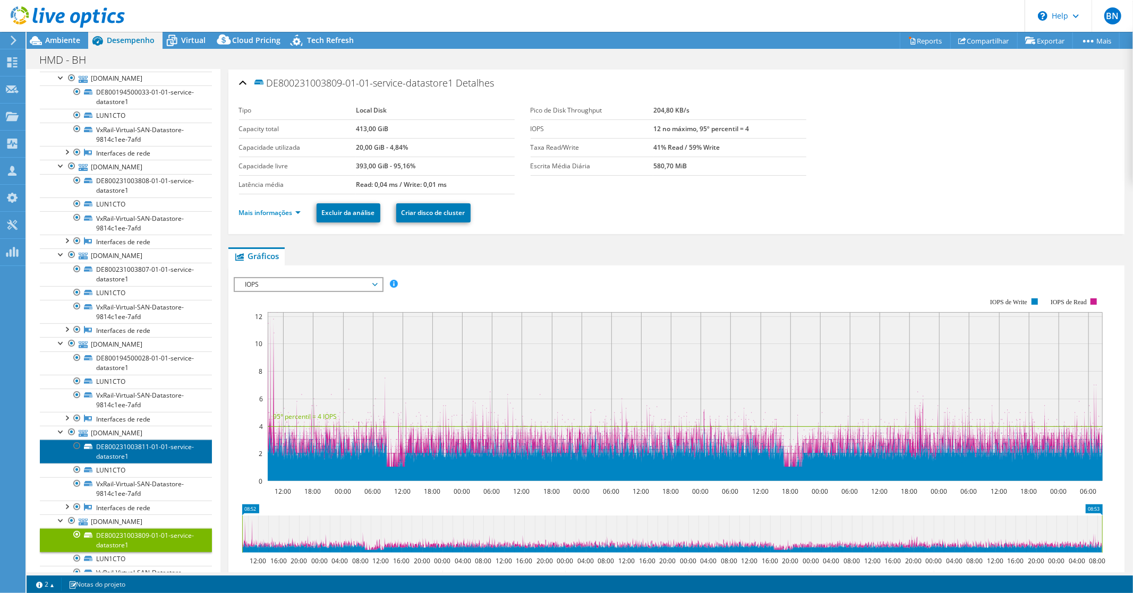
click at [122, 455] on link "DE800231003811-01-01-service-datastore1" at bounding box center [126, 451] width 172 height 23
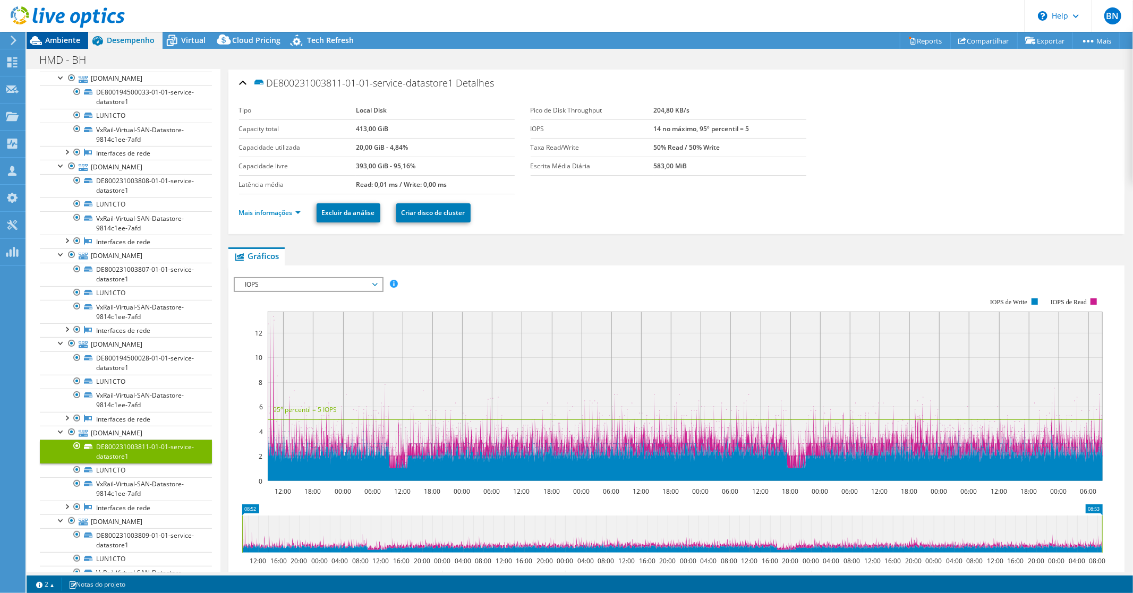
click at [50, 41] on span "Ambiente" at bounding box center [62, 40] width 35 height 10
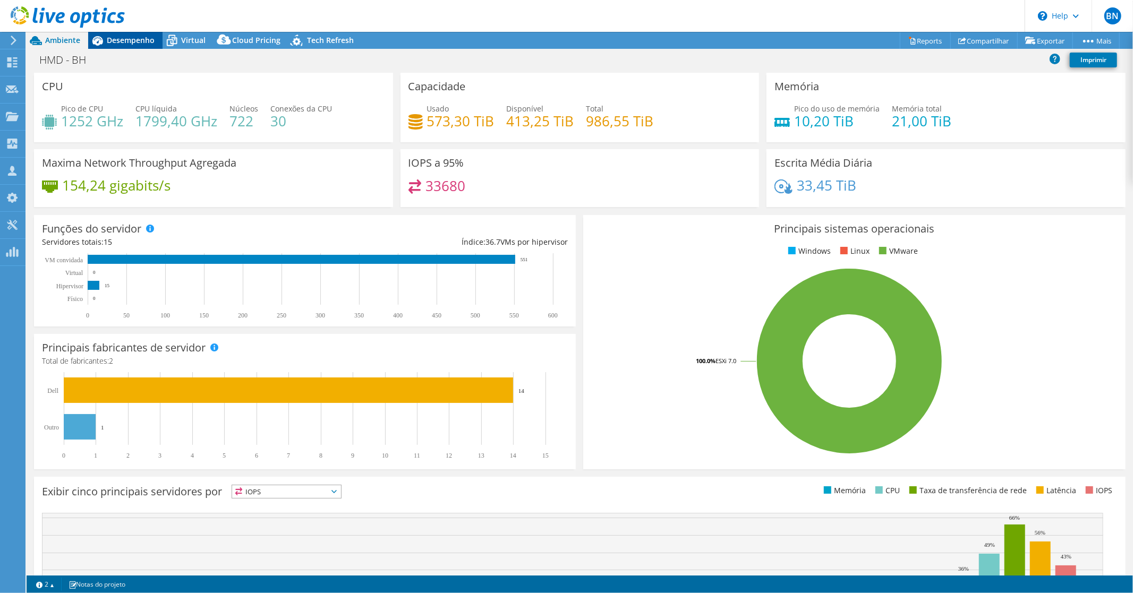
click at [134, 40] on span "Desempenho" at bounding box center [131, 40] width 48 height 10
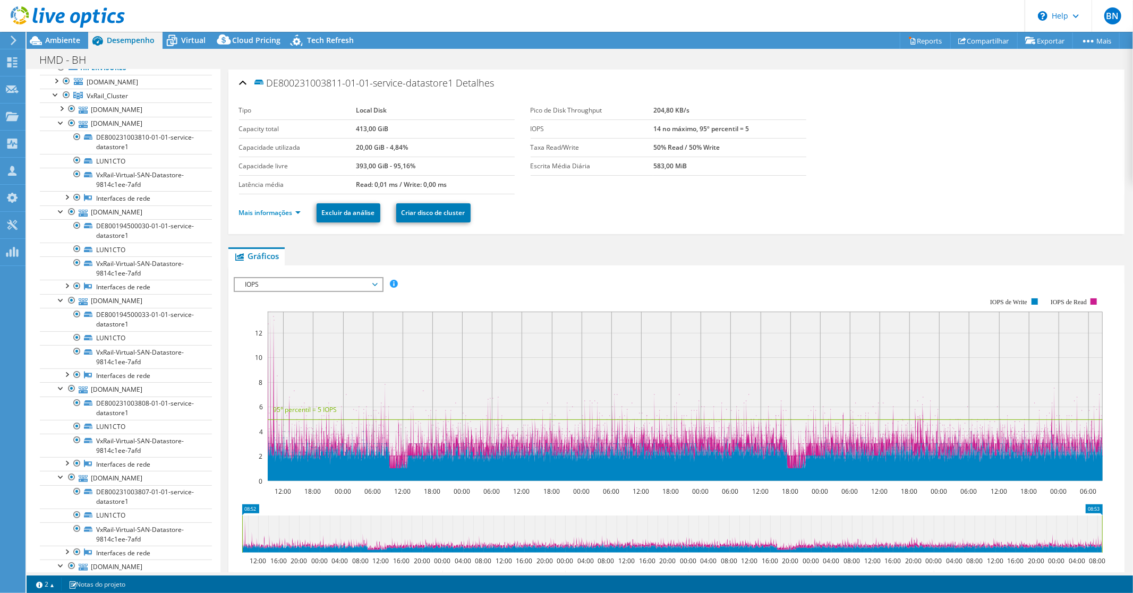
scroll to position [0, 0]
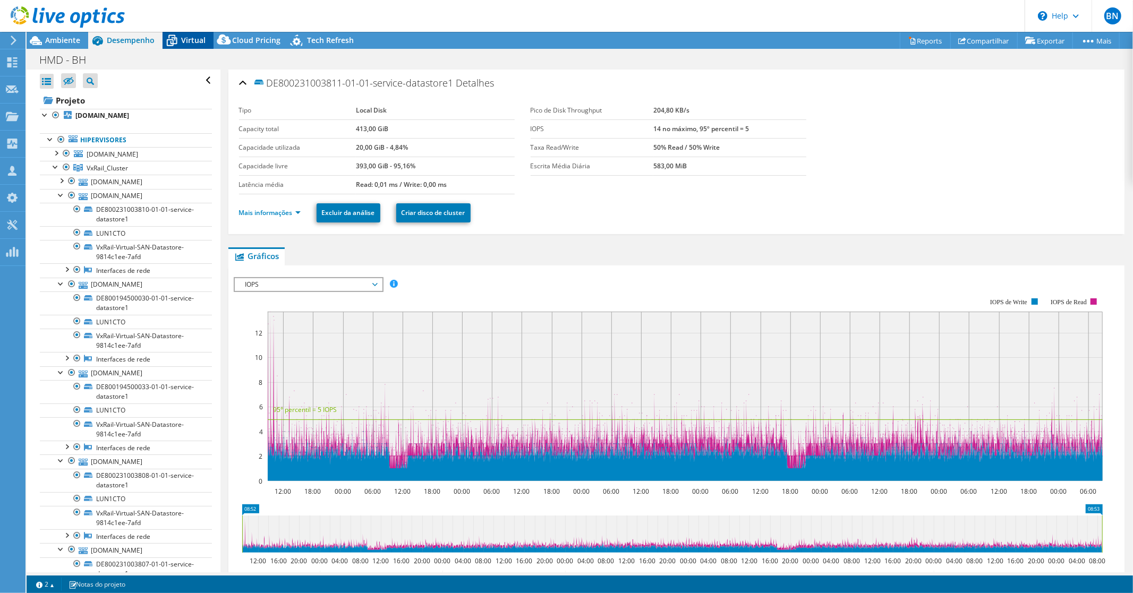
click at [182, 41] on span "Virtual" at bounding box center [193, 40] width 24 height 10
